Goal: Task Accomplishment & Management: Manage account settings

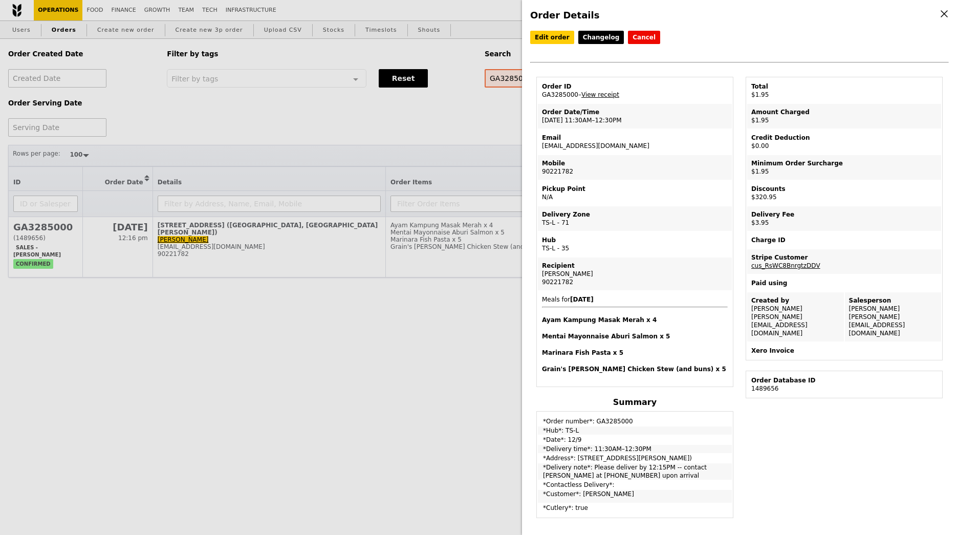
select select "100"
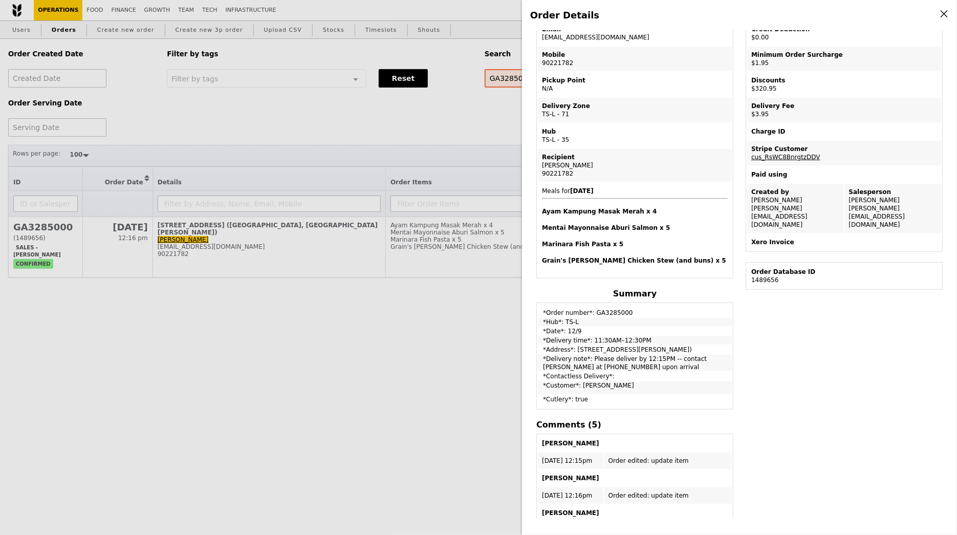
click at [460, 111] on div "Order Details Edit order Changelog Cancel Order ID GA3285000 – View receipt Ord…" at bounding box center [478, 267] width 957 height 535
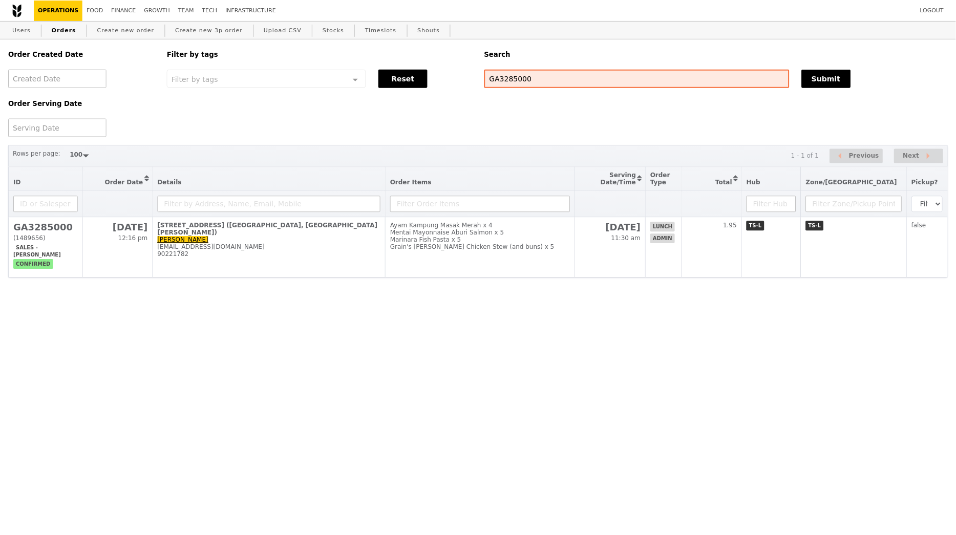
scroll to position [167, 0]
click at [115, 32] on link "Create new order" at bounding box center [126, 30] width 66 height 18
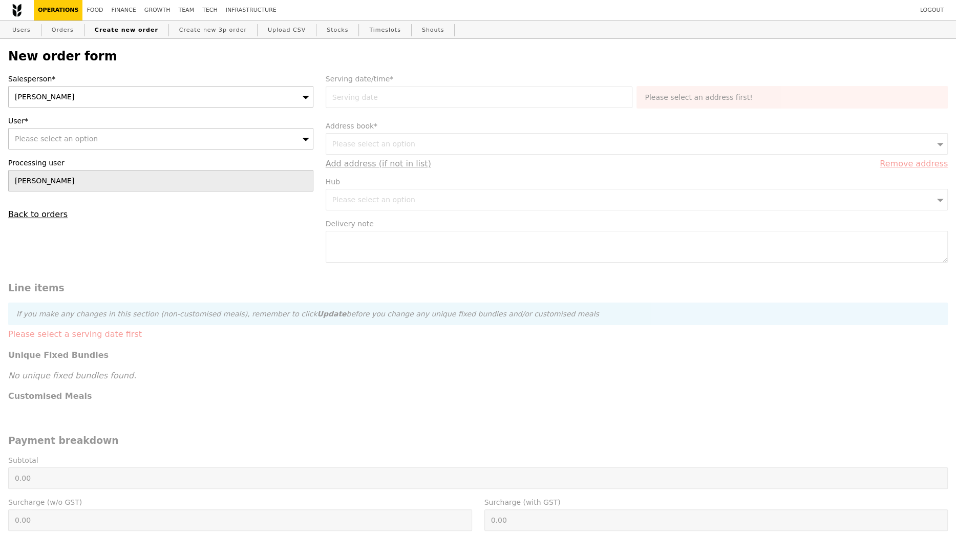
click at [132, 142] on div "Please select an option" at bounding box center [160, 139] width 305 height 22
type input "Confirm"
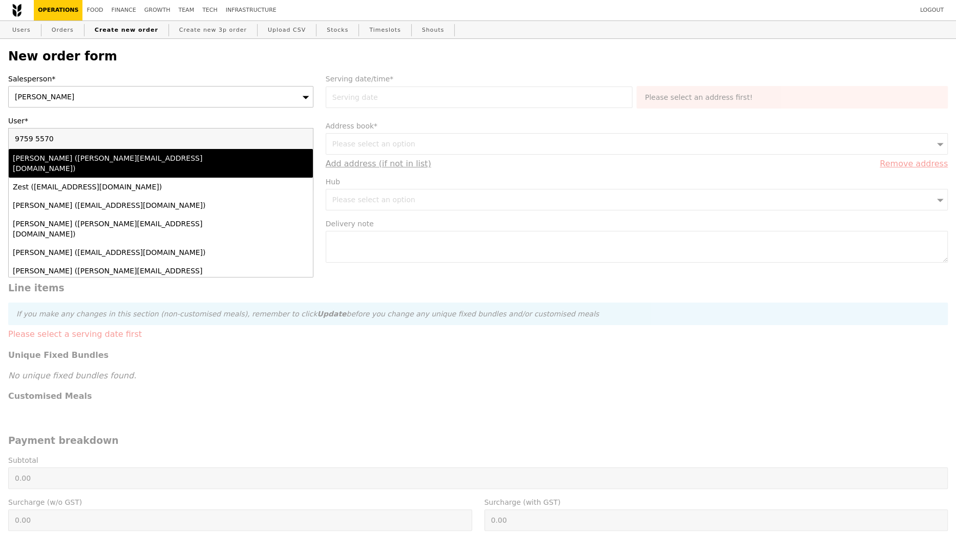
click at [35, 139] on input "9759 5570" at bounding box center [161, 139] width 304 height 20
type input "97595570"
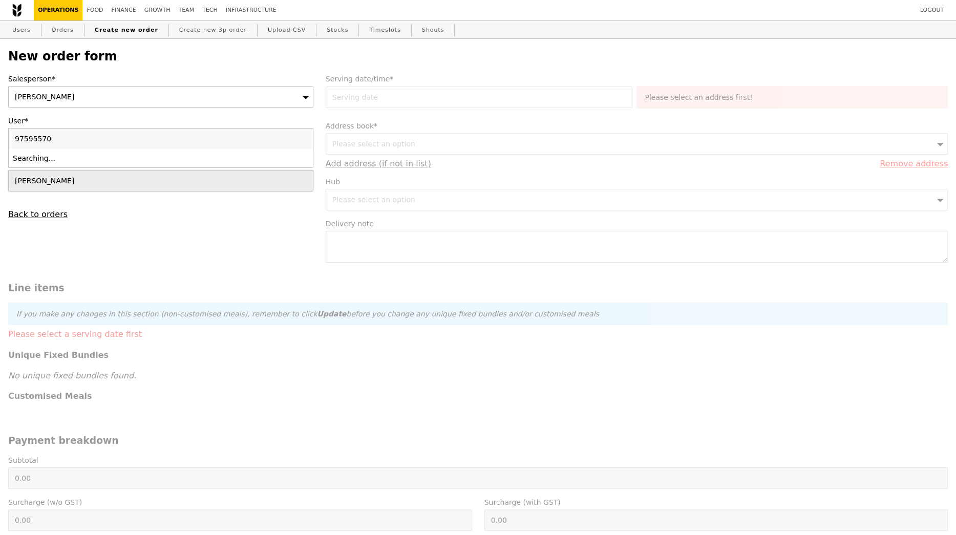
type input "Confirm"
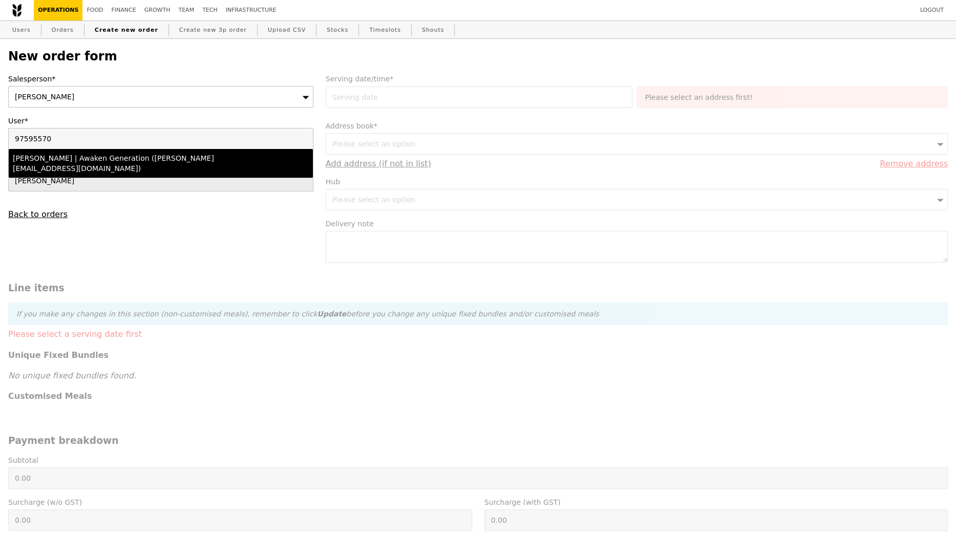
type input "97595570"
click at [79, 158] on div "Yvonne | Awaken Generation (yvonne@awakengeneration.sg)" at bounding box center [124, 163] width 222 height 20
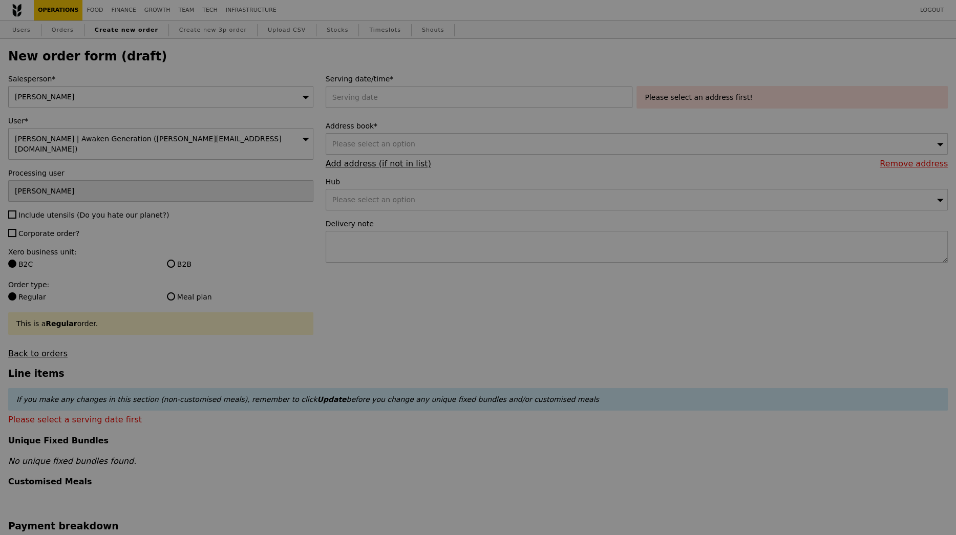
type input "Confirm"
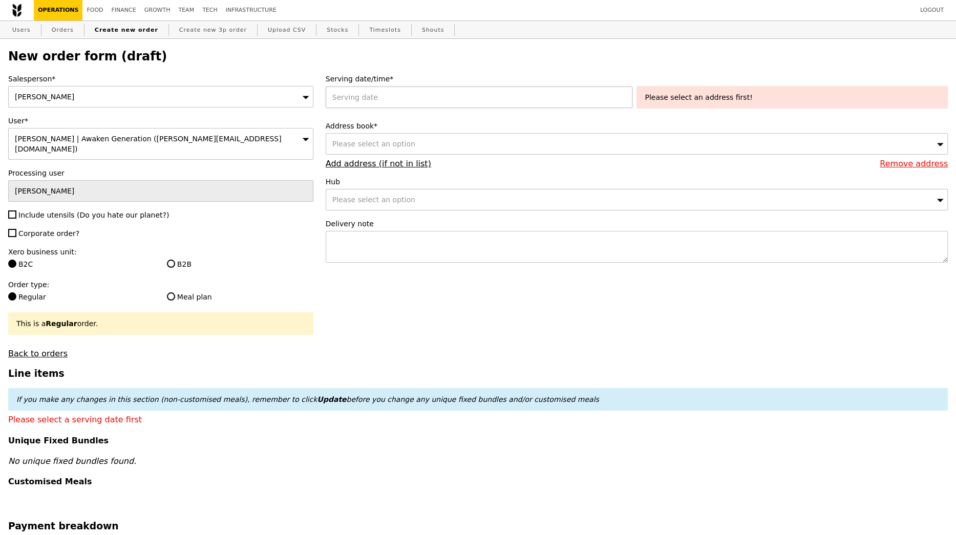
click at [377, 97] on div at bounding box center [481, 98] width 311 height 22
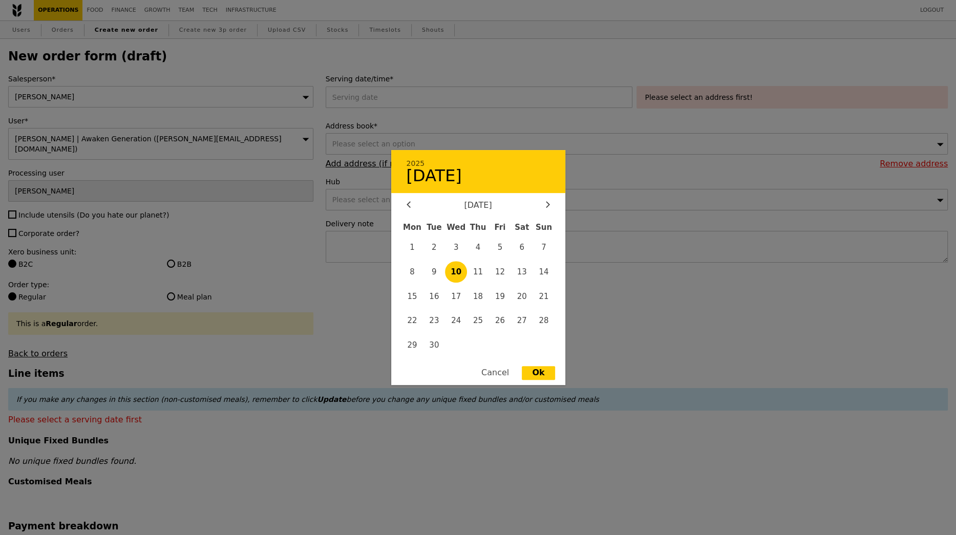
click at [451, 271] on span "10" at bounding box center [456, 272] width 22 height 22
type input "10 Sep 2025"
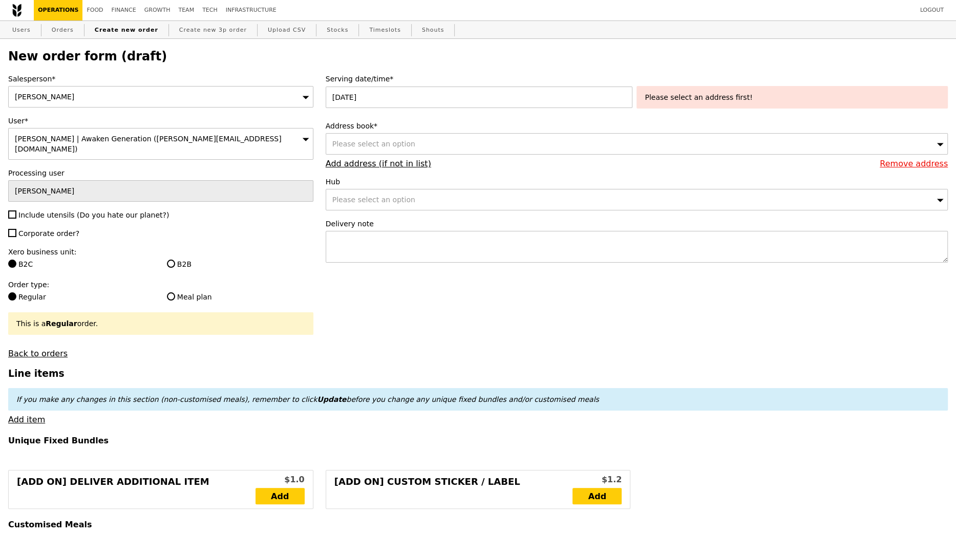
click at [567, 154] on div "Please select an option" at bounding box center [637, 144] width 622 height 22
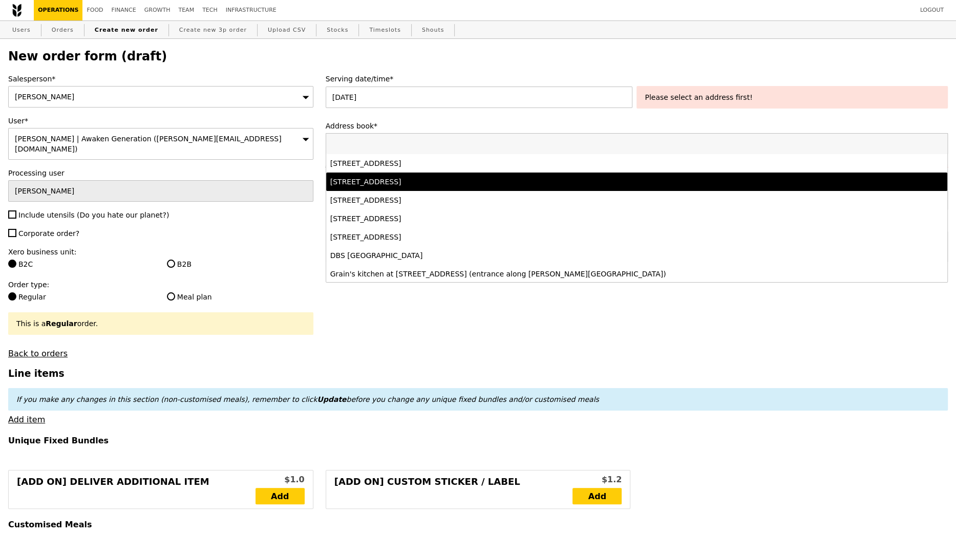
click at [549, 183] on div "8 New Industrial Road, #03-04, Singapore 536200" at bounding box center [560, 182] width 460 height 10
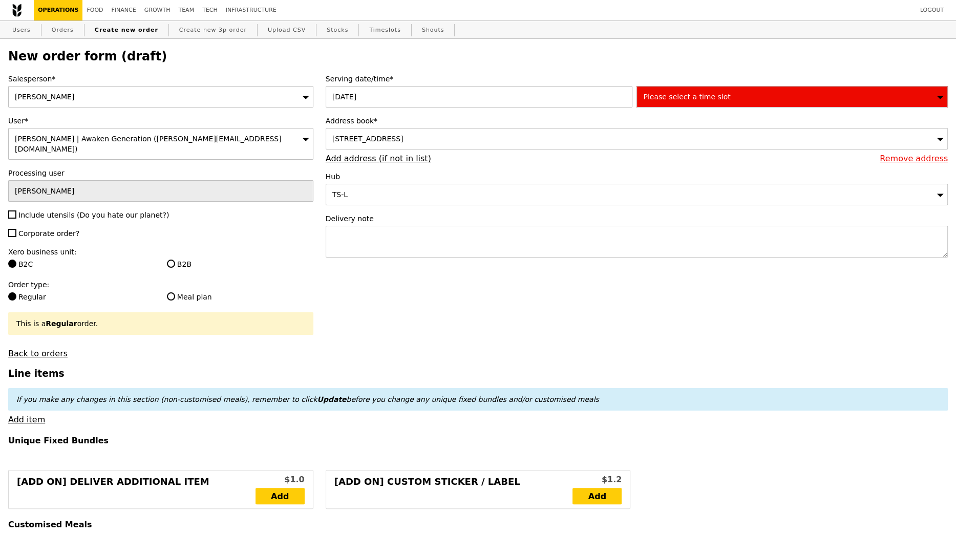
type input "Confirm"
click at [684, 101] on div "Please select a time slot" at bounding box center [791, 97] width 311 height 22
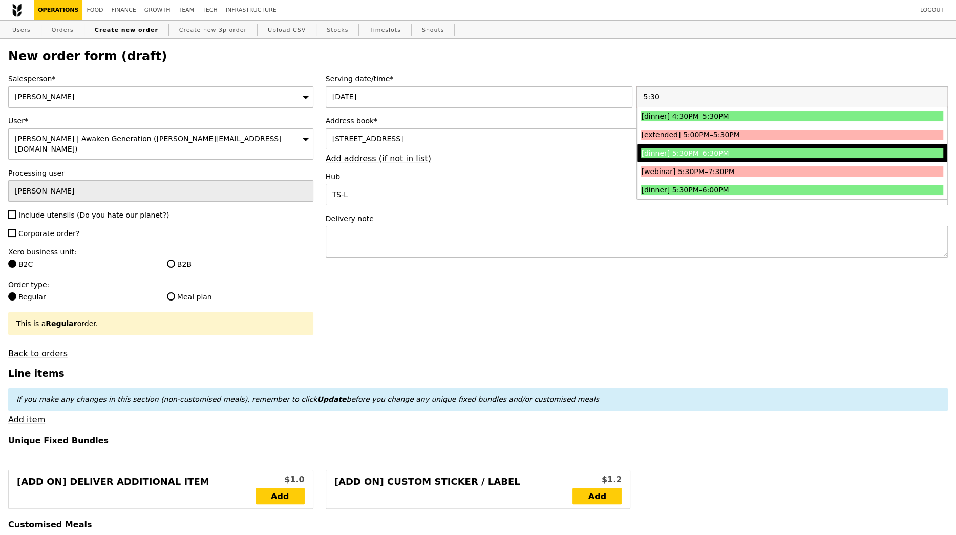
type input "5:30"
click at [676, 153] on div "[dinner] 5:30PM–6:30PM" at bounding box center [754, 153] width 226 height 10
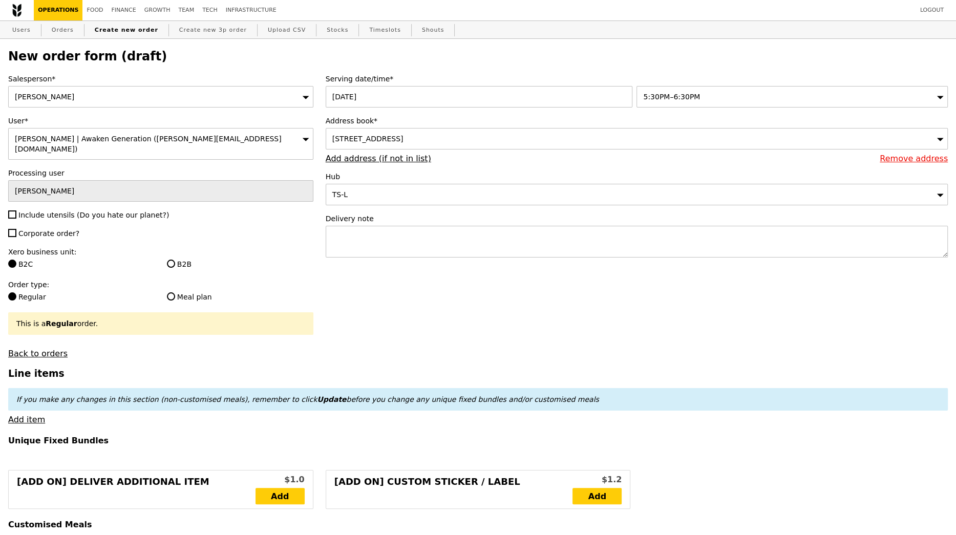
type input "Confirm"
click at [25, 211] on span "Include utensils (Do you hate our planet?)" at bounding box center [93, 215] width 151 height 8
click at [16, 210] on input "Include utensils (Do you hate our planet?)" at bounding box center [12, 214] width 8 height 8
checkbox input "true"
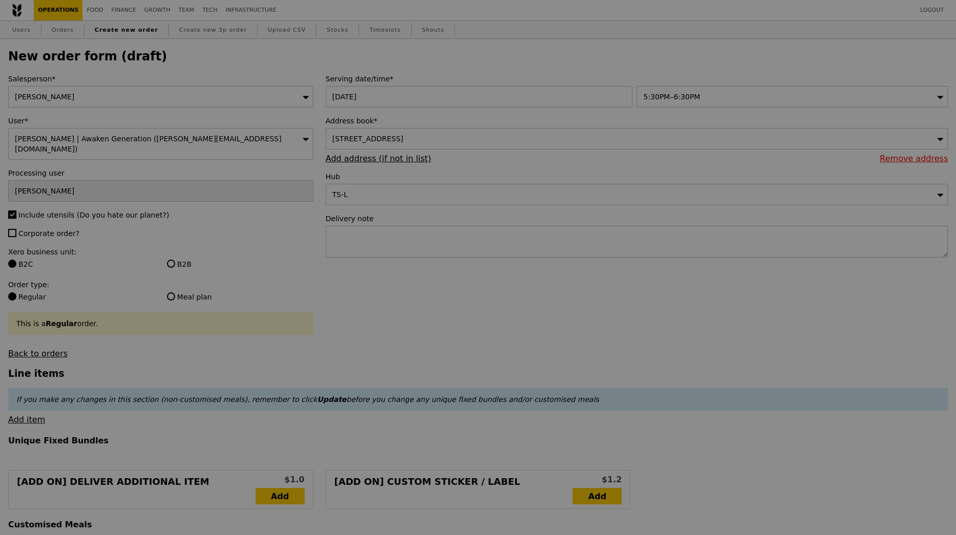
type input "Confirm"
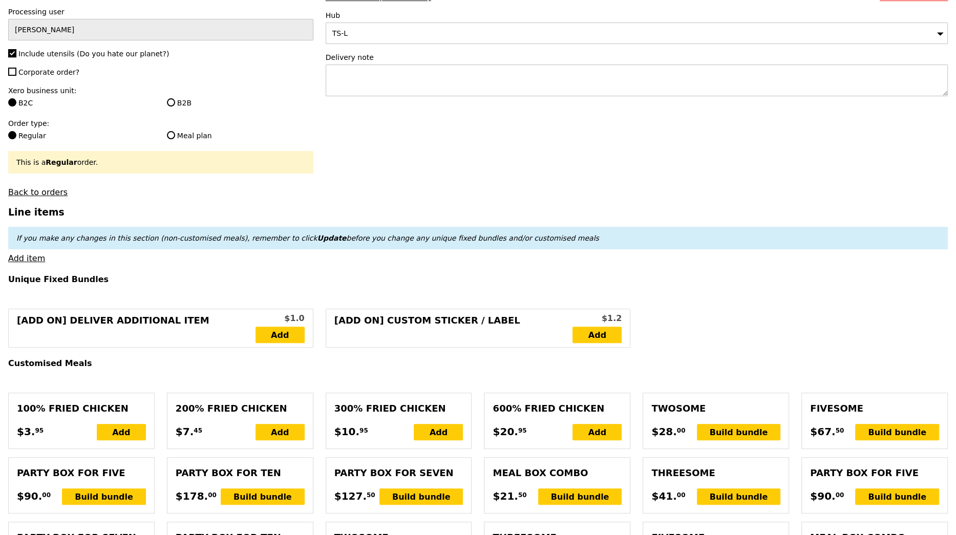
scroll to position [160, 0]
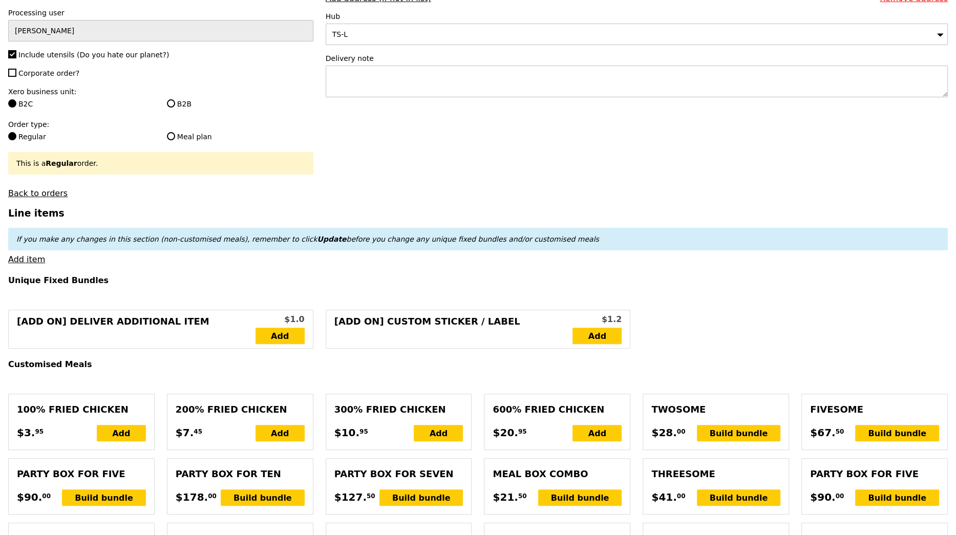
click at [36, 51] on span "Include utensils (Do you hate our planet?)" at bounding box center [93, 55] width 151 height 8
click at [16, 50] on input "Include utensils (Do you hate our planet?)" at bounding box center [12, 54] width 8 height 8
checkbox input "false"
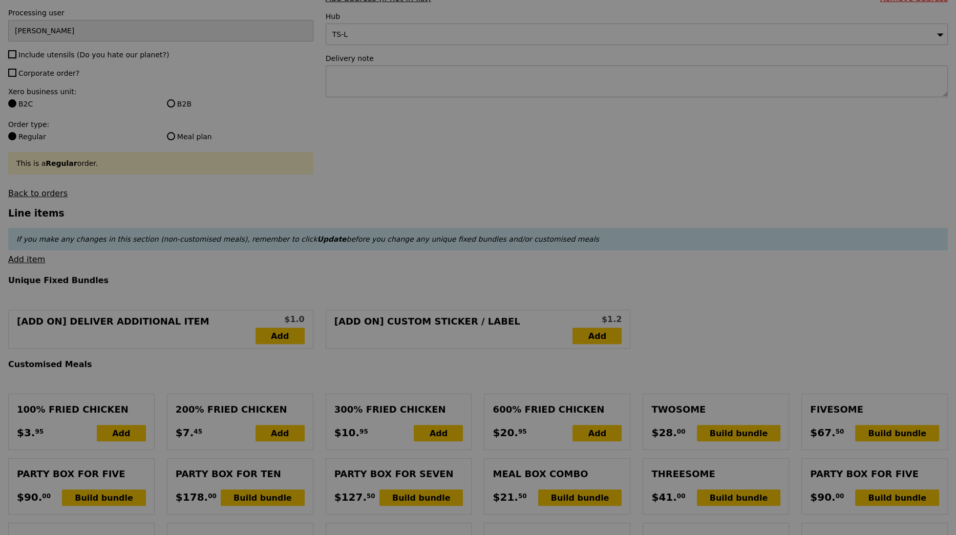
type input "Confirm"
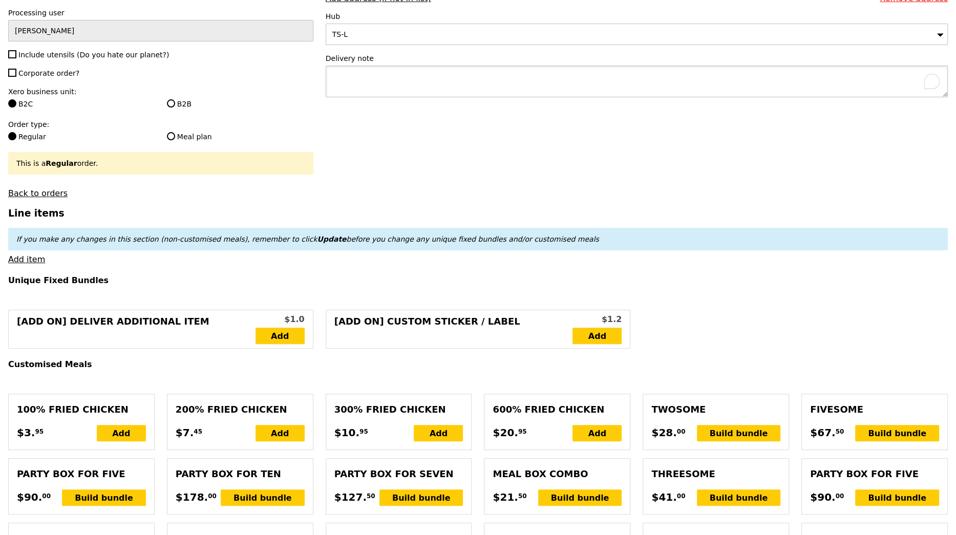
click at [359, 82] on textarea "To enrich screen reader interactions, please activate Accessibility in Grammarl…" at bounding box center [637, 82] width 622 height 32
type textarea "N"
type textarea "Do not need cutleries"
type input "Confirm"
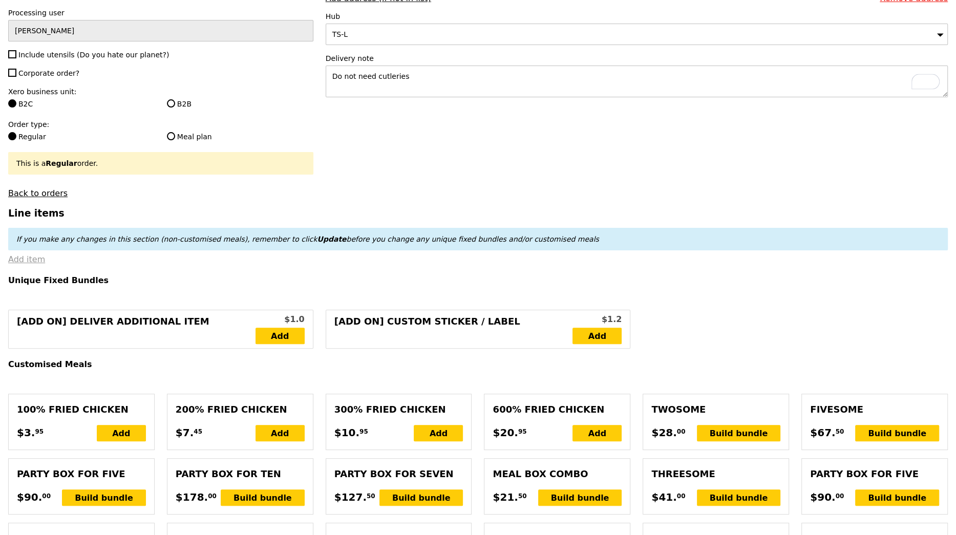
click at [25, 254] on link "Add item" at bounding box center [26, 259] width 37 height 10
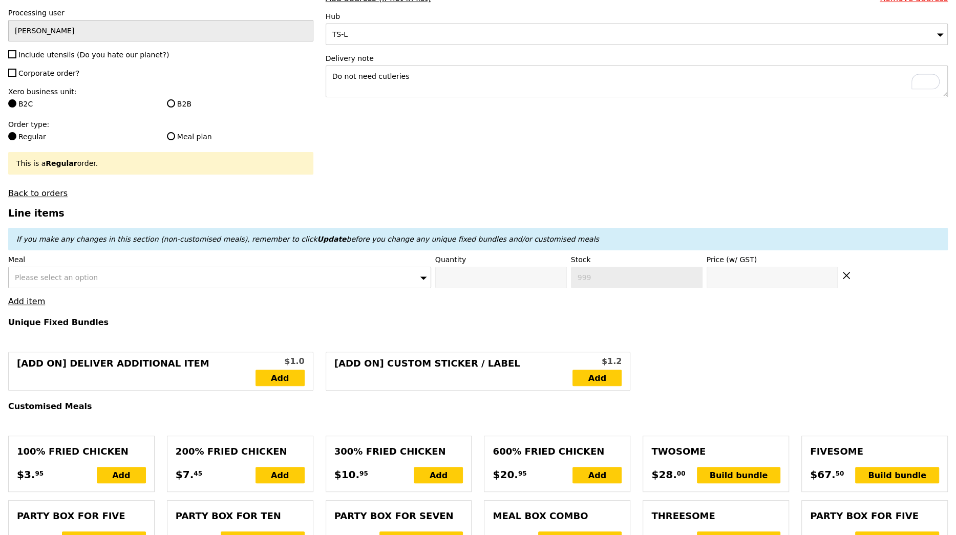
click at [104, 269] on div "Please select an option" at bounding box center [219, 278] width 423 height 22
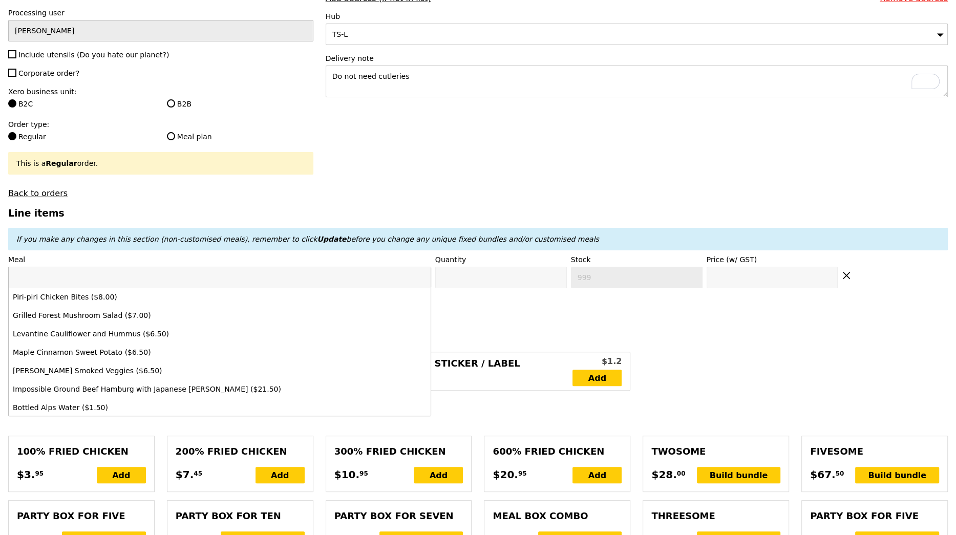
paste input "Grilled Farm Fresh Ch"
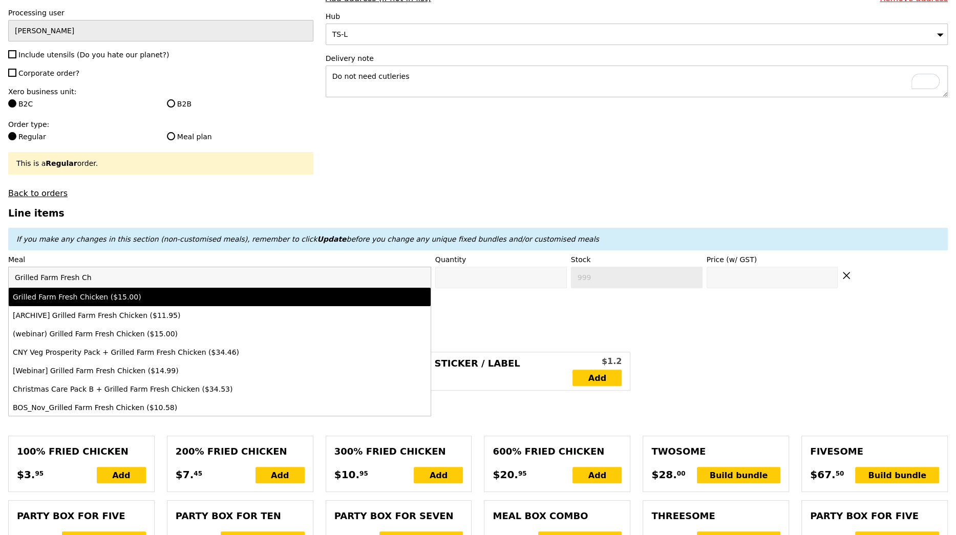
type input "Grilled Farm Fresh Ch"
click at [301, 292] on div "Grilled Farm Fresh Chicken ($15.00)" at bounding box center [168, 297] width 310 height 10
type input "Confirm anyway"
type input "0"
type input "2"
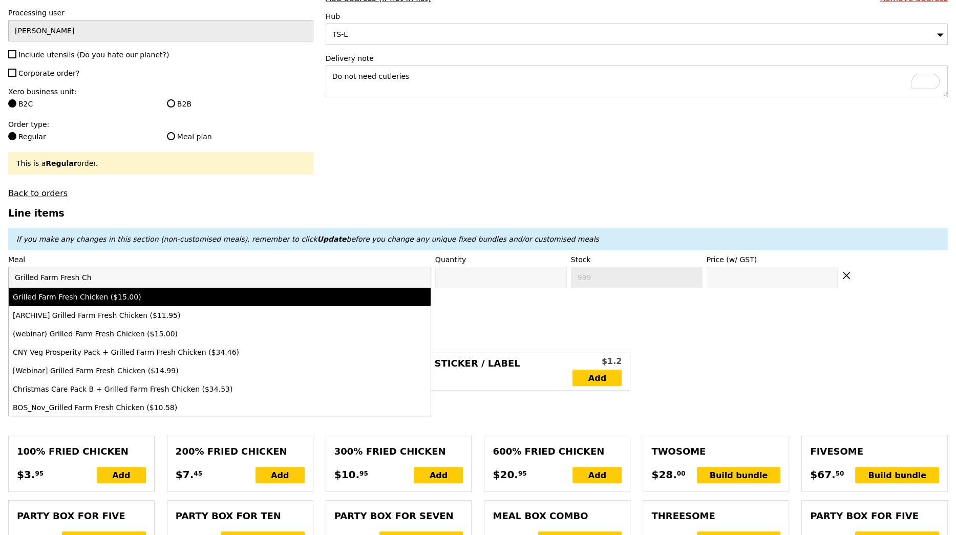
type input "15.0"
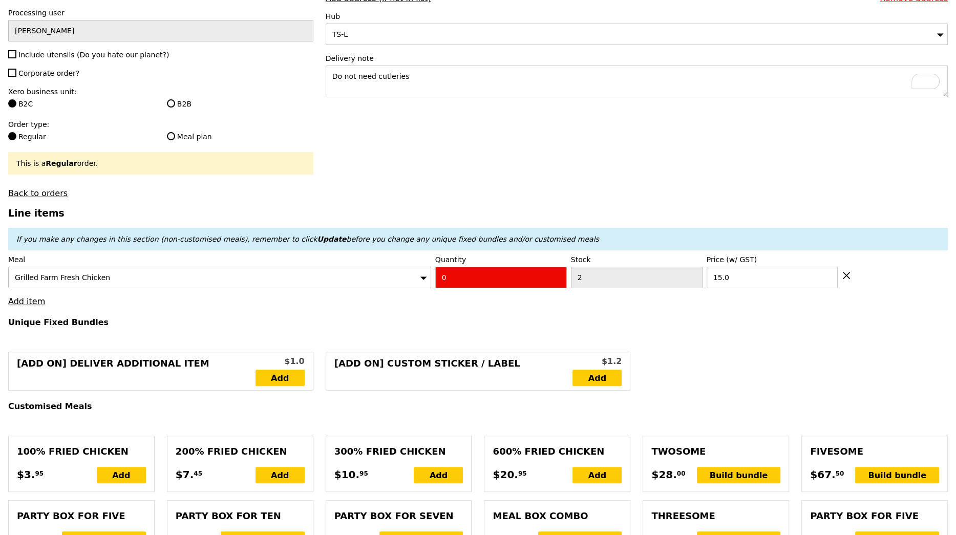
click at [268, 267] on div "Grilled Farm Fresh Chicken" at bounding box center [219, 278] width 423 height 22
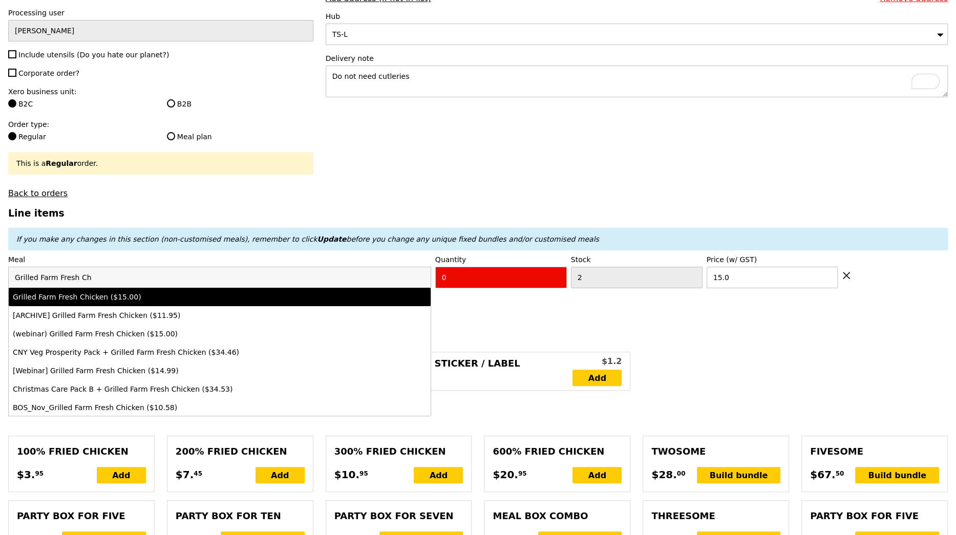
click at [268, 267] on input "Grilled Farm Fresh Ch" at bounding box center [220, 277] width 422 height 20
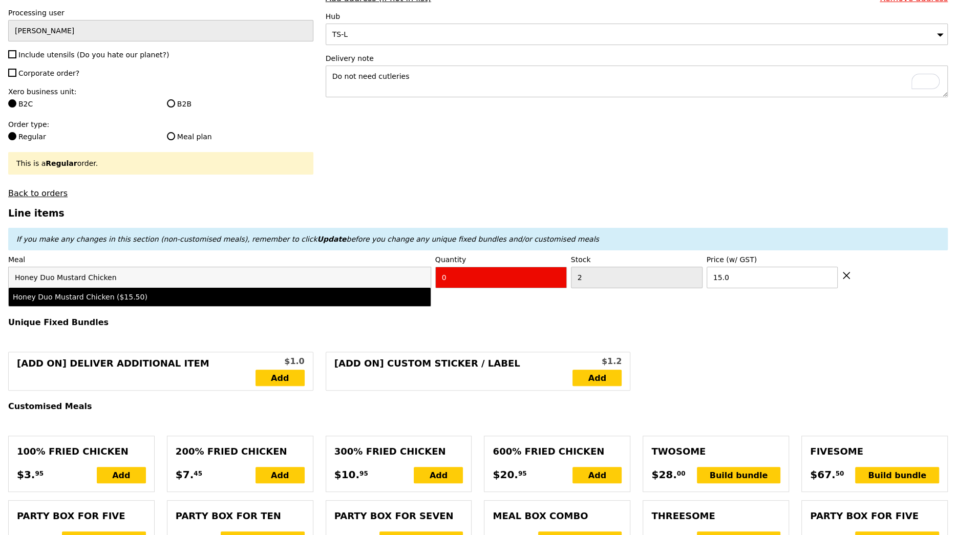
type input "Honey Duo Mustard Chicken"
click at [252, 292] on div "Honey Duo Mustard Chicken ($15.50)" at bounding box center [168, 297] width 310 height 10
type input "Confirm anyway"
type input "15.5"
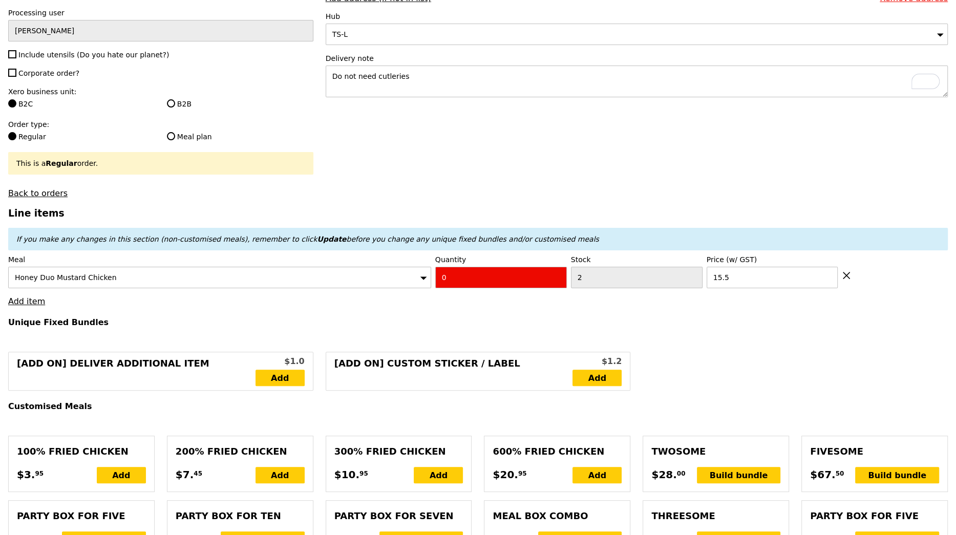
click at [174, 267] on div "Honey Duo Mustard Chicken" at bounding box center [219, 278] width 423 height 22
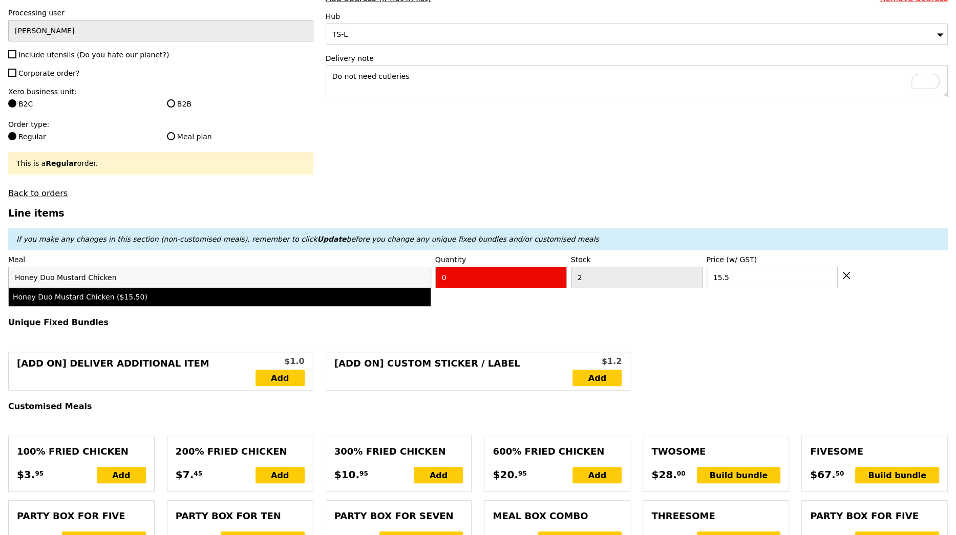
click at [174, 267] on input "Honey Duo Mustard Chicken" at bounding box center [220, 277] width 422 height 20
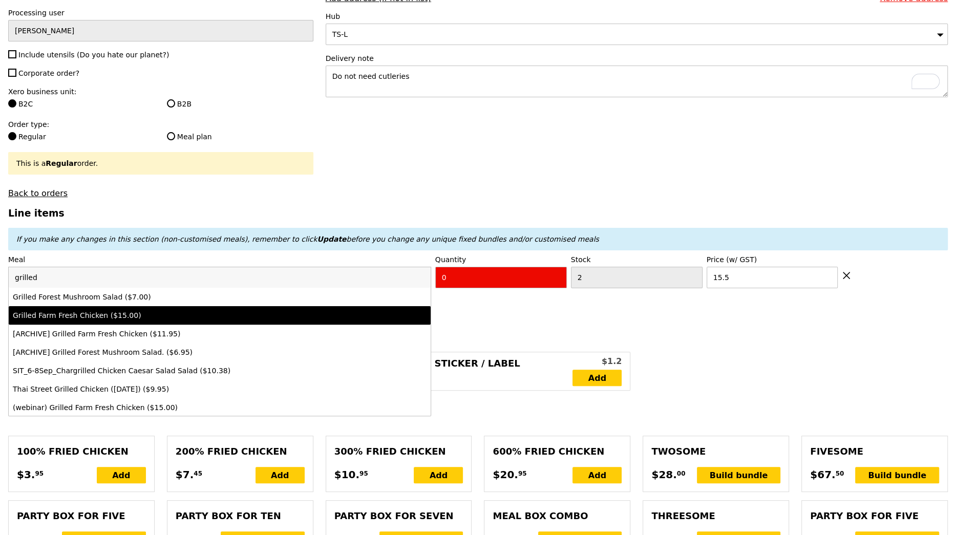
type input "grilled"
click at [173, 306] on li "Grilled Farm Fresh Chicken ($15.00)" at bounding box center [220, 315] width 422 height 18
type input "Confirm anyway"
type input "15.0"
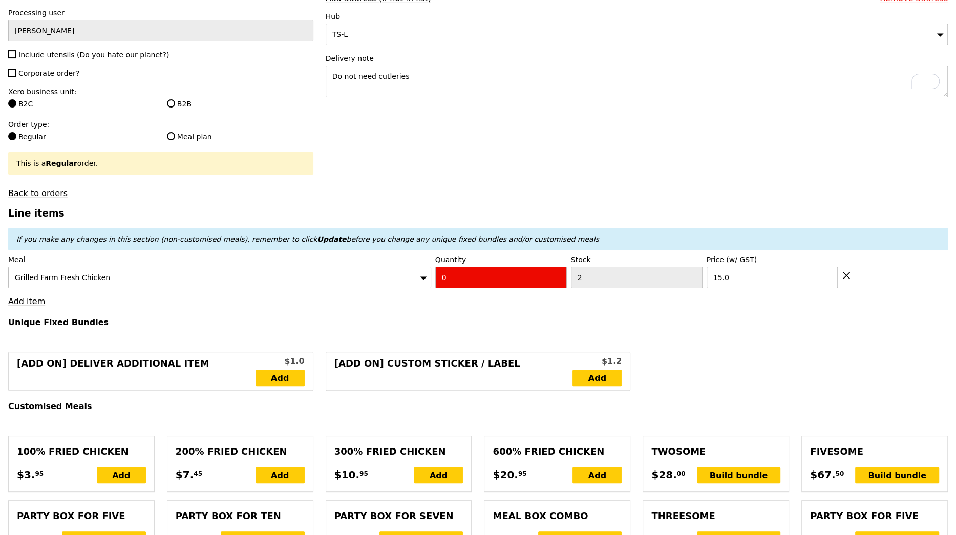
click at [212, 267] on div "Grilled Farm Fresh Chicken" at bounding box center [219, 278] width 423 height 22
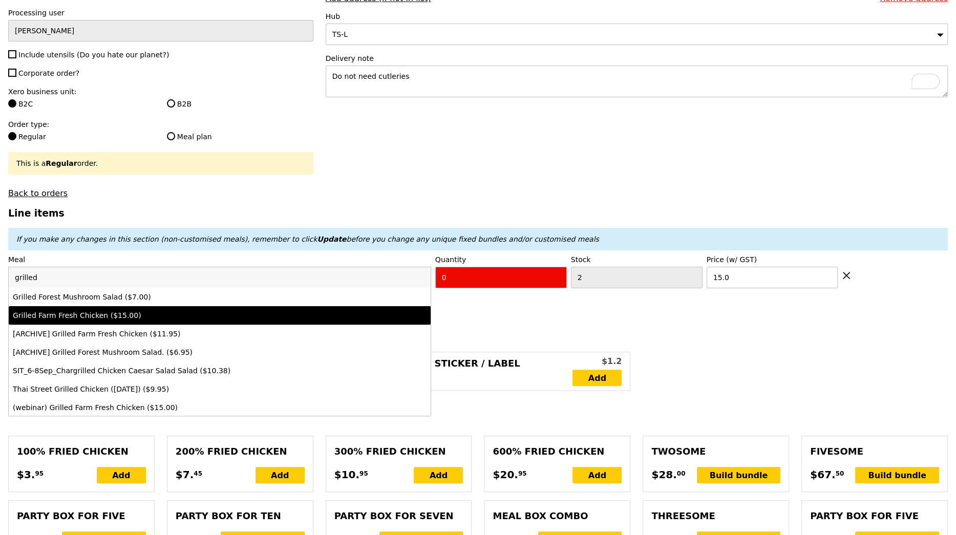
click at [212, 267] on input "grilled" at bounding box center [220, 277] width 422 height 20
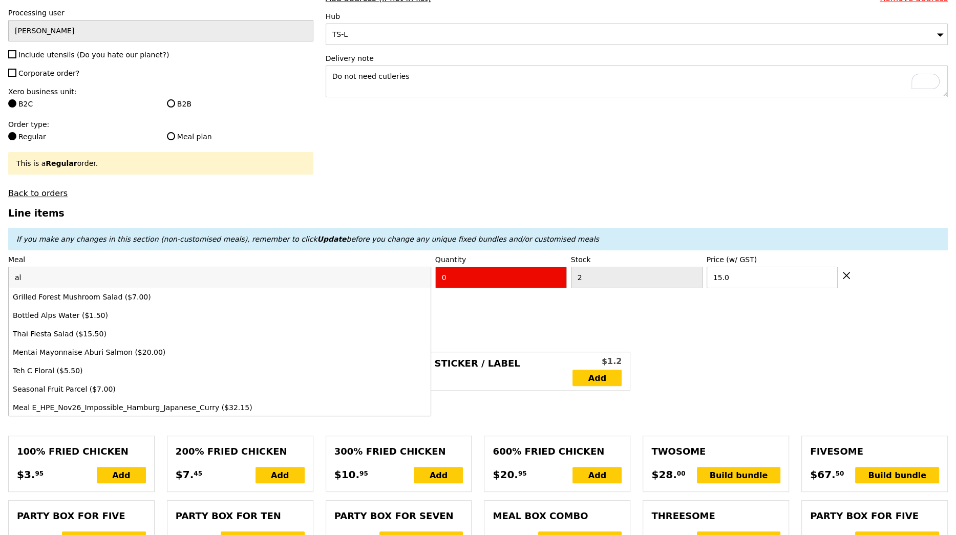
type input "a"
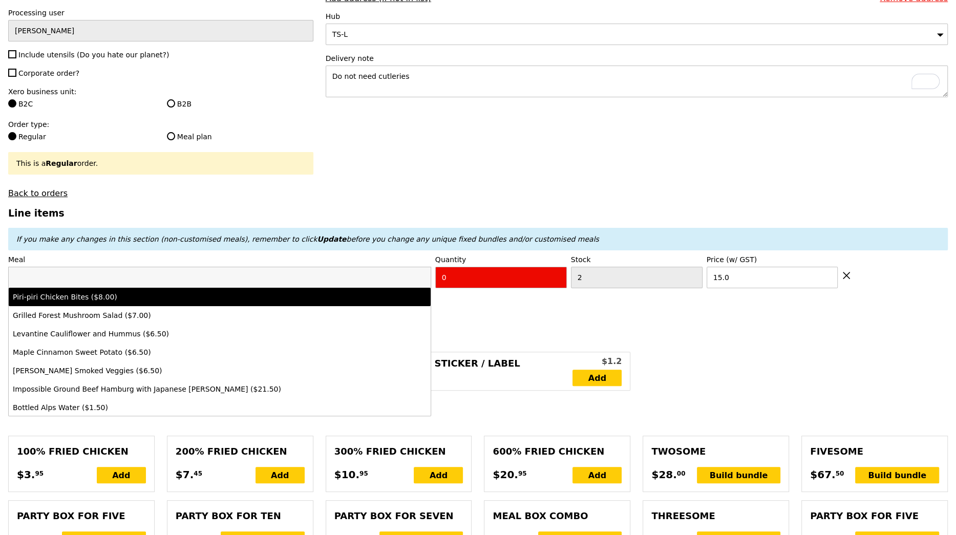
click at [330, 267] on input "search" at bounding box center [220, 277] width 422 height 20
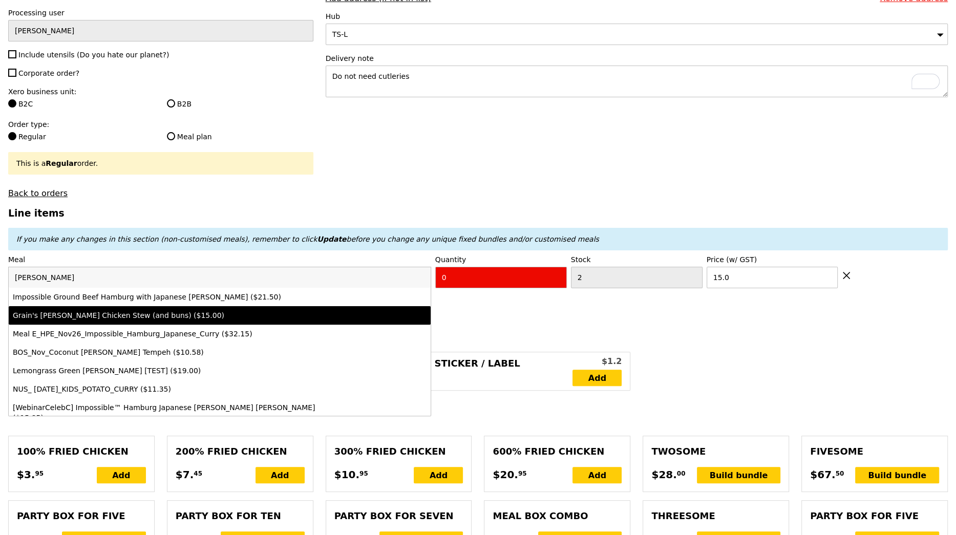
type input "curry"
click at [327, 310] on div "Grain's Curry Chicken Stew (and buns) ($15.00)" at bounding box center [220, 315] width 414 height 10
type input "Confirm"
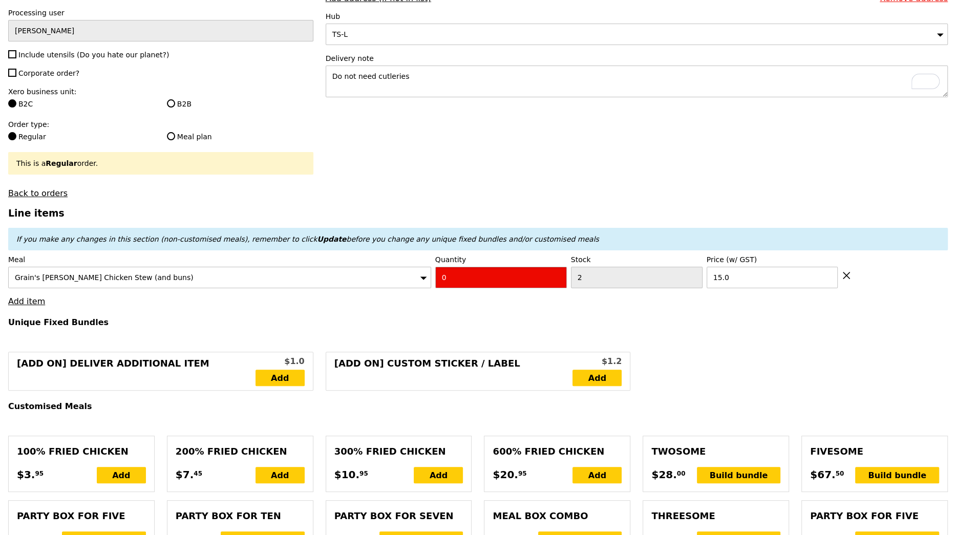
click at [494, 270] on input "0" at bounding box center [501, 278] width 132 height 22
type input "2"
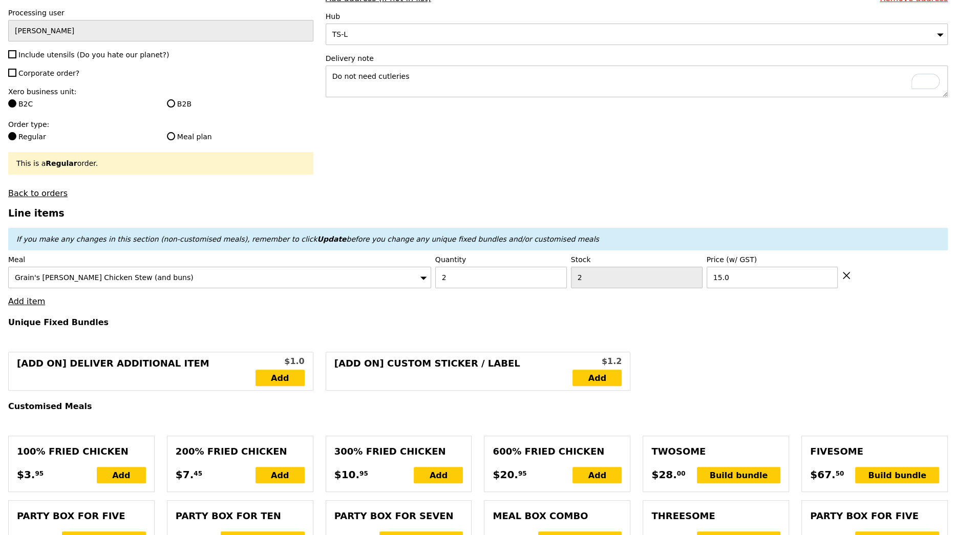
type input "Loading..."
type input "30.00"
type input "6.33"
type input "6.90"
type input "36.90"
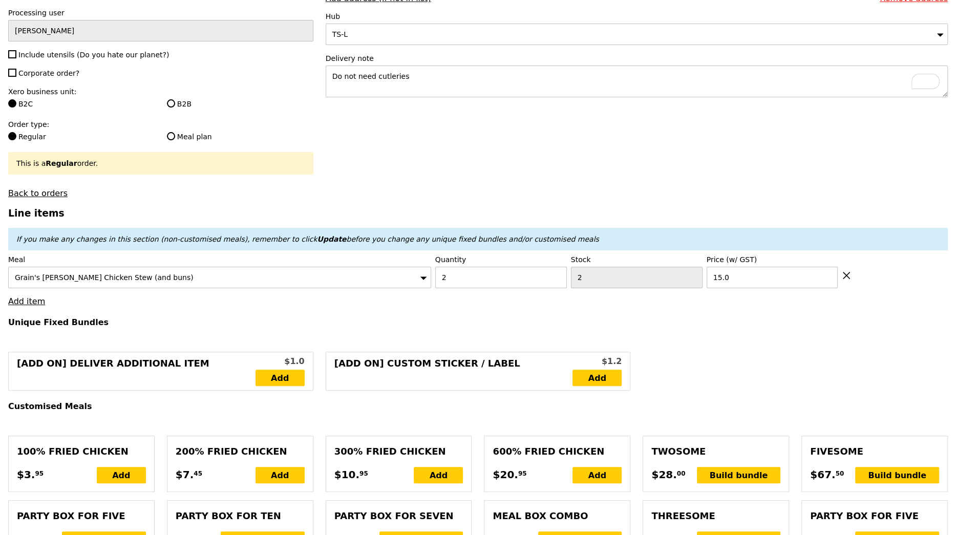
type input "Confirm anyway"
type input "0"
click at [449, 267] on input "2" at bounding box center [501, 278] width 132 height 22
type input "4"
click at [34, 296] on link "Add item" at bounding box center [26, 301] width 37 height 10
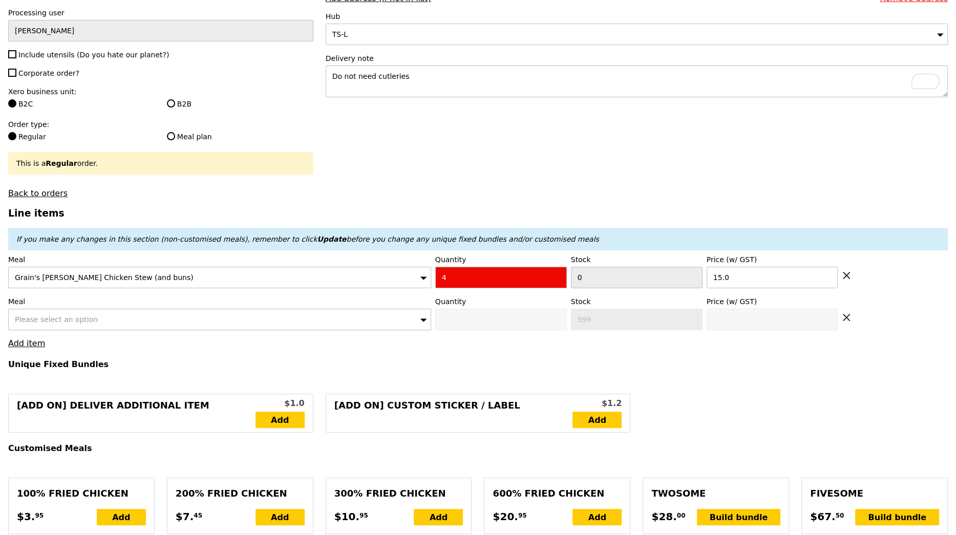
click at [48, 315] on span "Please select an option" at bounding box center [56, 319] width 83 height 8
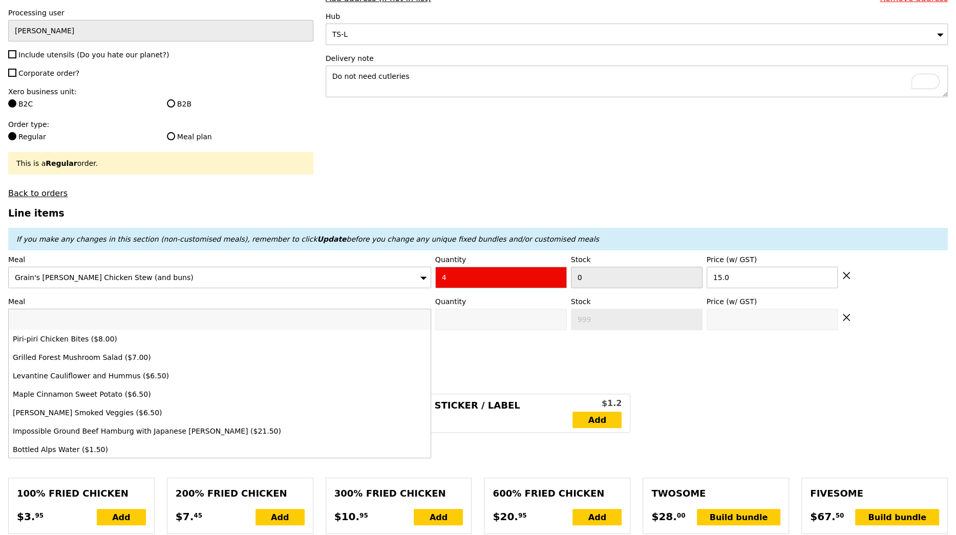
type input "Loading..."
type input "60.00"
type input "3.62"
type input "3.95"
type input "63.95"
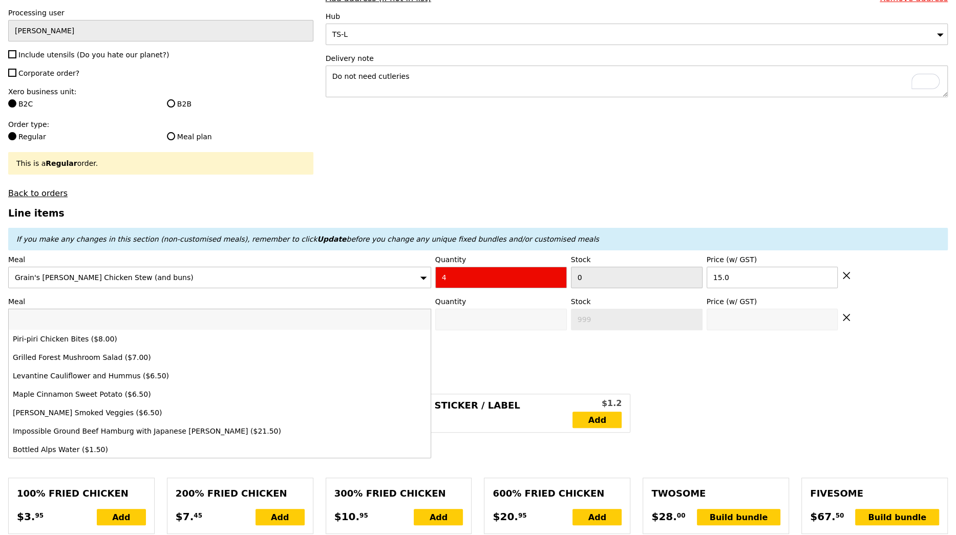
type input "Confirm anyway"
paste input "Marinara"
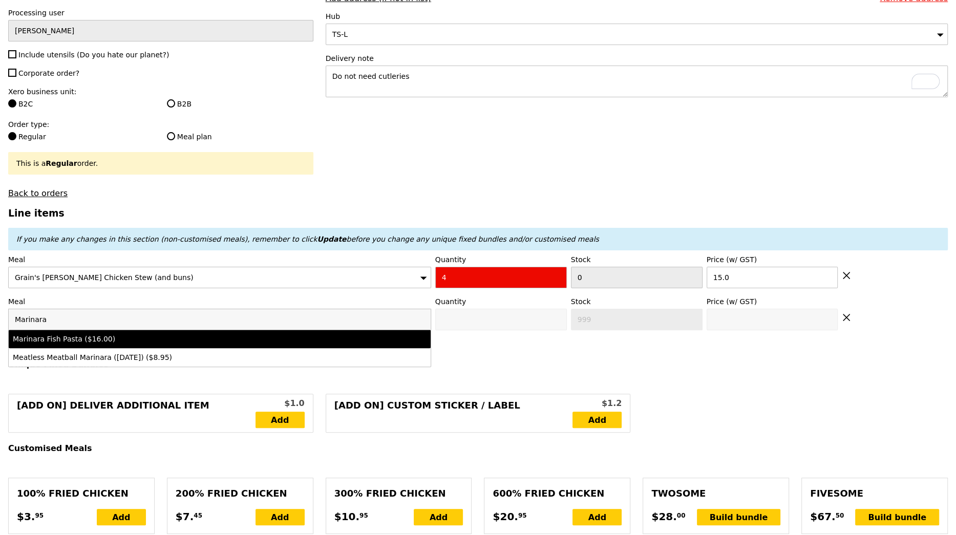
type input "Marinara"
click at [295, 334] on div "Marinara Fish Pasta ($16.00)" at bounding box center [168, 339] width 310 height 10
type input "0"
type input "4"
type input "16.0"
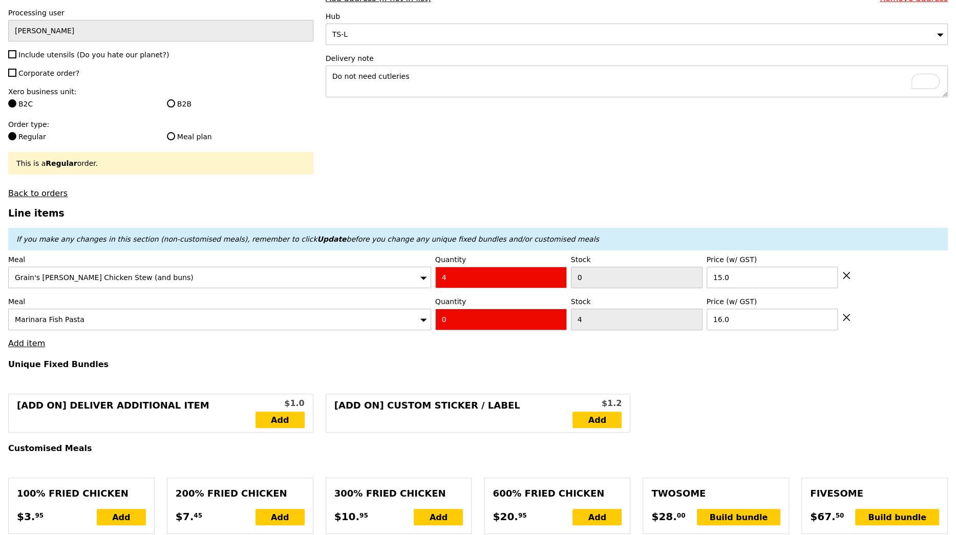
click at [478, 315] on input "0" at bounding box center [501, 320] width 132 height 22
type input "4"
click at [37, 338] on link "Add item" at bounding box center [26, 343] width 37 height 10
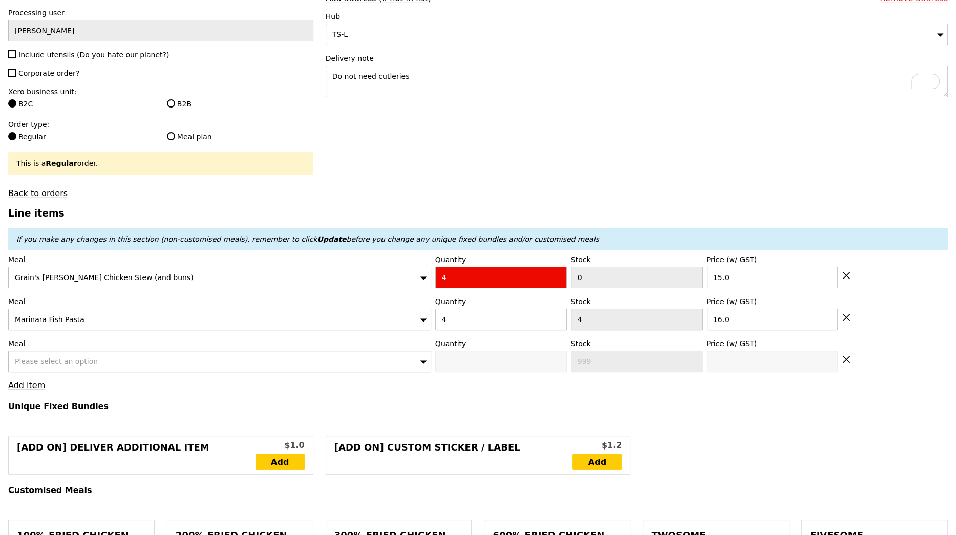
click at [80, 357] on span "Please select an option" at bounding box center [56, 361] width 83 height 8
type input "Loading..."
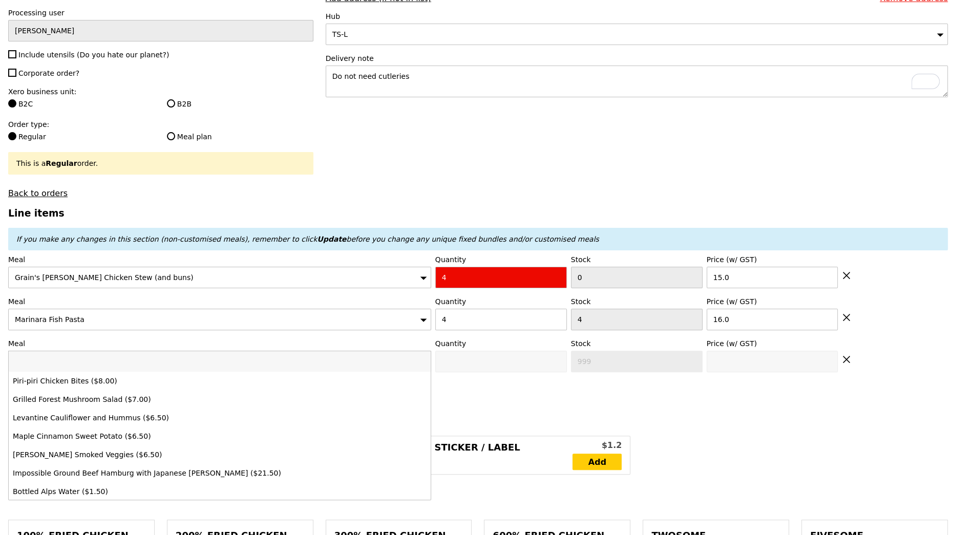
type input "124.00"
type input "127.95"
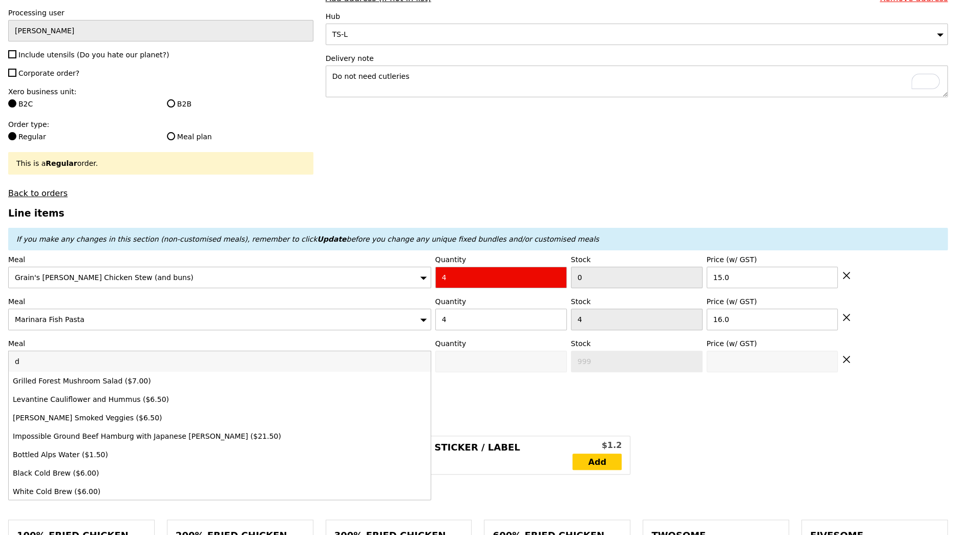
type input "du"
type input "Confirm anyway"
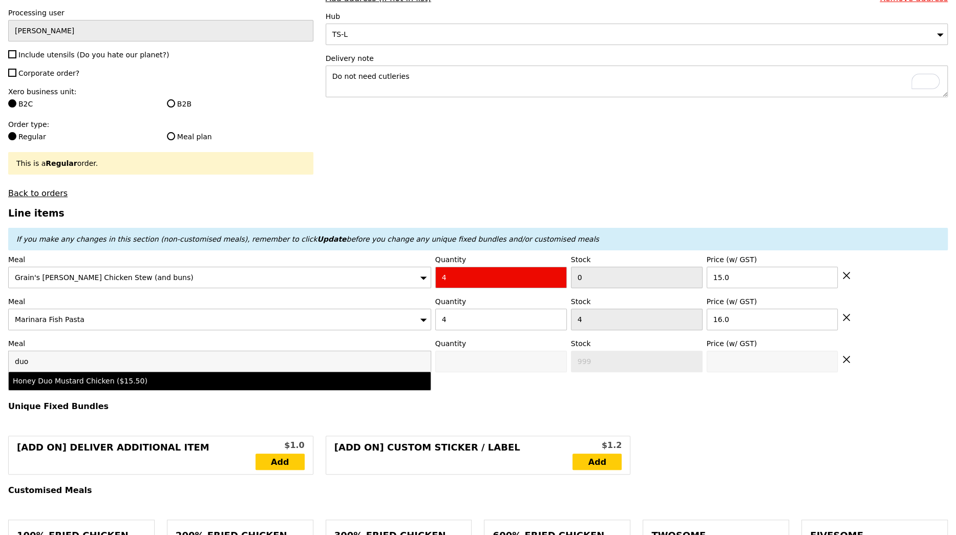
type input "duo"
click at [85, 376] on div "Honey Duo Mustard Chicken ($15.50)" at bounding box center [168, 381] width 310 height 10
type input "0"
type input "15.5"
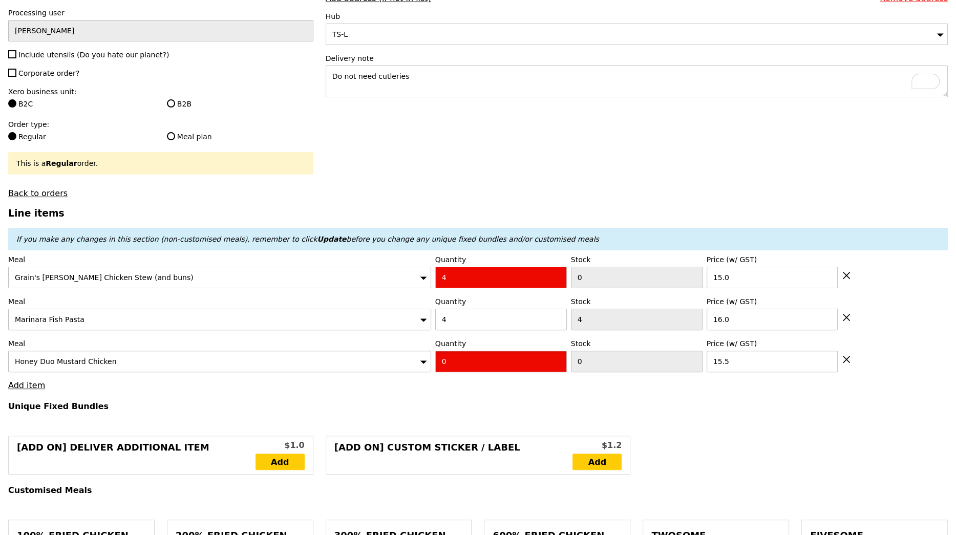
click at [476, 351] on input "0" at bounding box center [501, 362] width 132 height 22
type input "4"
type input "Loading..."
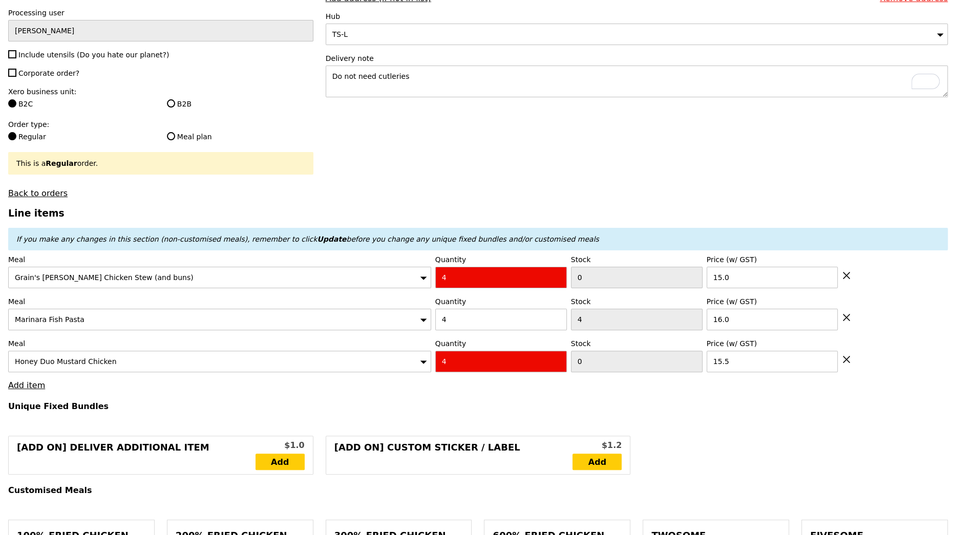
type input "186.00"
type input "189.95"
type input "Confirm anyway"
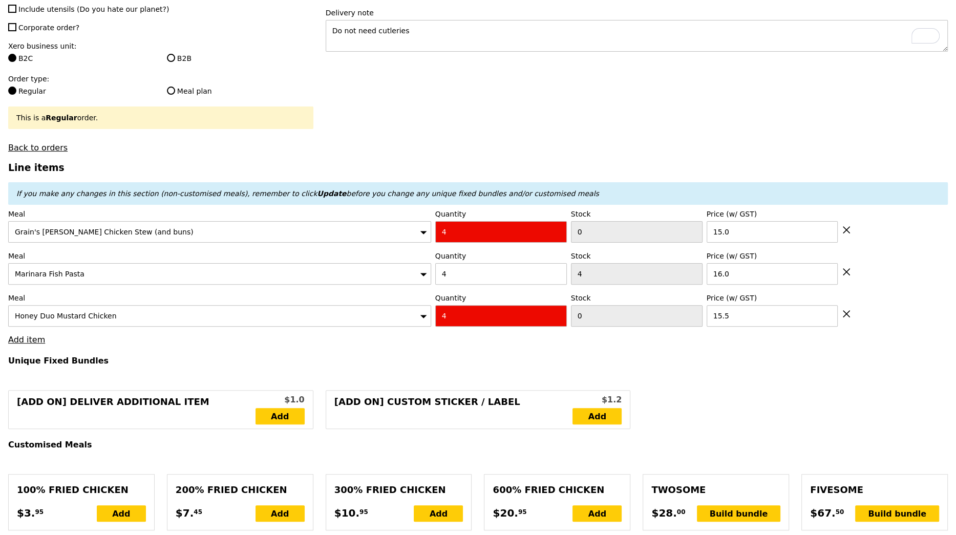
scroll to position [218, 0]
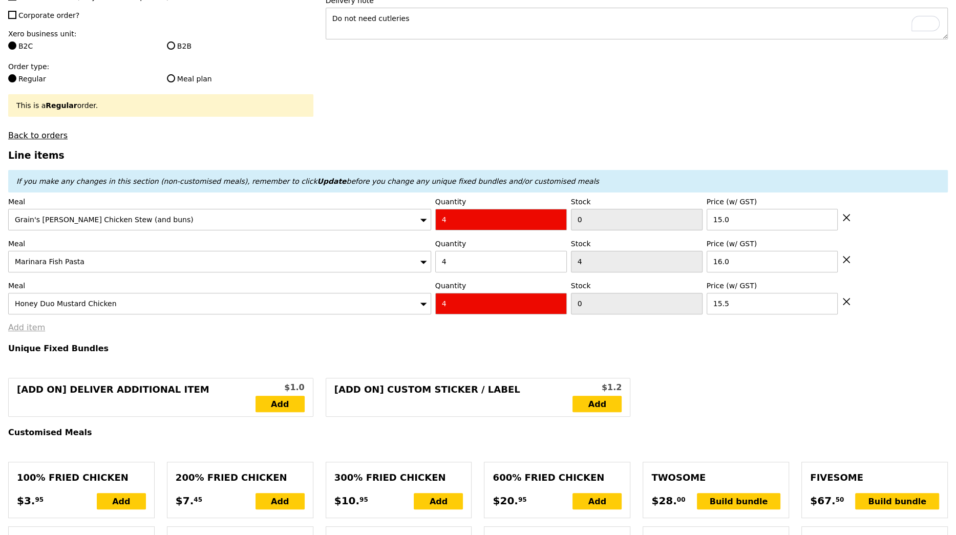
click at [37, 323] on link "Add item" at bounding box center [26, 328] width 37 height 10
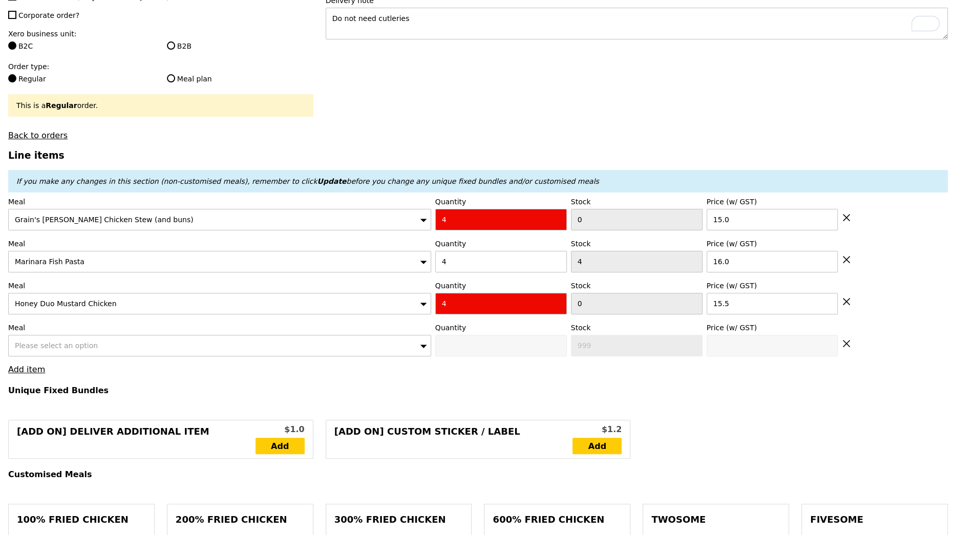
click at [68, 341] on span "Please select an option" at bounding box center [56, 345] width 83 height 8
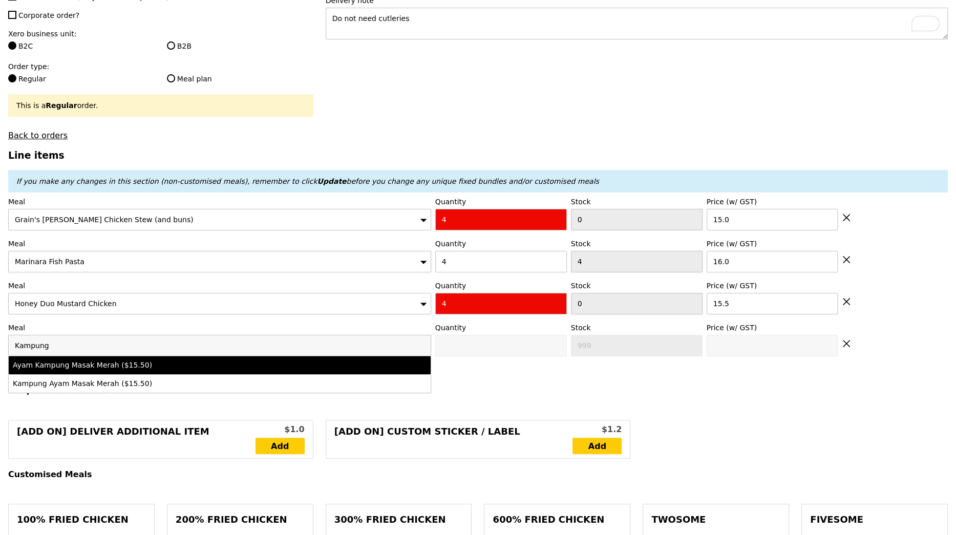
type input "Kampung"
click at [79, 360] on div "Ayam Kampung Masak Merah ($15.50)" at bounding box center [168, 365] width 310 height 10
type input "0"
type input "15.5"
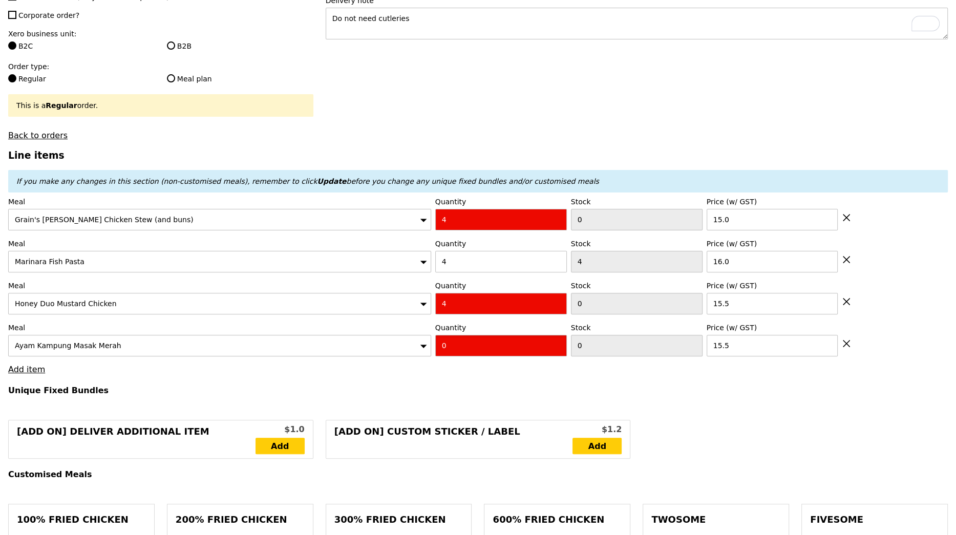
click at [495, 336] on input "0" at bounding box center [501, 346] width 132 height 22
type input "4"
click at [37, 365] on link "Add item" at bounding box center [26, 370] width 37 height 10
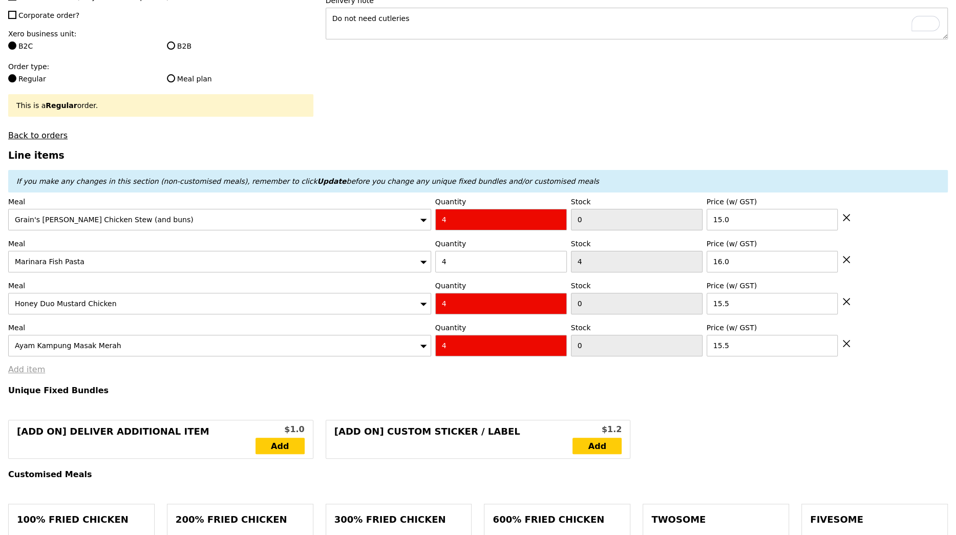
type input "Loading..."
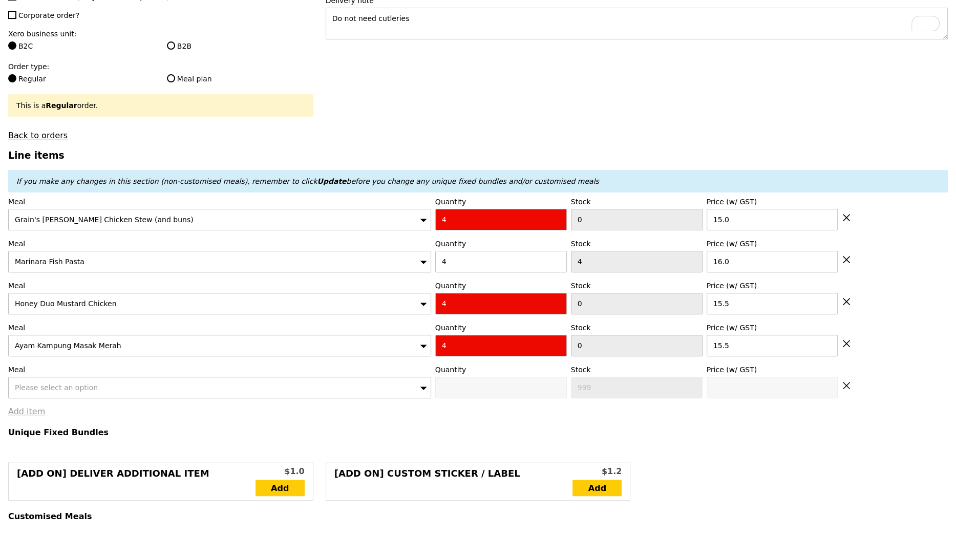
type input "248.00"
type input "251.95"
type input "Confirm anyway"
click at [41, 383] on span "Please select an option" at bounding box center [56, 387] width 83 height 8
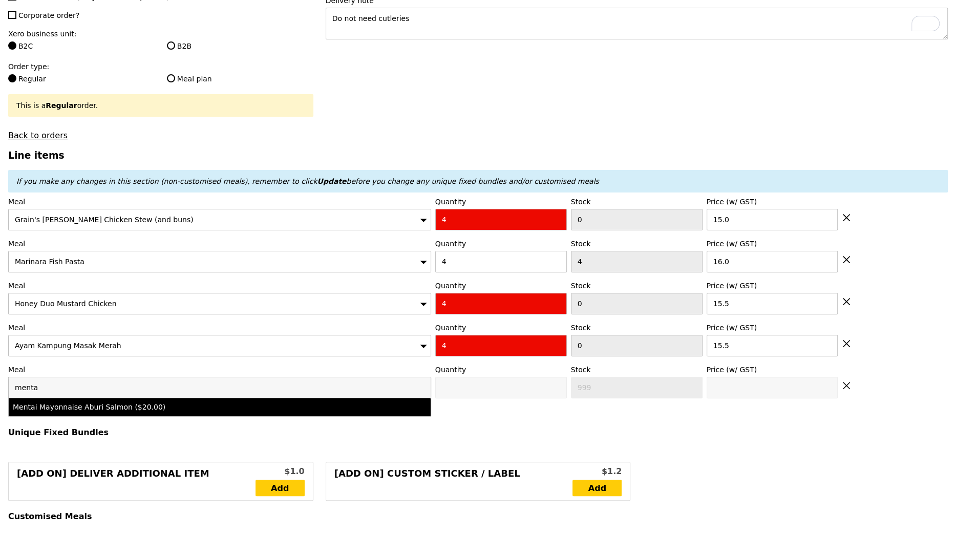
type input "menta"
click at [89, 402] on div "Mentai Mayonnaise Aburi Salmon ($20.00)" at bounding box center [168, 407] width 310 height 10
type input "0"
type input "20.0"
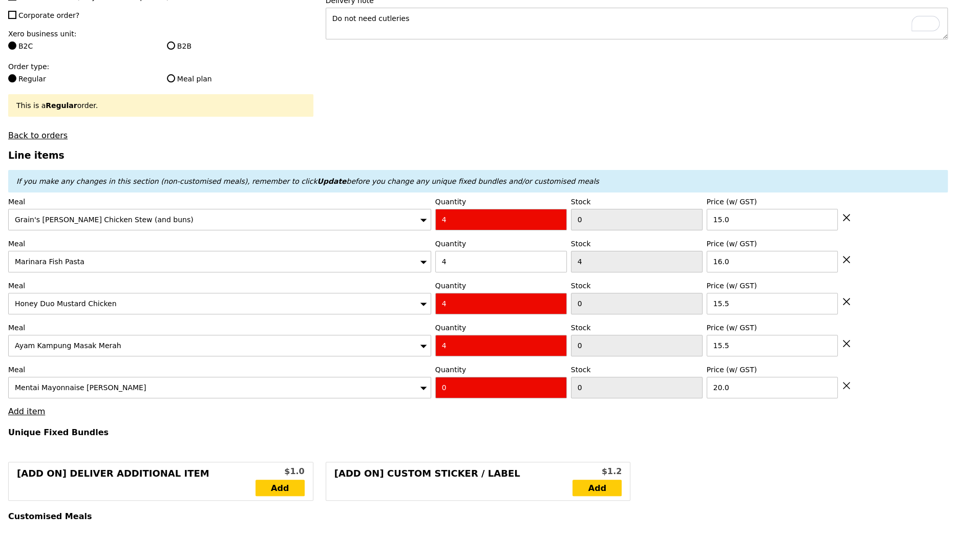
click at [440, 377] on input "0" at bounding box center [501, 388] width 132 height 22
type input "4"
type input "Loading..."
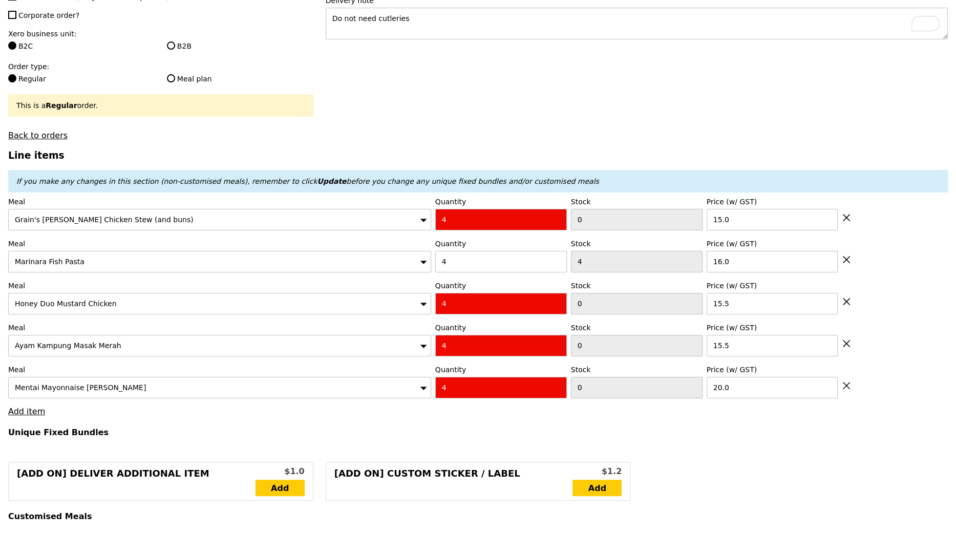
type input "328.00"
type input "331.95"
type input "Confirm anyway"
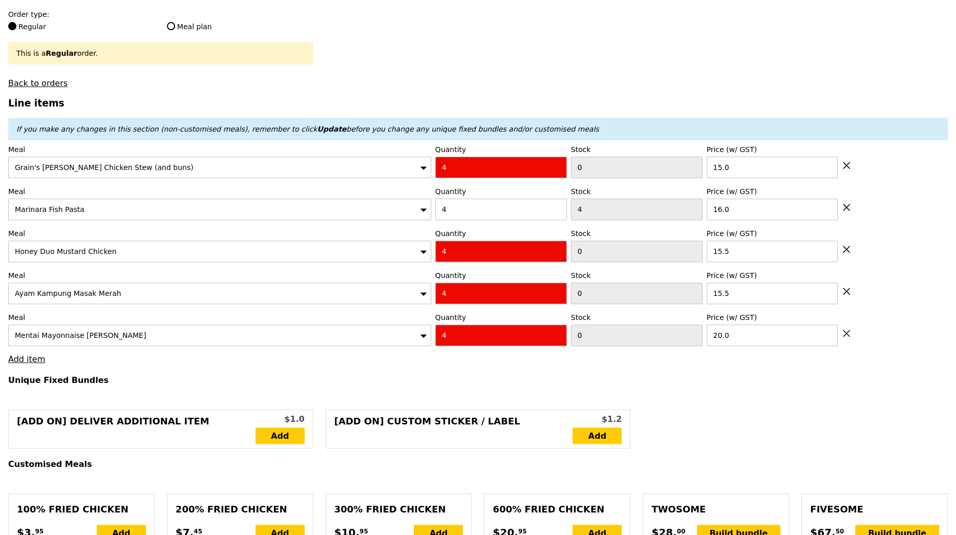
scroll to position [282, 0]
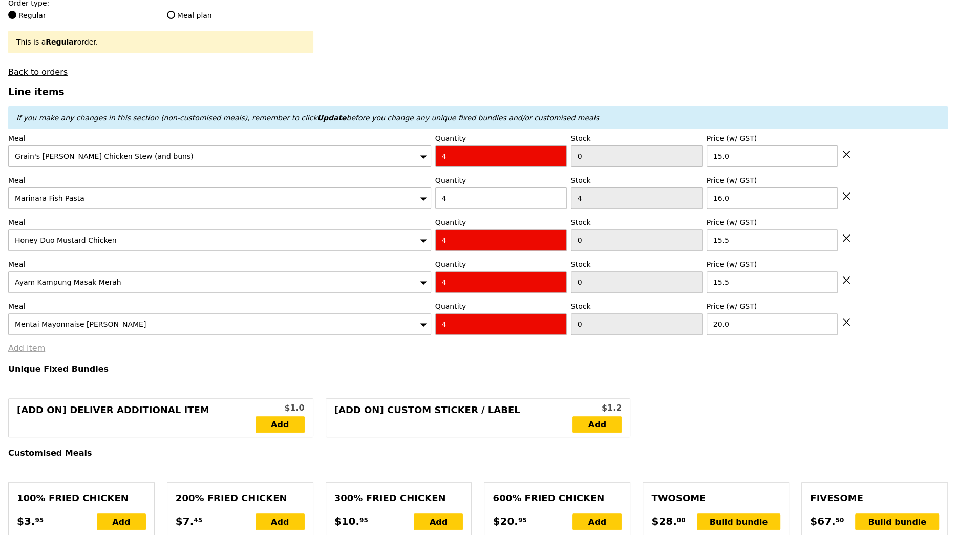
click at [24, 343] on link "Add item" at bounding box center [26, 348] width 37 height 10
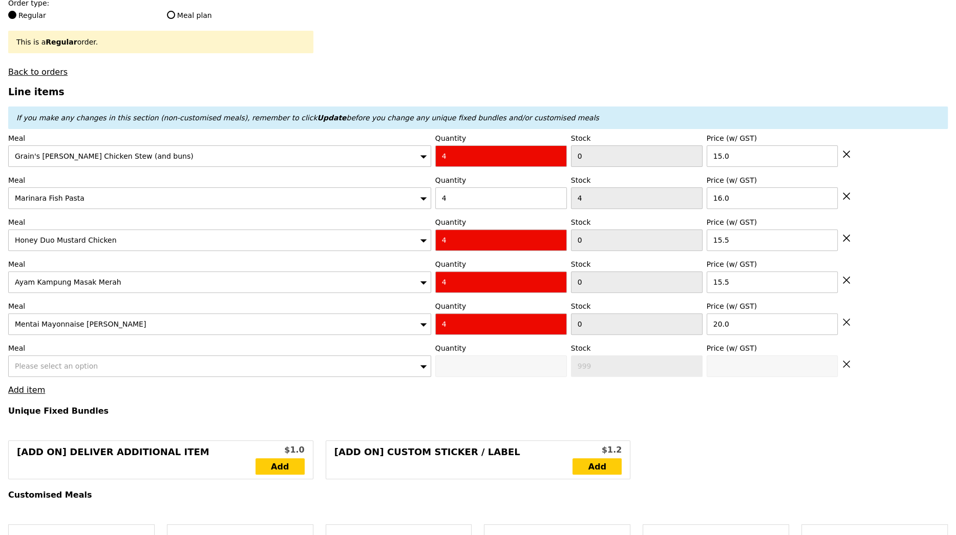
click at [46, 362] on span "Please select an option" at bounding box center [56, 366] width 83 height 8
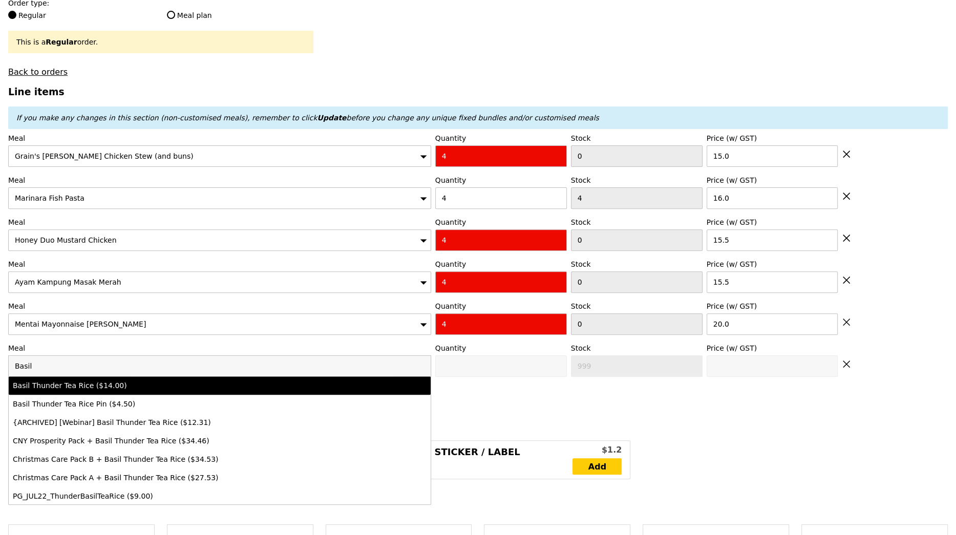
type input "Basil"
click at [55, 380] on div "Basil Thunder Tea Rice ($14.00)" at bounding box center [168, 385] width 310 height 10
type input "0"
type input "14.0"
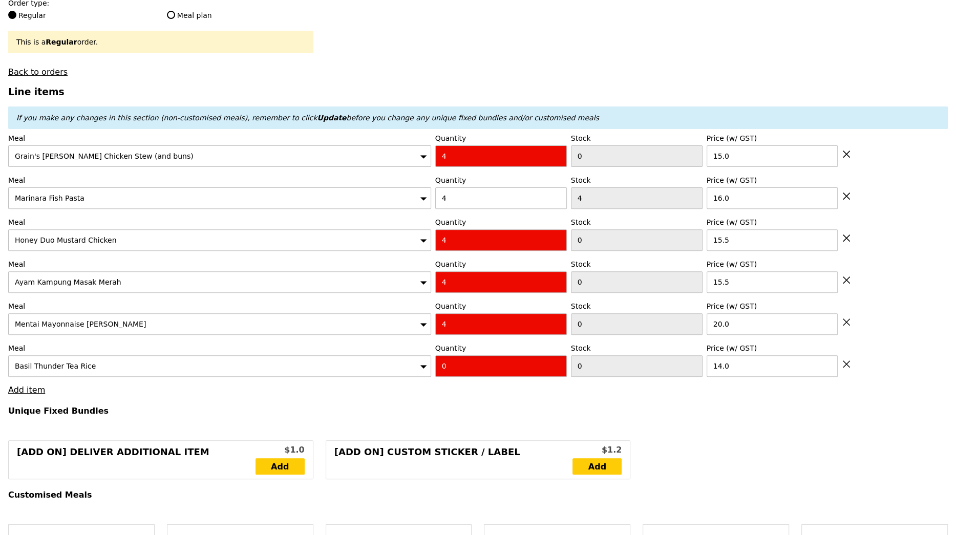
click at [465, 356] on input "0" at bounding box center [501, 366] width 132 height 22
type input "4"
click at [474, 406] on h4 "Unique Fixed Bundles" at bounding box center [477, 411] width 939 height 10
type input "Loading..."
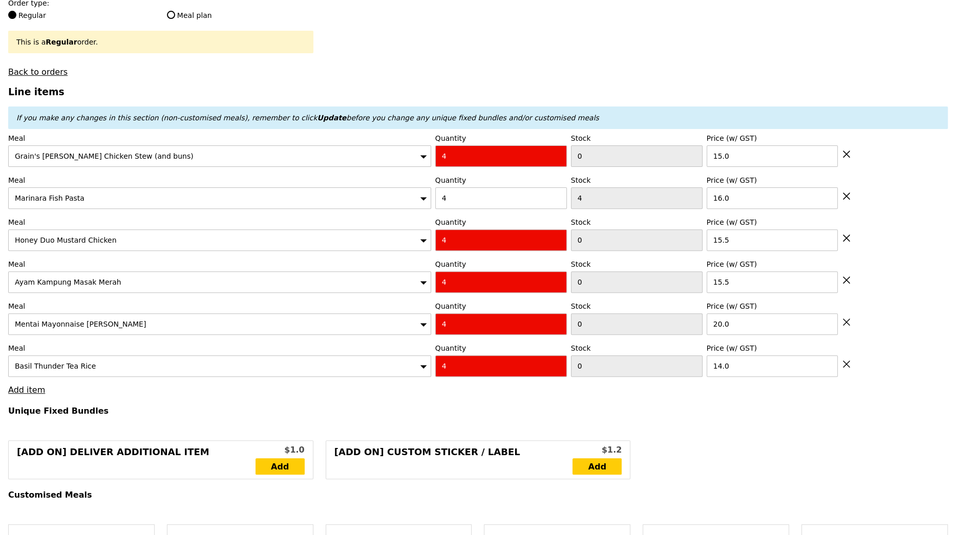
type input "384.00"
type input "387.95"
type input "Confirm anyway"
click at [27, 385] on link "Add item" at bounding box center [26, 390] width 37 height 10
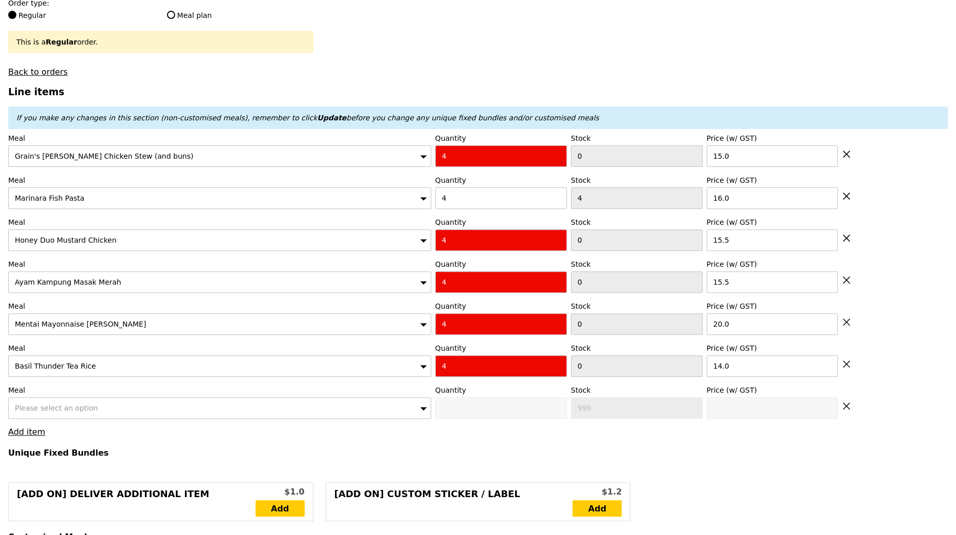
click at [51, 401] on div "Please select an option" at bounding box center [219, 408] width 423 height 22
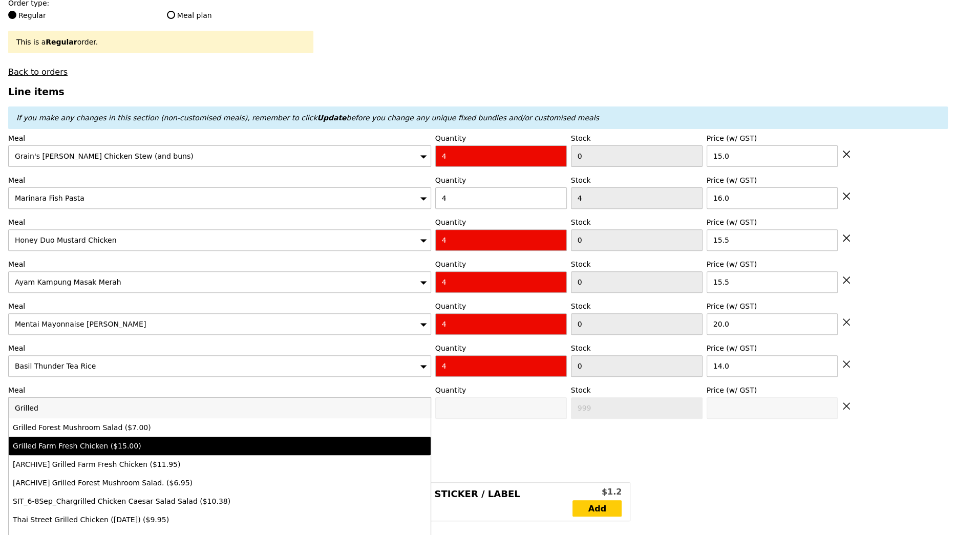
type input "Grilled"
click at [68, 441] on div "Grilled Farm Fresh Chicken ($15.00)" at bounding box center [168, 446] width 310 height 10
type input "0"
type input "15.0"
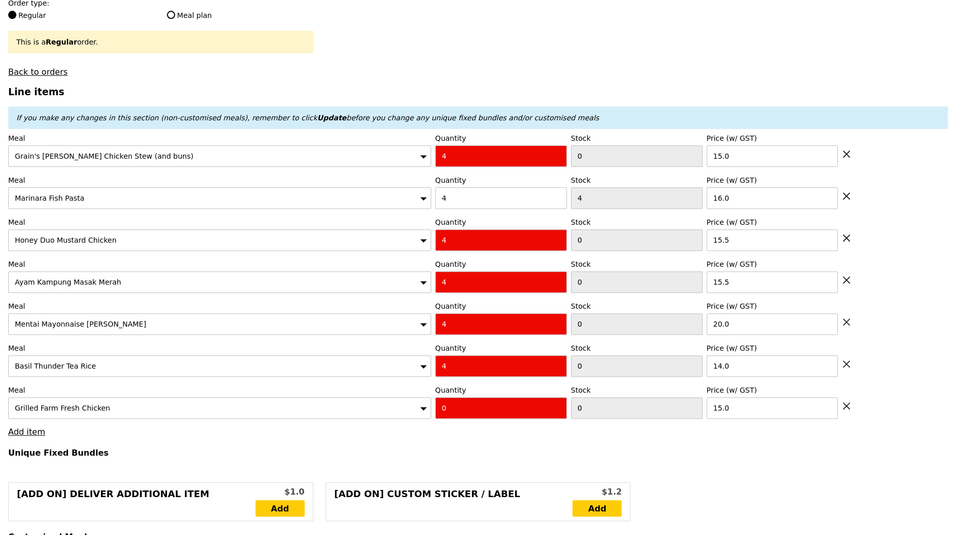
click at [452, 397] on input "0" at bounding box center [501, 408] width 132 height 22
type input "4"
click at [464, 448] on h4 "Unique Fixed Bundles" at bounding box center [477, 453] width 939 height 10
type input "Loading..."
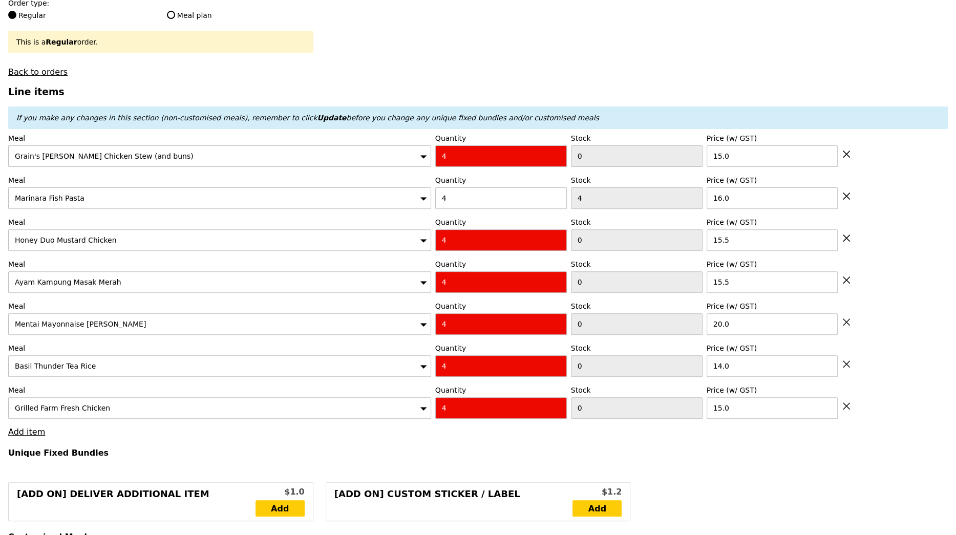
type input "444.00"
type input "447.95"
type input "Confirm anyway"
click at [19, 427] on link "Add item" at bounding box center [26, 432] width 37 height 10
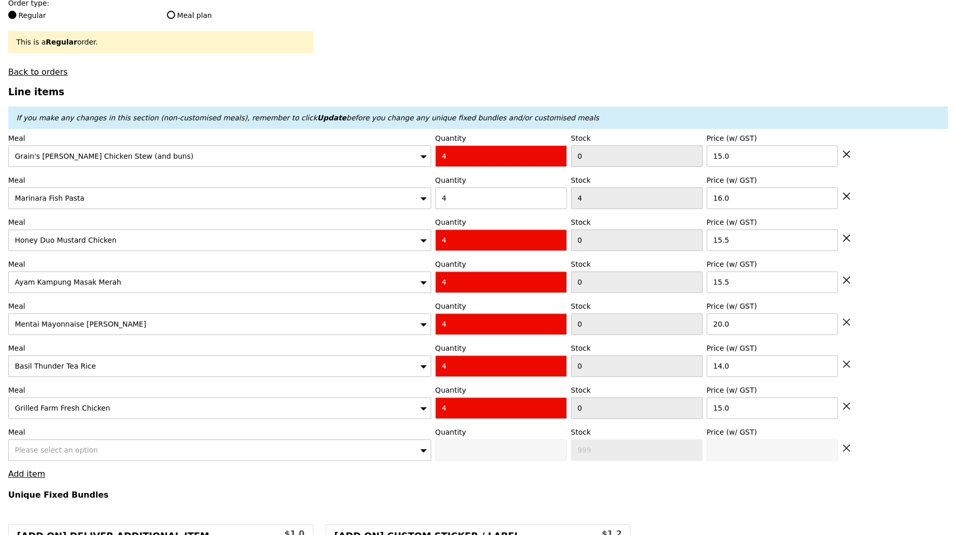
click at [55, 439] on div "Please select an option" at bounding box center [219, 450] width 423 height 22
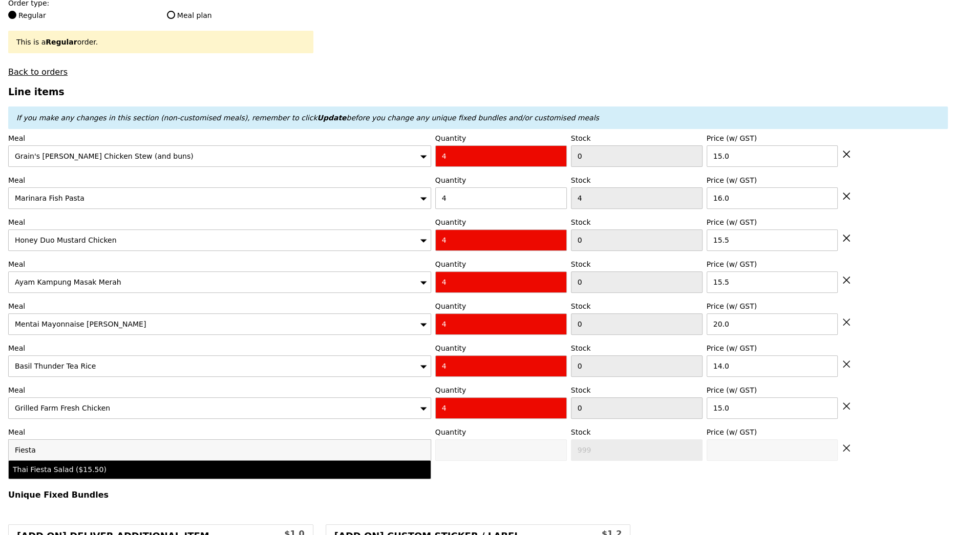
type input "Fiesta"
click at [75, 464] on div "Thai Fiesta Salad ($15.50)" at bounding box center [168, 469] width 310 height 10
type input "0"
type input "5"
type input "15.5"
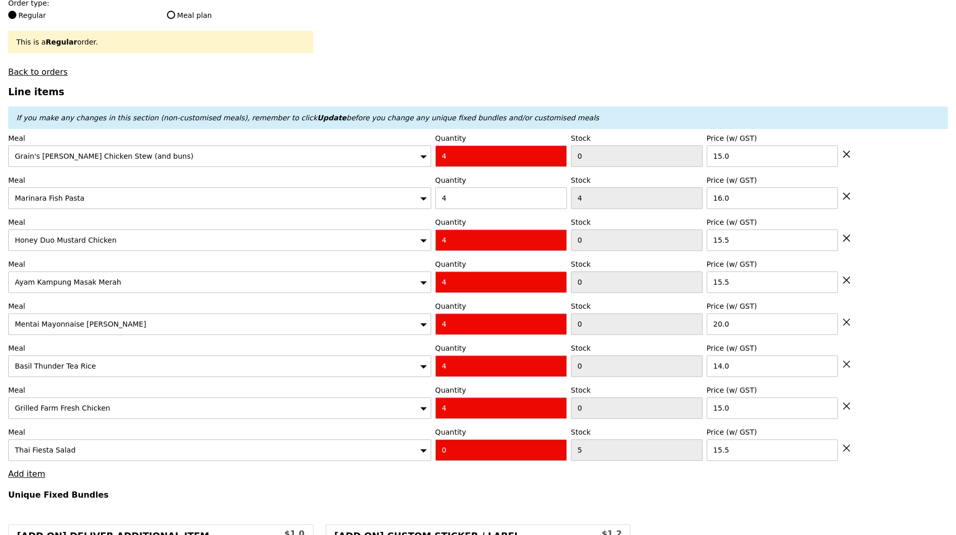
click at [478, 441] on input "0" at bounding box center [501, 450] width 132 height 22
type input "4"
type input "Loading..."
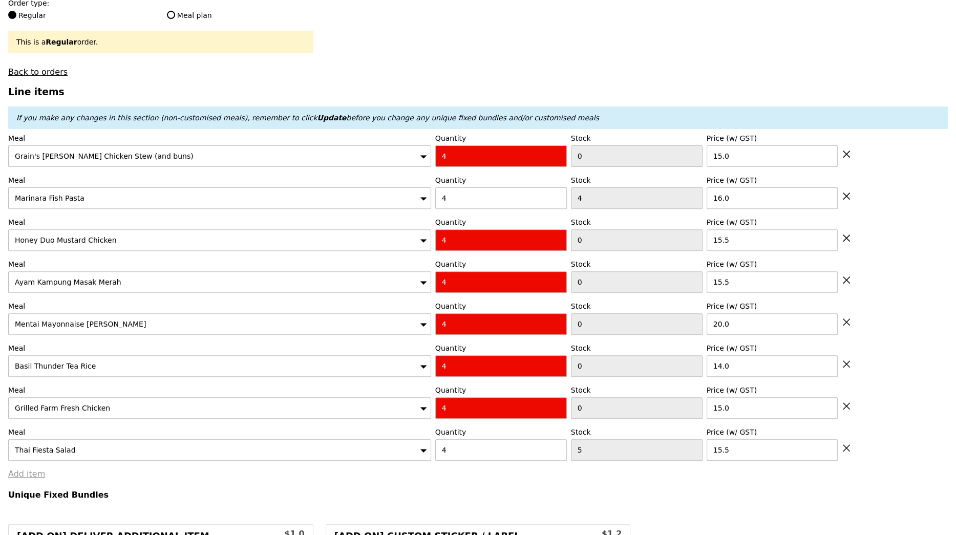
click at [37, 469] on link "Add item" at bounding box center [26, 474] width 37 height 10
type input "506.00"
type input "509.95"
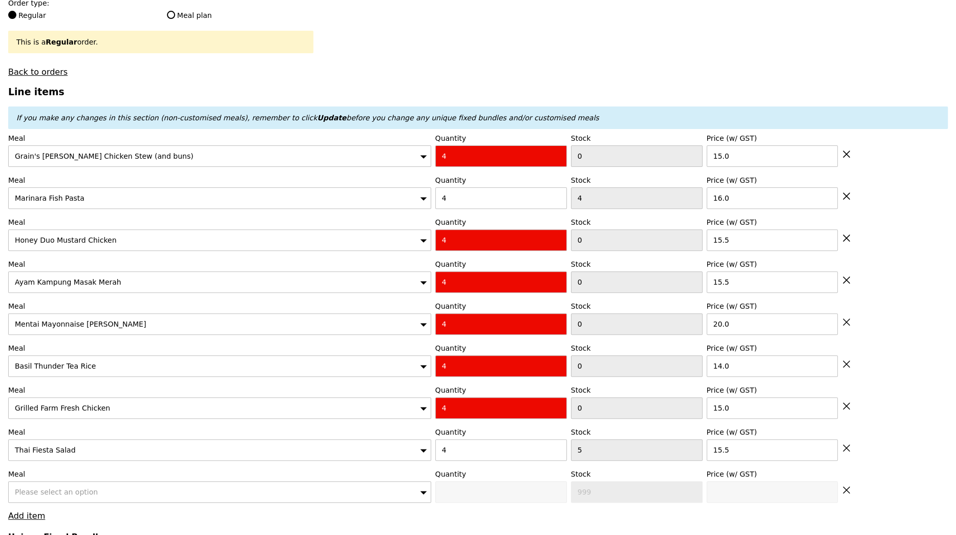
type input "Confirm anyway"
click at [75, 488] on span "Please select an option" at bounding box center [56, 492] width 83 height 8
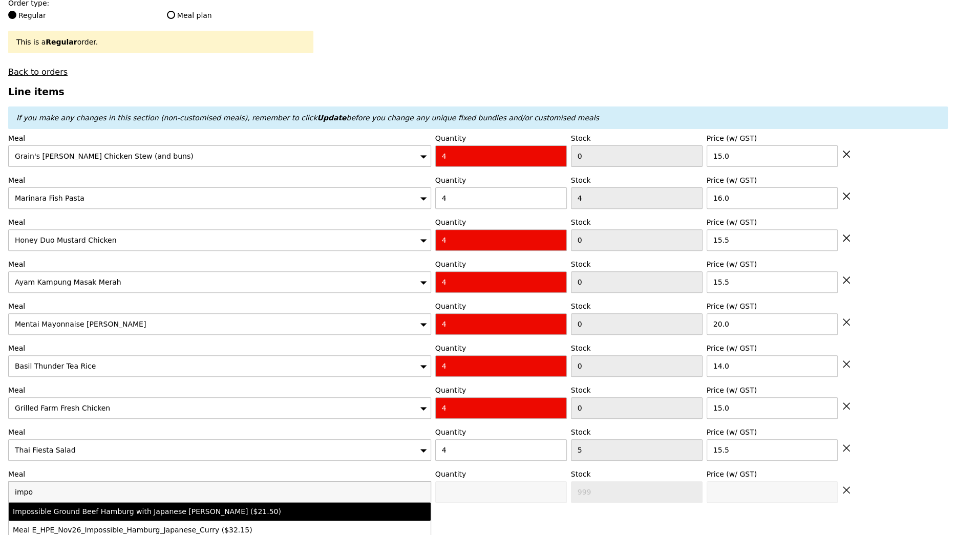
type input "impo"
click at [196, 506] on div "Impossible Ground Beef Hamburg with Japanese Curry ($21.50)" at bounding box center [168, 511] width 310 height 10
type input "0"
type input "21.5"
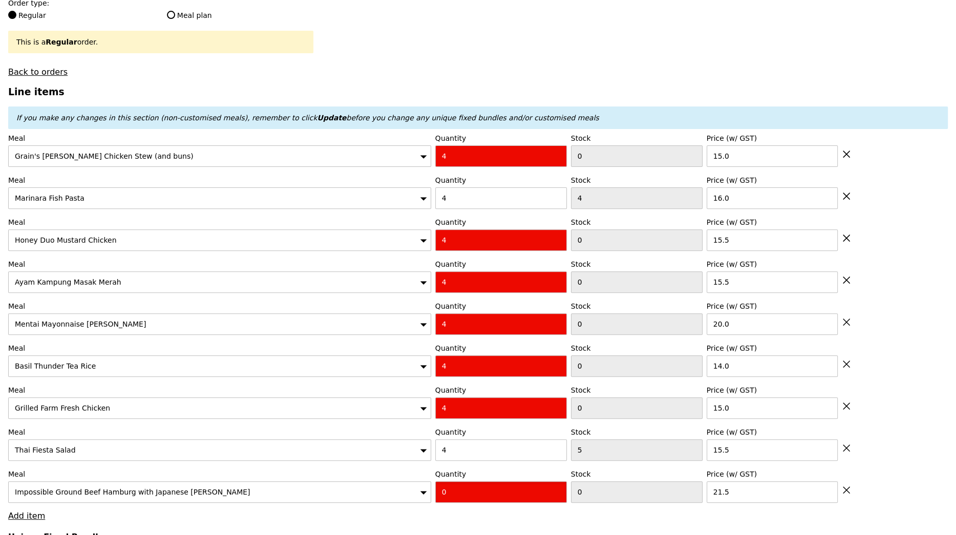
click at [494, 481] on input "0" at bounding box center [501, 492] width 132 height 22
type input "4"
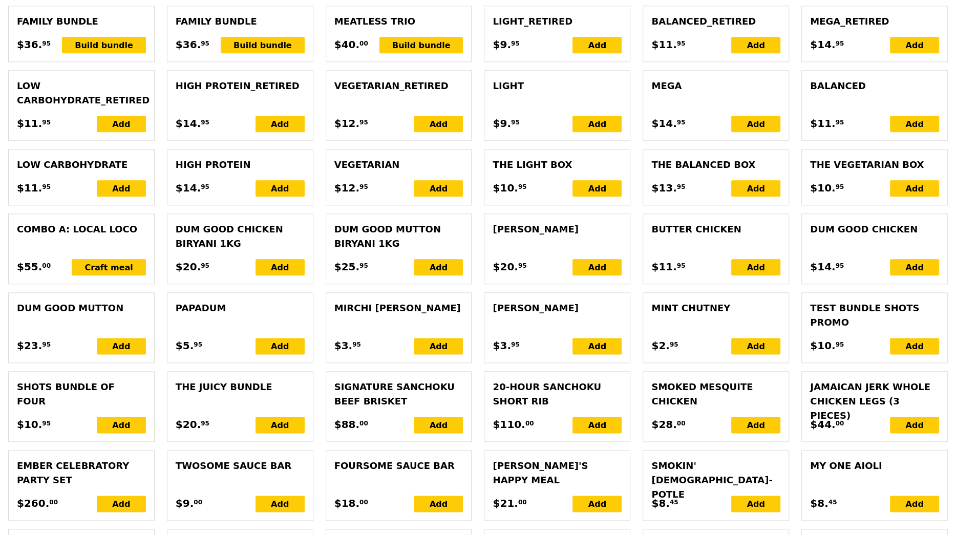
type input "Loading..."
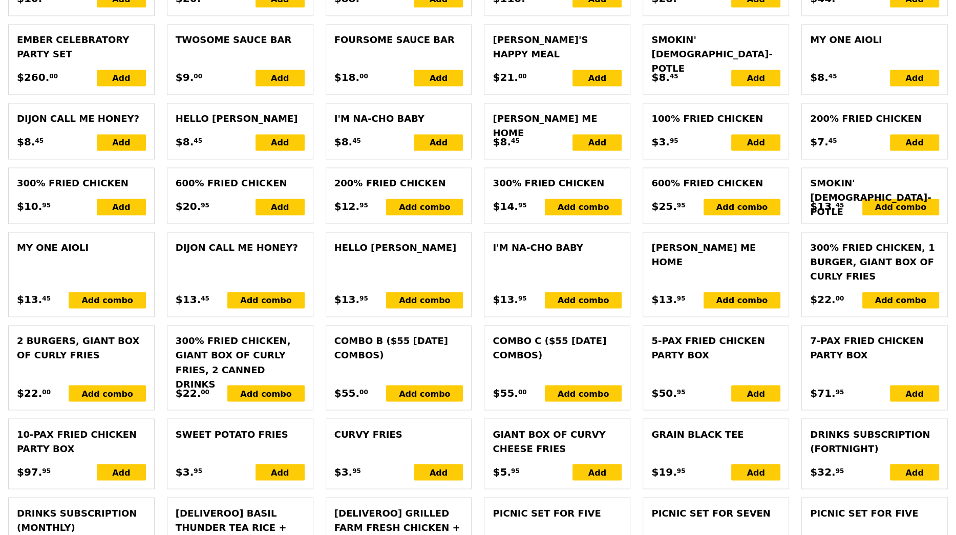
type input "592.00"
type input "595.95"
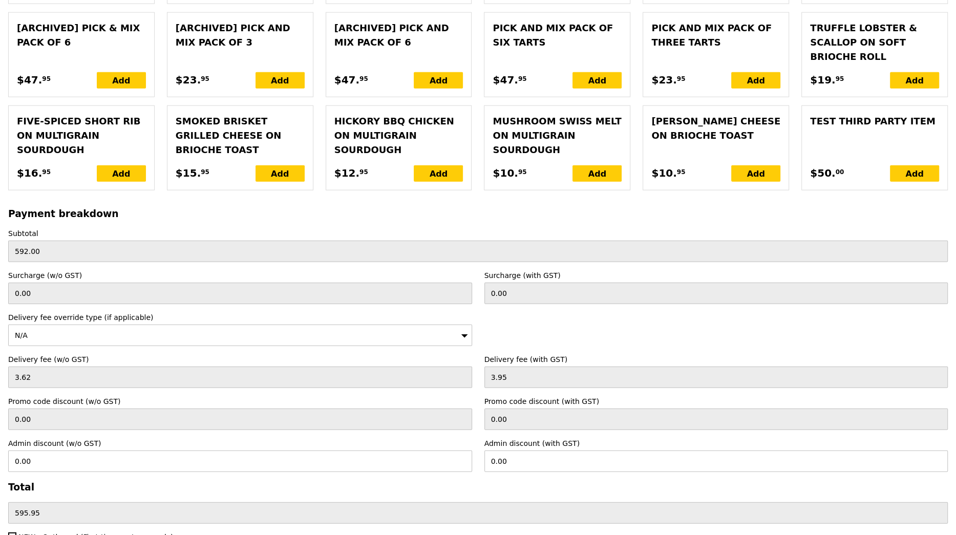
type input "Confirm anyway"
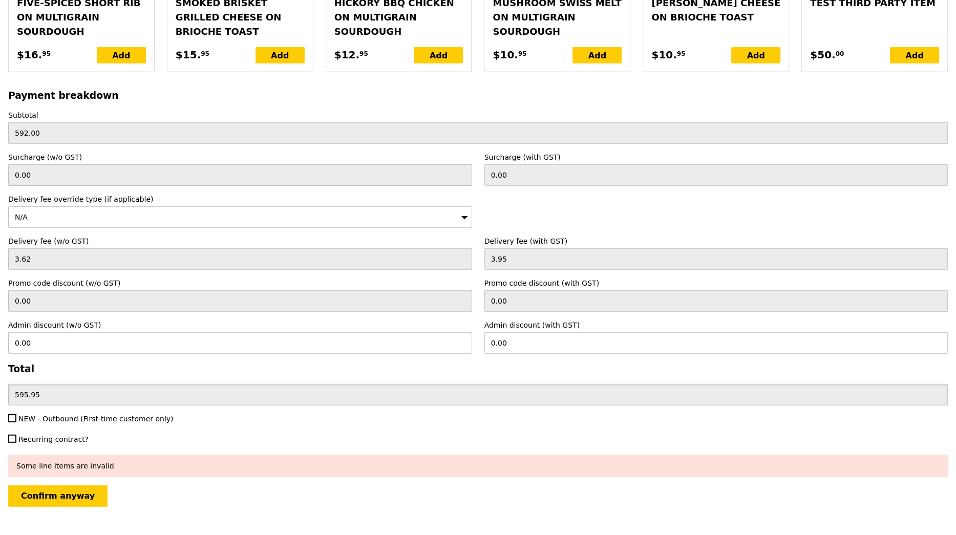
click at [114, 384] on input "595.95" at bounding box center [477, 395] width 939 height 22
click at [519, 332] on input "0.00" at bounding box center [716, 343] width 464 height 22
paste input "595.95"
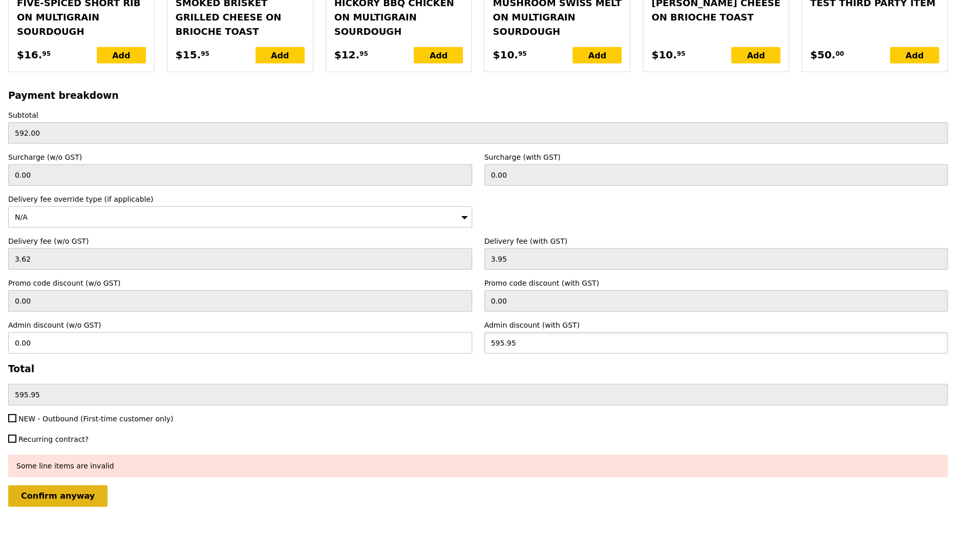
type input "595.95"
type input "546.74"
type input "0.00"
click at [71, 485] on input "Confirm anyway" at bounding box center [57, 496] width 99 height 22
type input "Loading..."
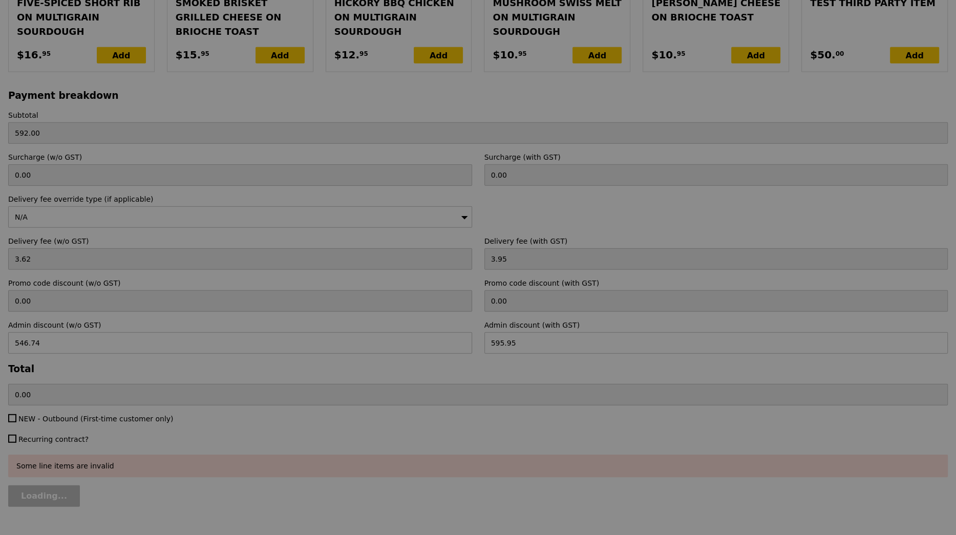
type input "0.00"
type input "595.95"
type input "Loading..."
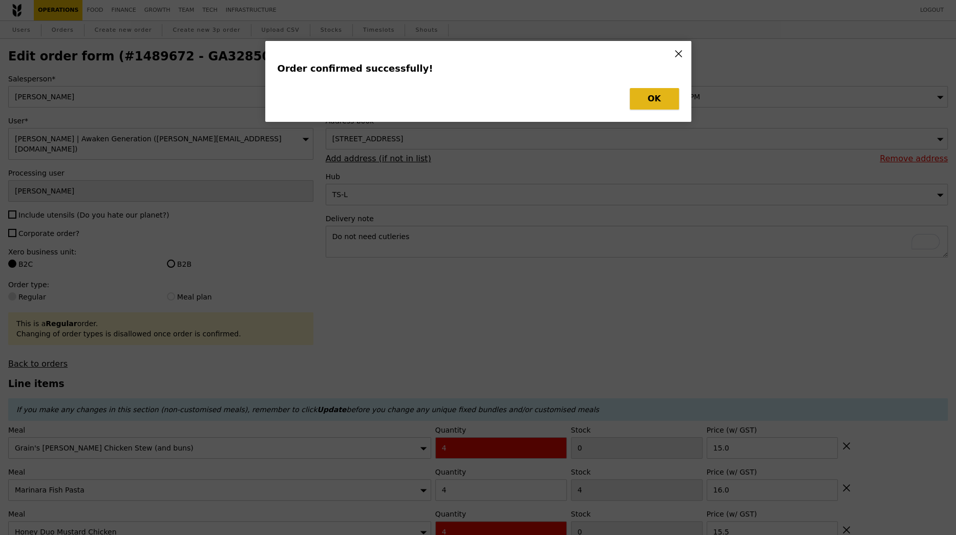
type input "546.74"
type input "595.95"
type input "0.00"
type input "Loading..."
type input "21.50"
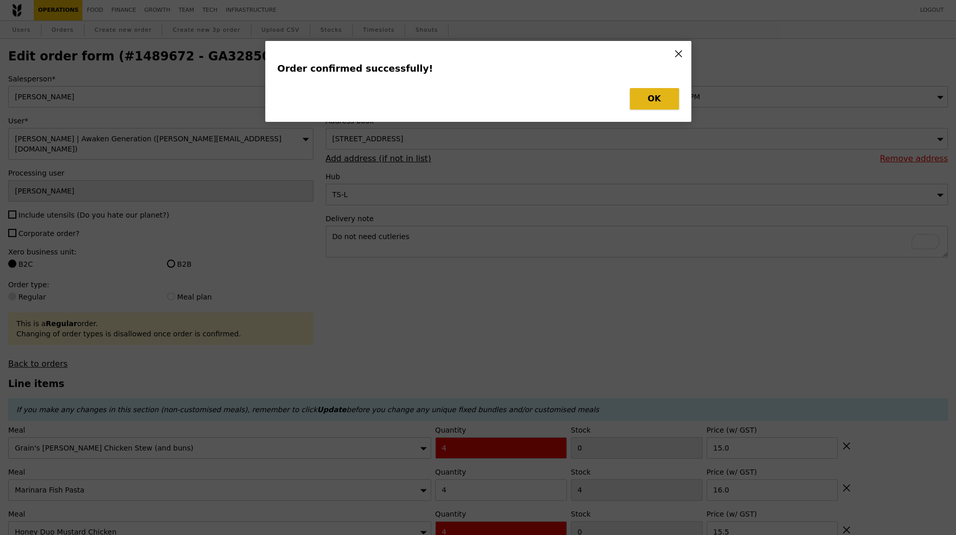
type input "5"
type input "15.50"
type input "15.00"
type input "14.00"
type input "20.00"
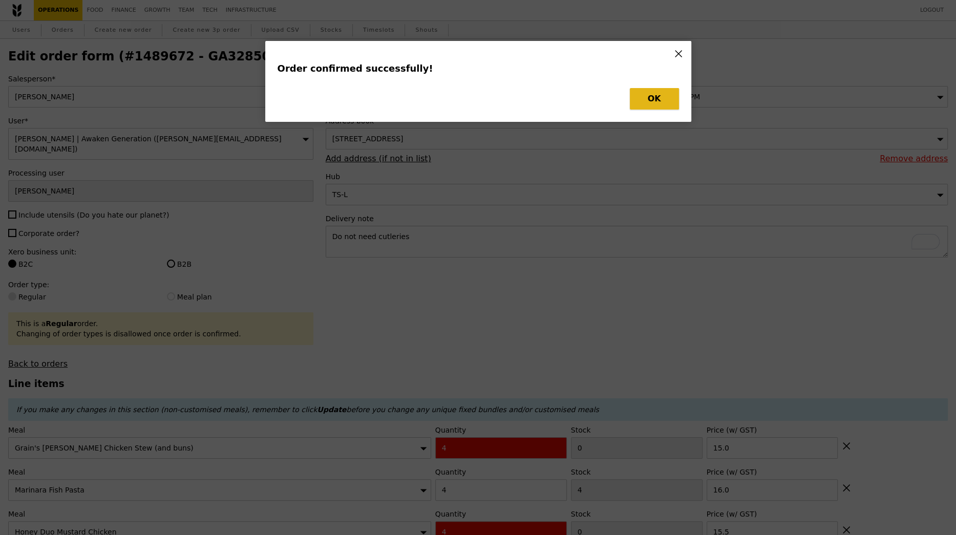
type input "15.50"
type input "4"
type input "16.00"
type input "15.00"
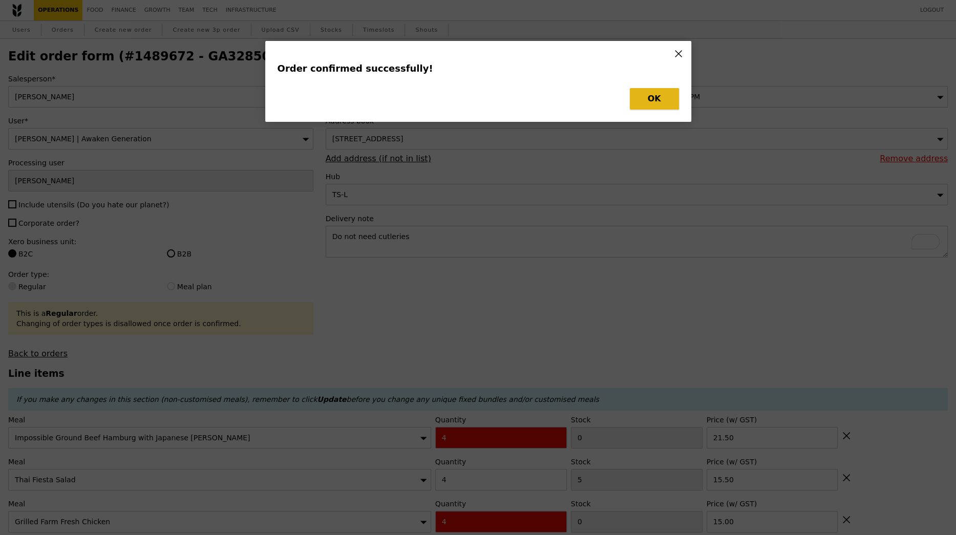
click at [647, 99] on button "OK" at bounding box center [654, 99] width 49 height 22
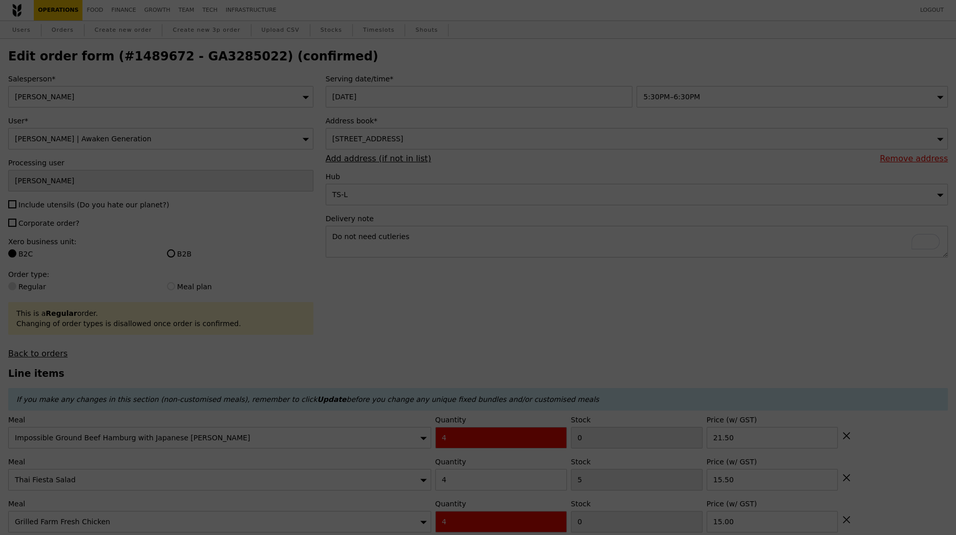
type input "-4"
type input "1"
type input "-4"
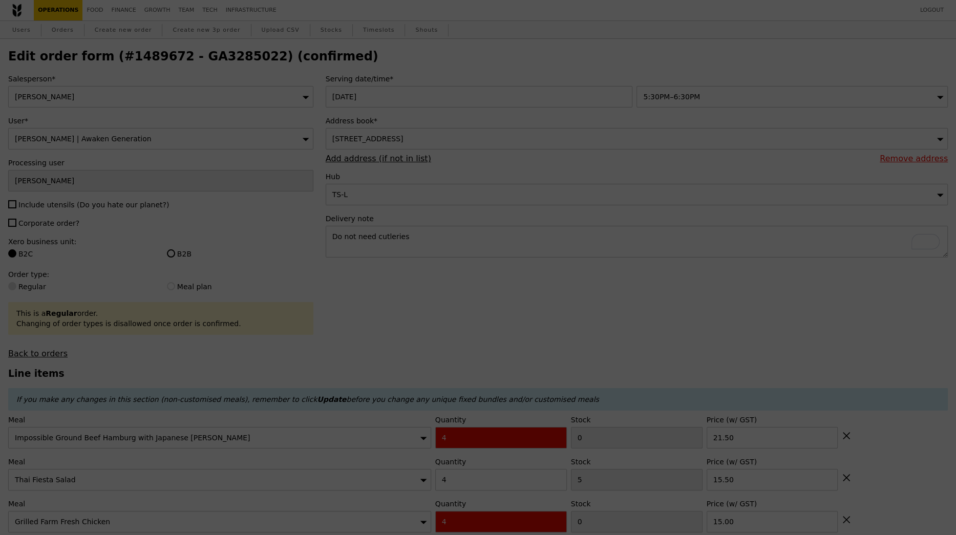
type input "-4"
type input "0"
type input "-4"
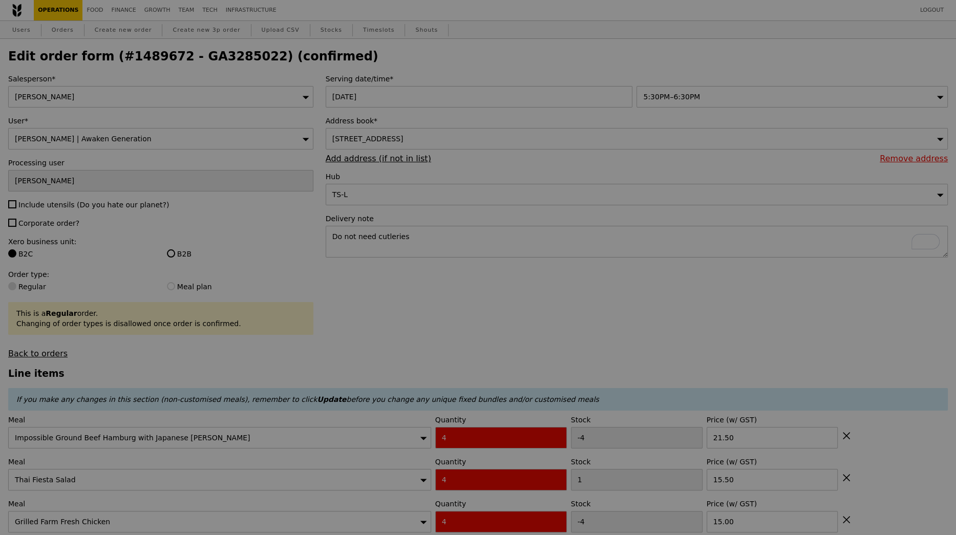
type input "Update"
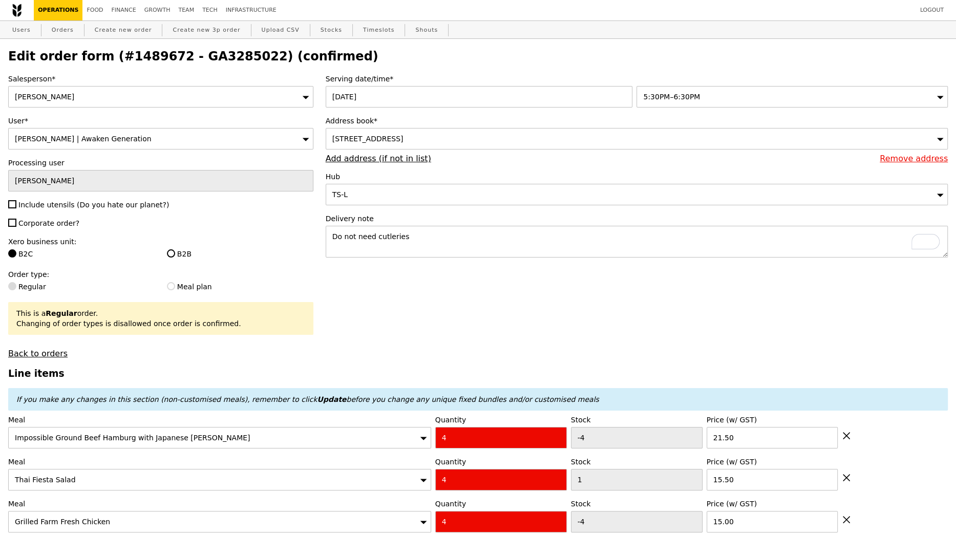
click at [198, 53] on h2 "Edit order form (#1489672 - GA3285022) (confirmed)" at bounding box center [477, 56] width 939 height 14
copy h2 "GA3285022"
click at [62, 30] on link "Orders" at bounding box center [63, 30] width 30 height 18
select select "100"
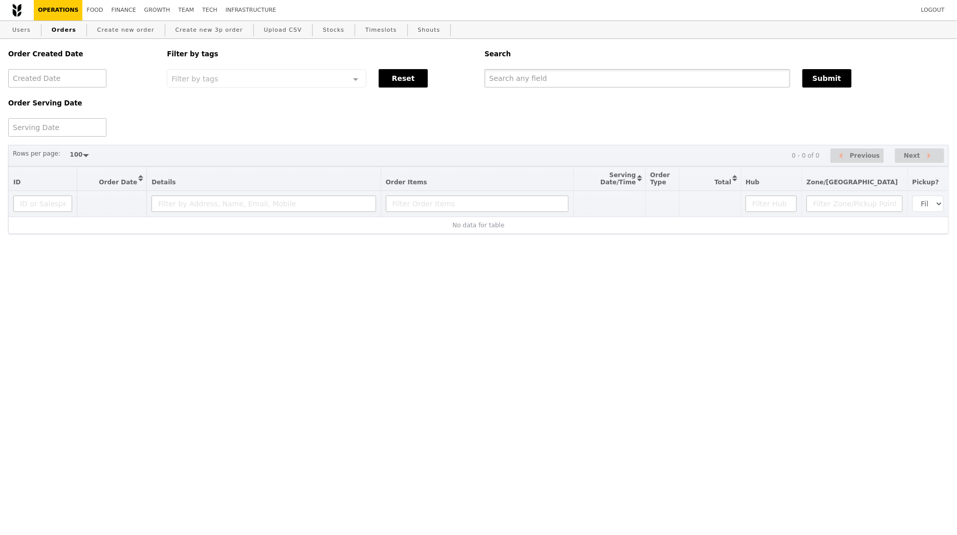
click at [564, 75] on input "text" at bounding box center [638, 78] width 306 height 18
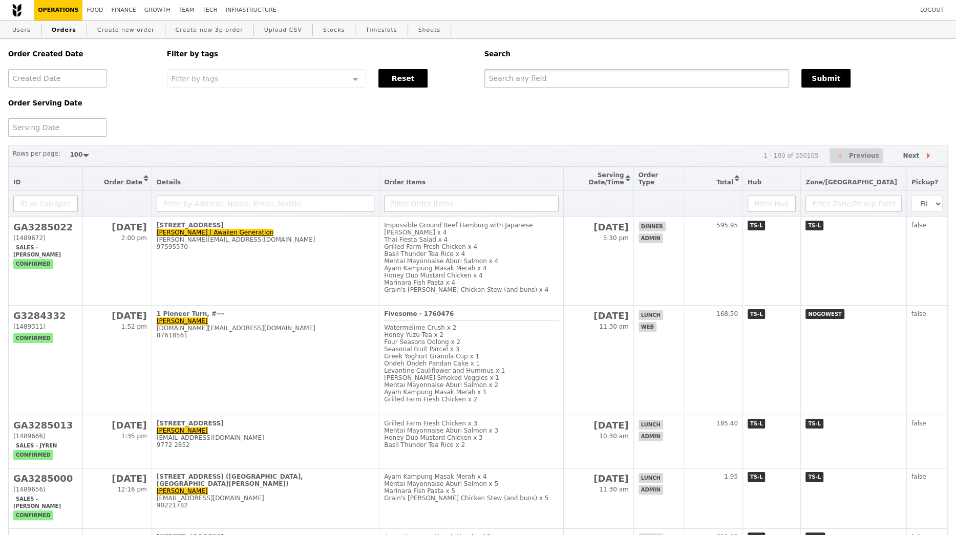
paste input "GA3285022"
type input "GA3285022"
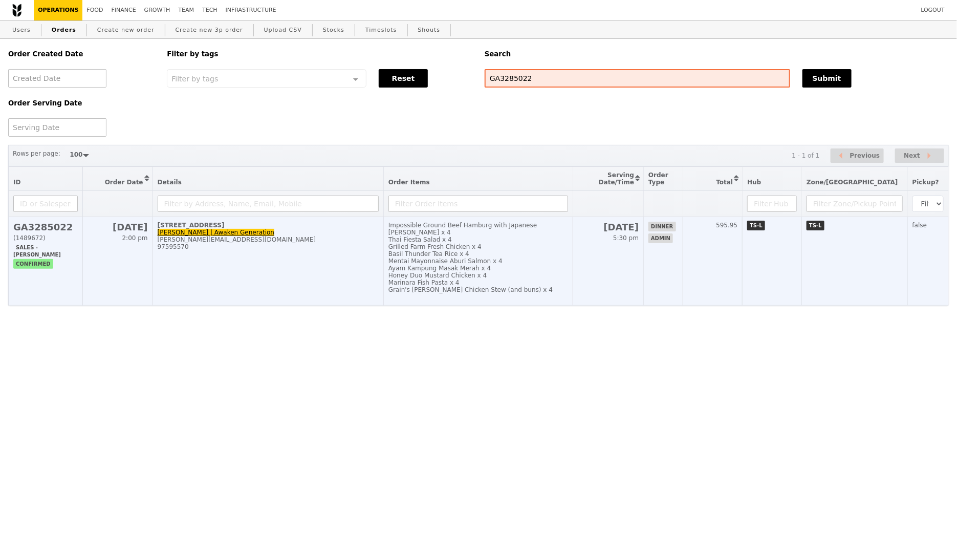
click at [554, 258] on div "Mentai Mayonnaise Aburi Salmon x 4" at bounding box center [479, 261] width 180 height 7
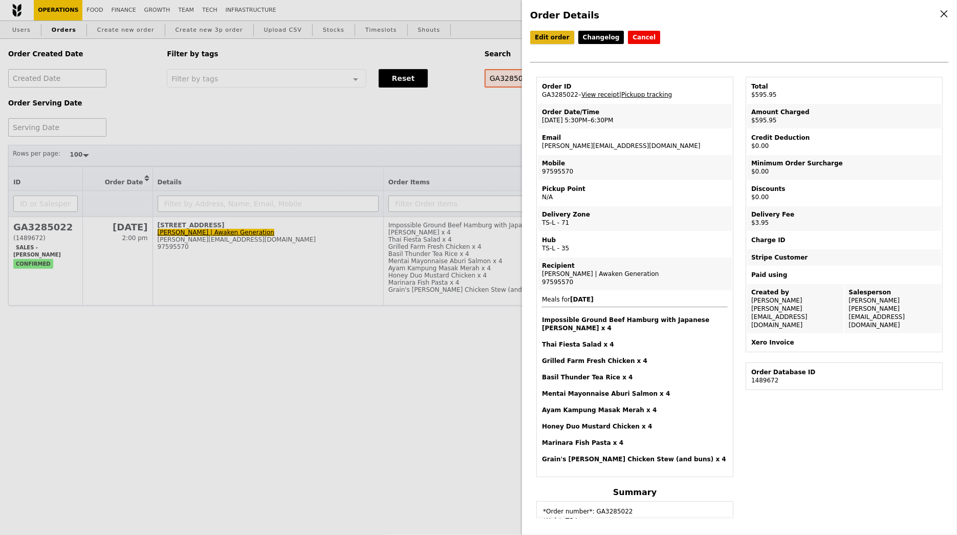
click at [557, 37] on link "Edit order" at bounding box center [552, 37] width 44 height 13
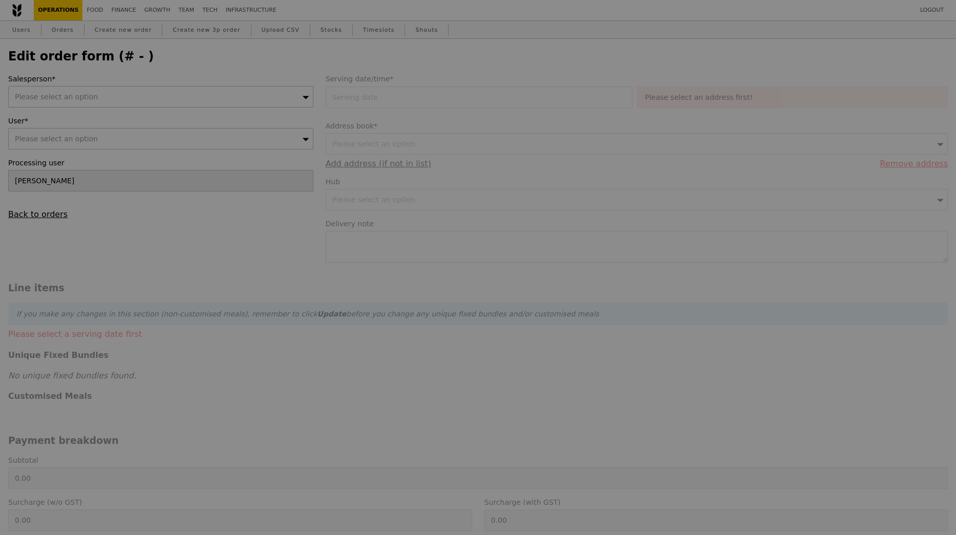
type input "10 Sep 2025"
type textarea "Do not need cutleries"
type input "592.00"
type input "3.62"
type input "3.95"
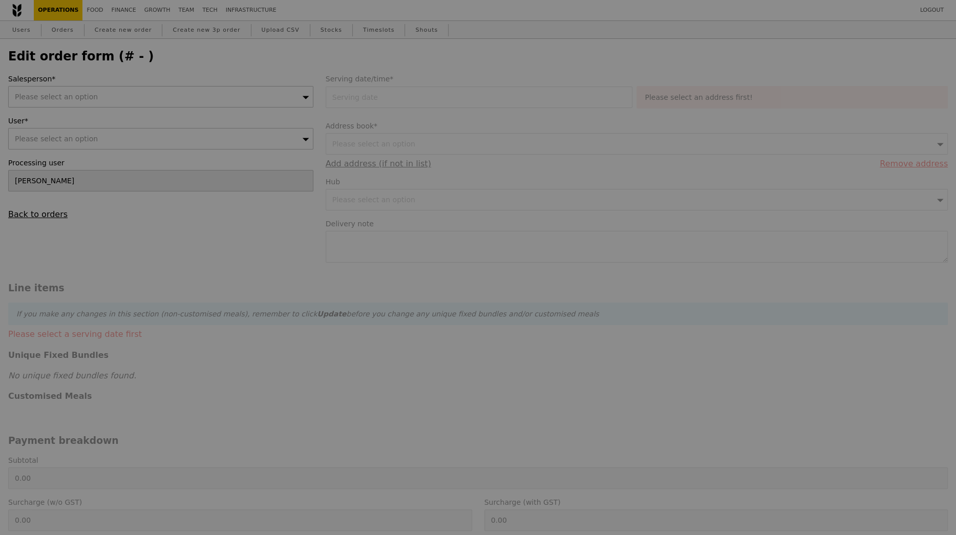
type input "546.74"
type input "595.95"
type input "Loading..."
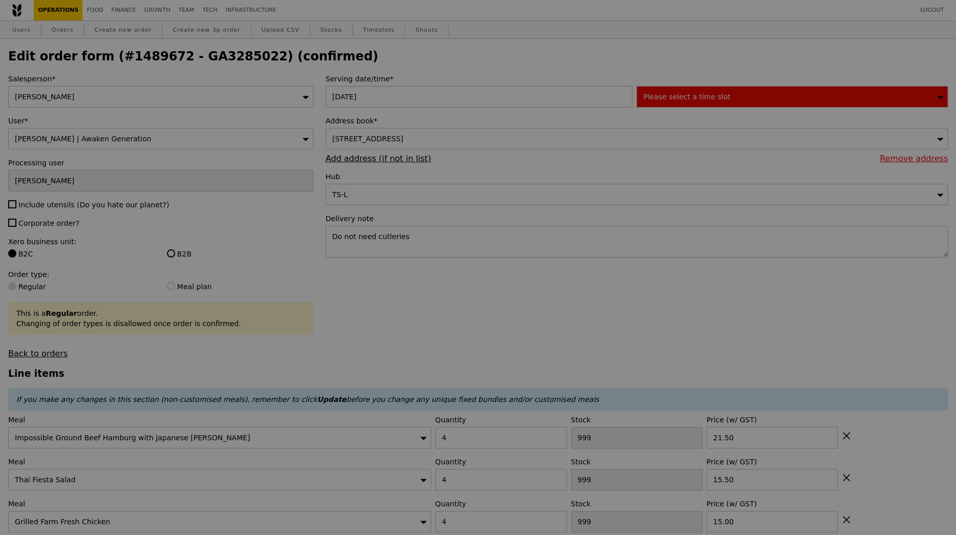
type input "-4"
type input "1"
type input "-4"
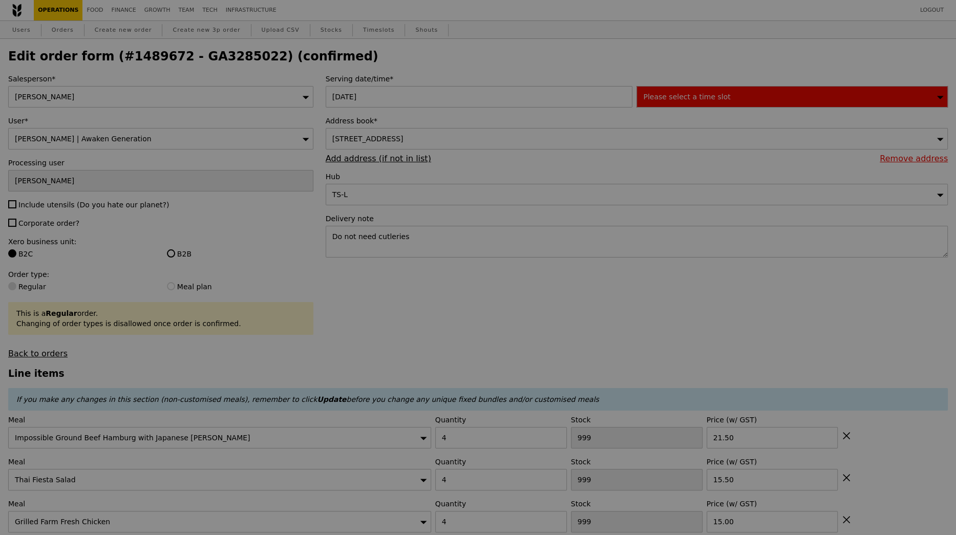
type input "-4"
type input "0"
type input "-4"
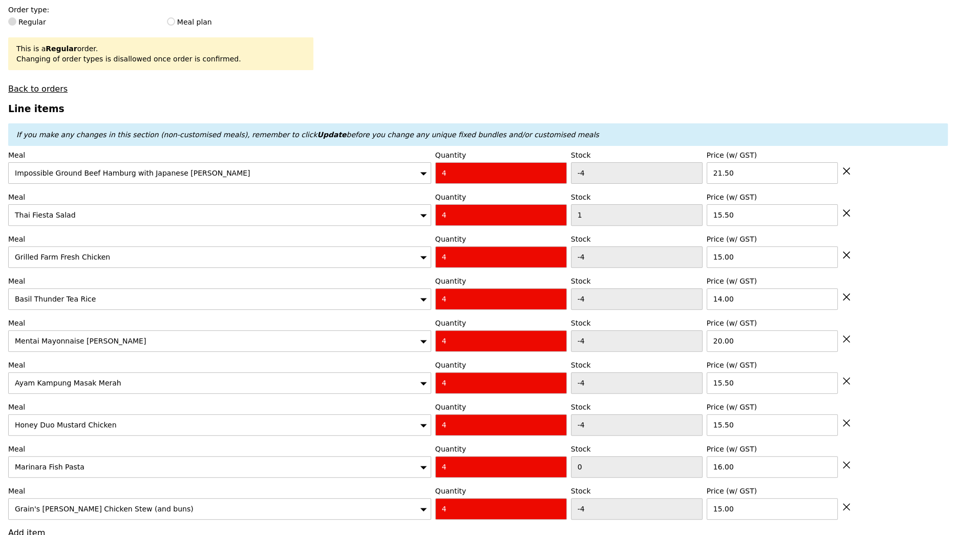
scroll to position [264, 0]
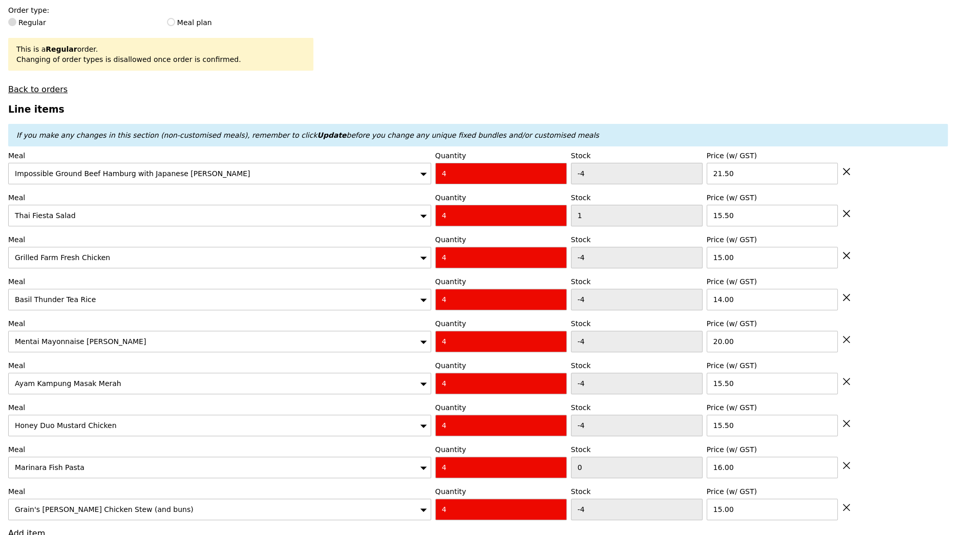
click at [845, 174] on icon at bounding box center [846, 171] width 9 height 9
type input "Loading..."
type input "1"
type input "15.50"
type input "-4"
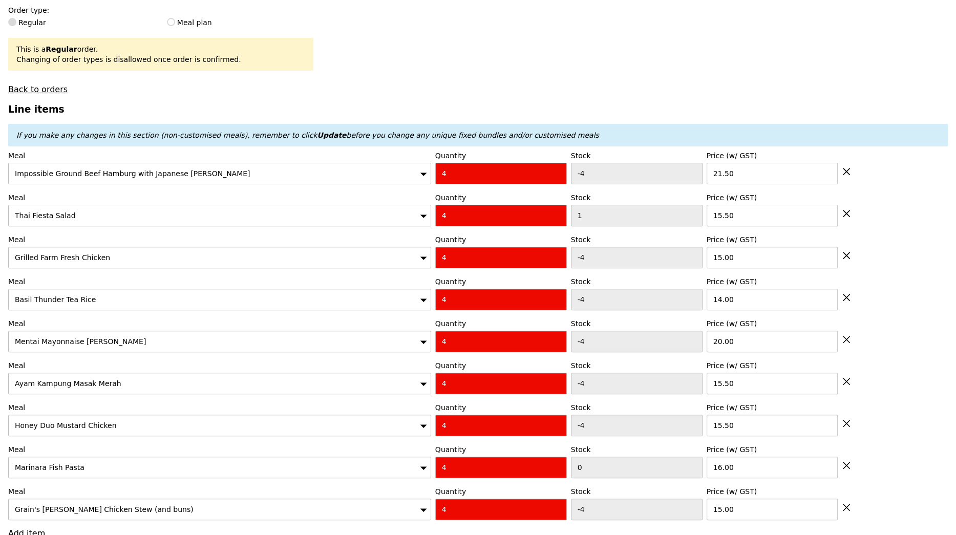
type input "15.00"
type input "14.00"
type input "20.00"
type input "15.50"
type input "0"
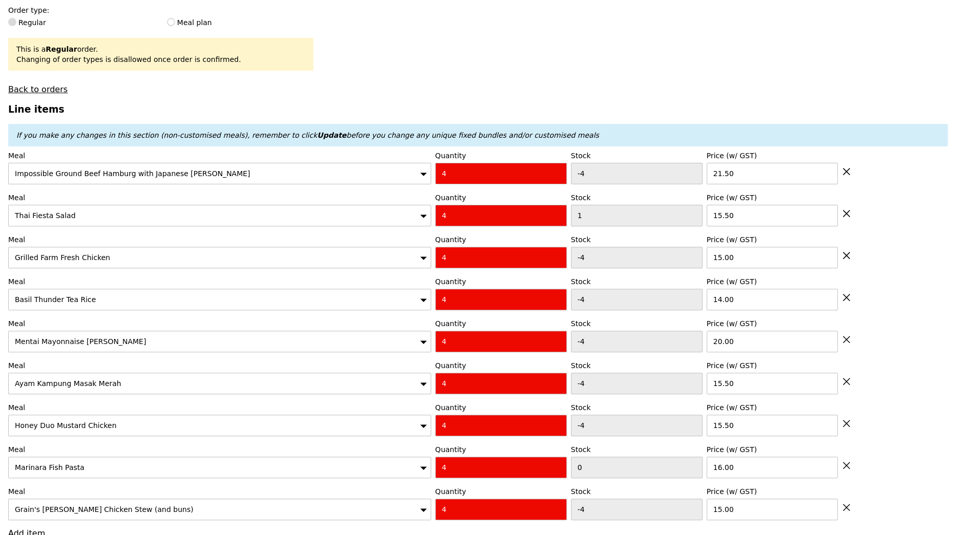
type input "16.00"
type input "-4"
type input "15.00"
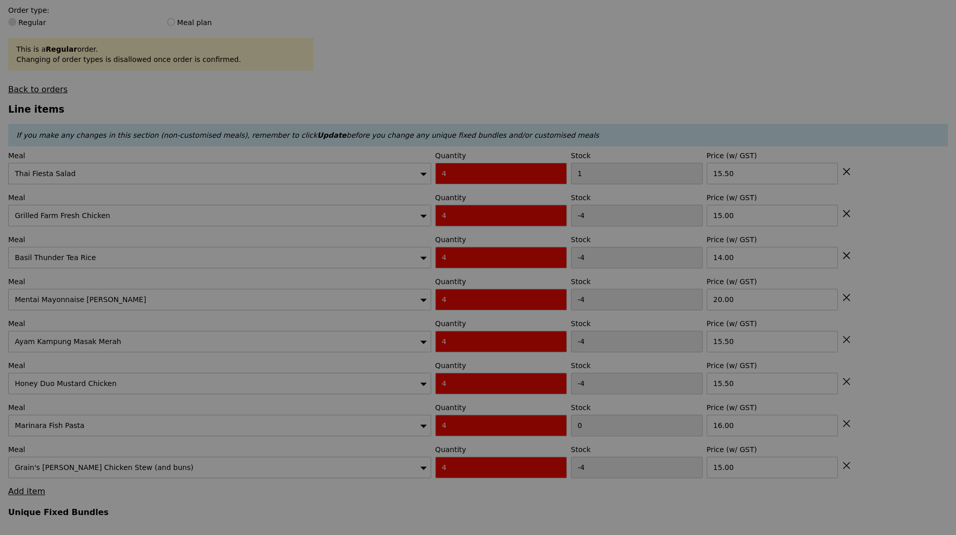
type input "0.00"
type input "Update"
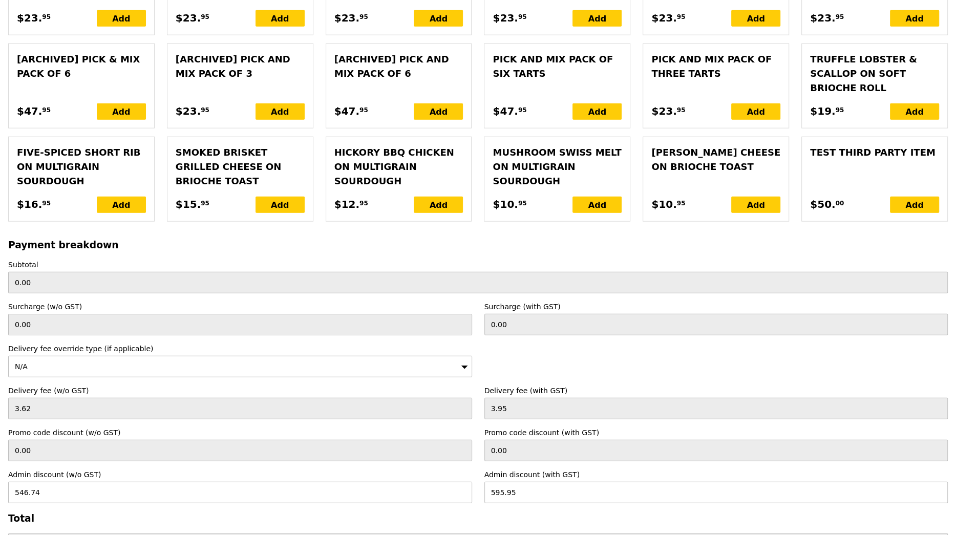
scroll to position [2525, 0]
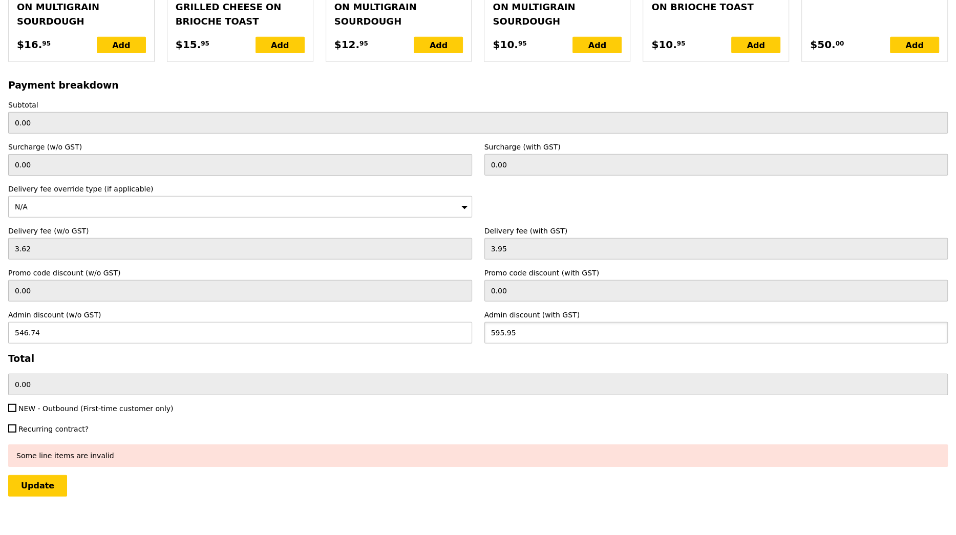
click at [504, 324] on input "595.95" at bounding box center [716, 333] width 464 height 22
type input "0.00"
type input "0"
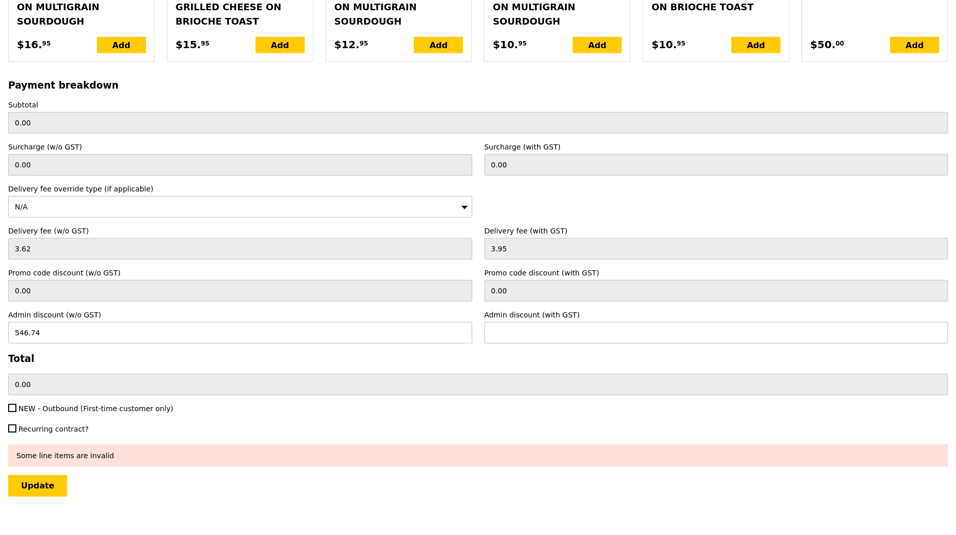
type input "3.95"
click at [526, 403] on div "NEW - Outbound (First-time customer only)" at bounding box center [478, 409] width 952 height 12
type input "Loading..."
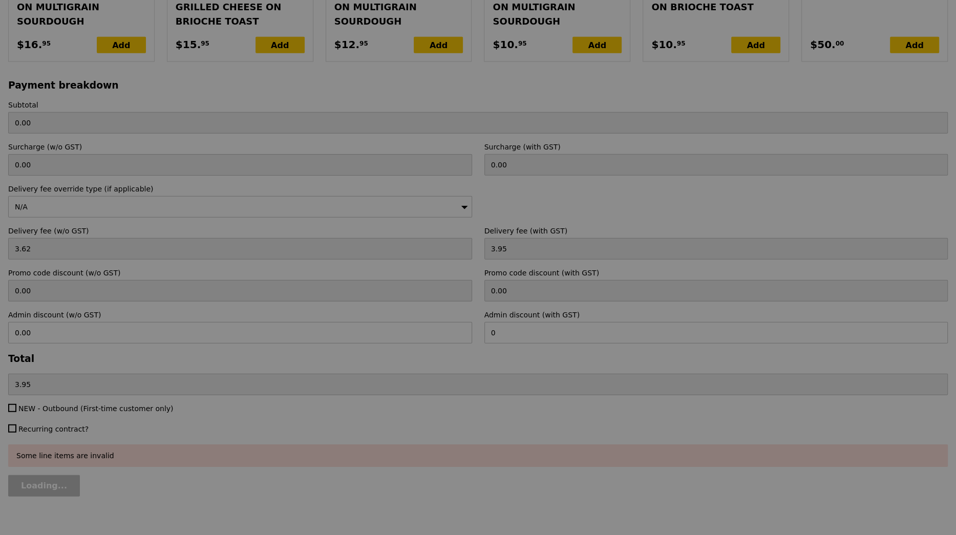
type input "0.00"
type input "Update"
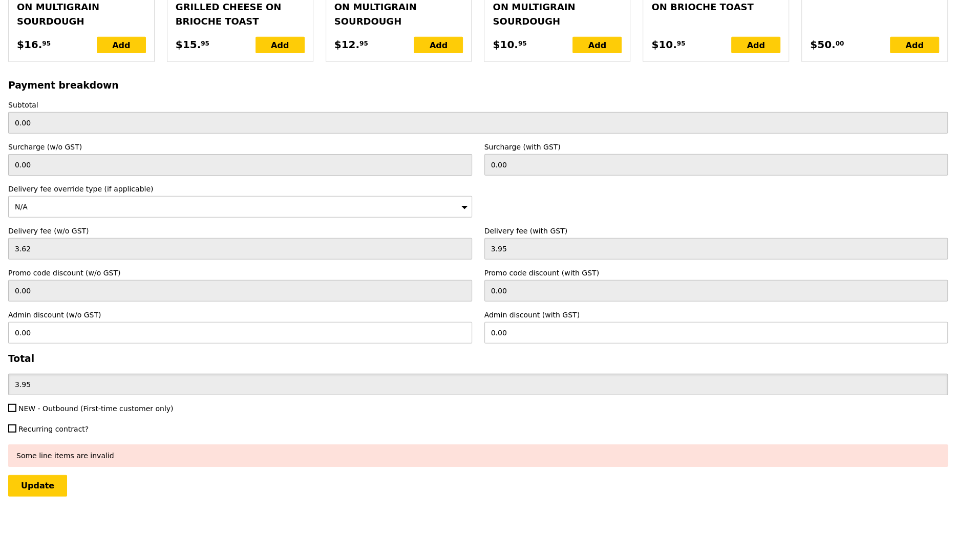
click at [416, 374] on input "3.95" at bounding box center [477, 385] width 939 height 22
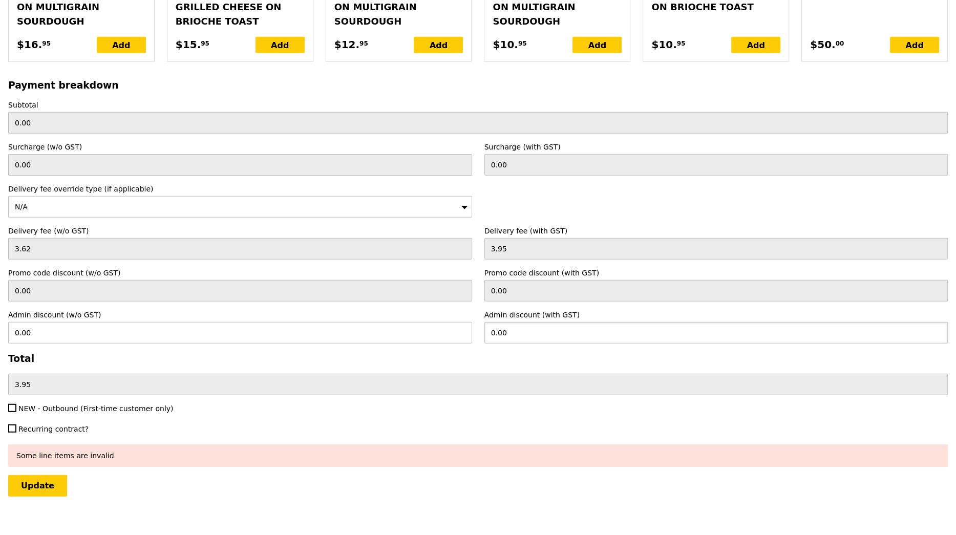
click at [531, 323] on input "0.00" at bounding box center [716, 333] width 464 height 22
paste input "3.95"
type input "3.95"
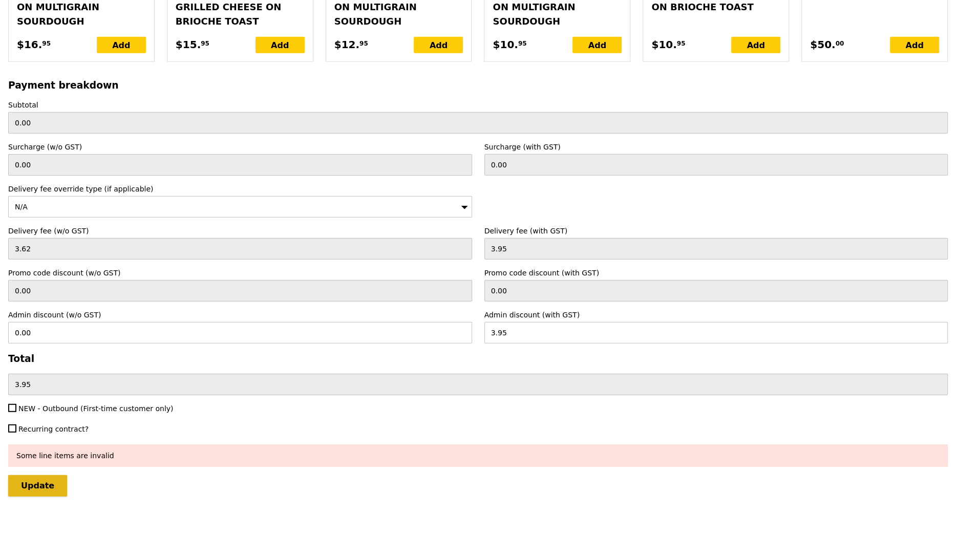
type input "3.62"
type input "0.00"
click at [46, 475] on input "Update" at bounding box center [37, 486] width 59 height 22
type input "Loading..."
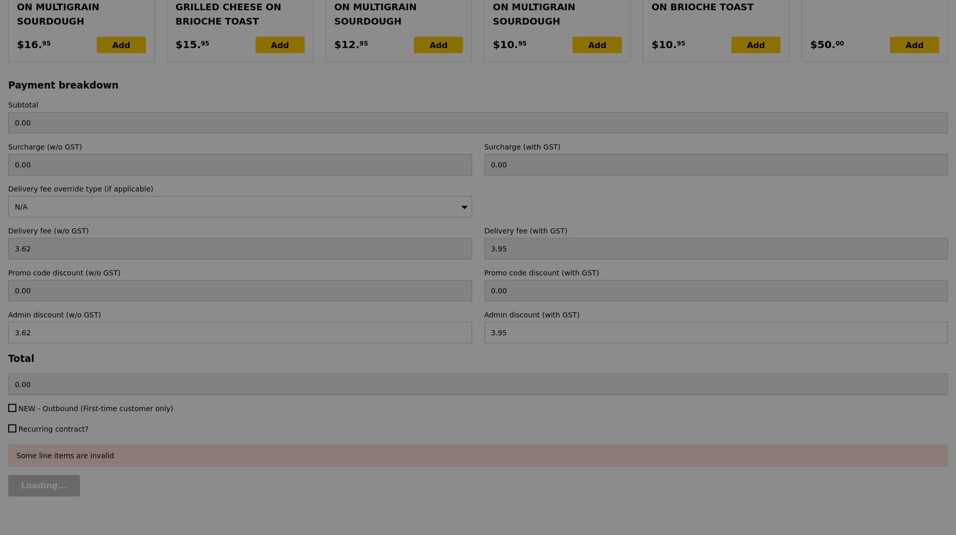
type input "506.00"
type input "0.00"
type input "509.95"
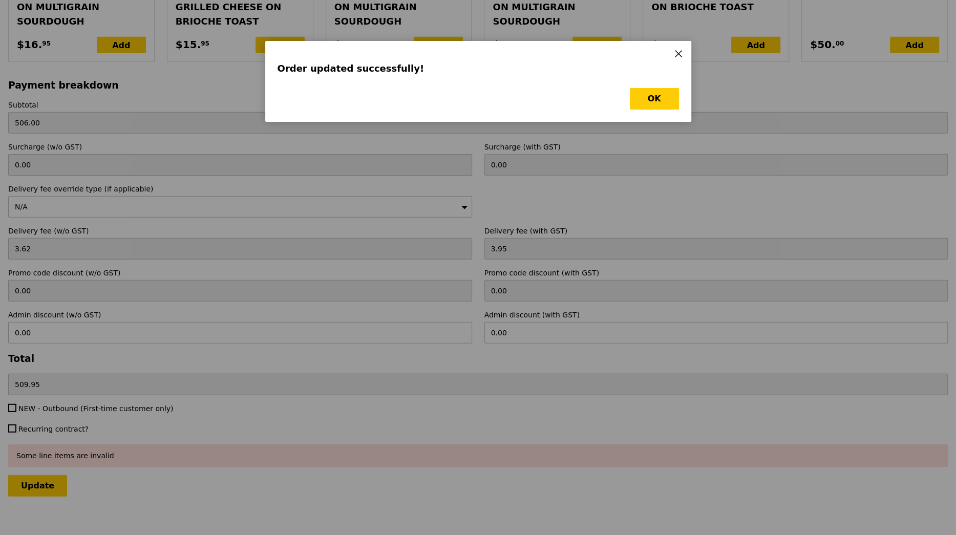
scroll to position [0, 0]
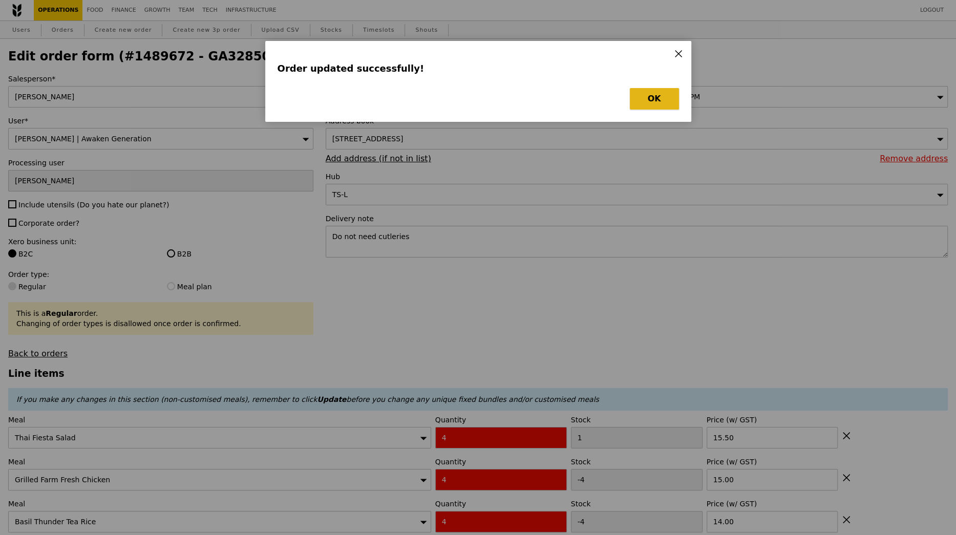
click at [654, 98] on button "OK" at bounding box center [654, 99] width 49 height 22
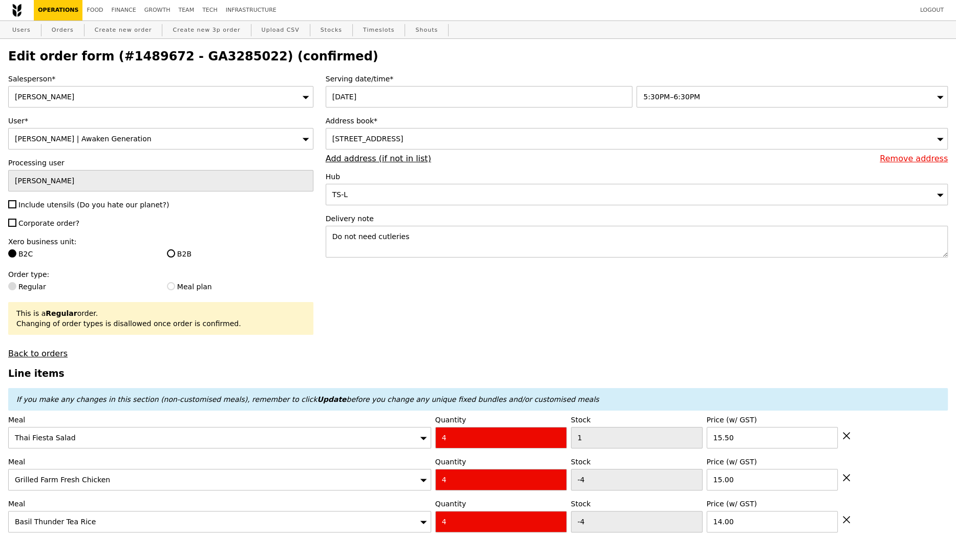
click at [218, 57] on h2 "Edit order form (#1489672 - GA3285022) (confirmed)" at bounding box center [477, 56] width 939 height 14
copy h2 "GA3285022"
click at [65, 31] on link "Orders" at bounding box center [63, 30] width 30 height 18
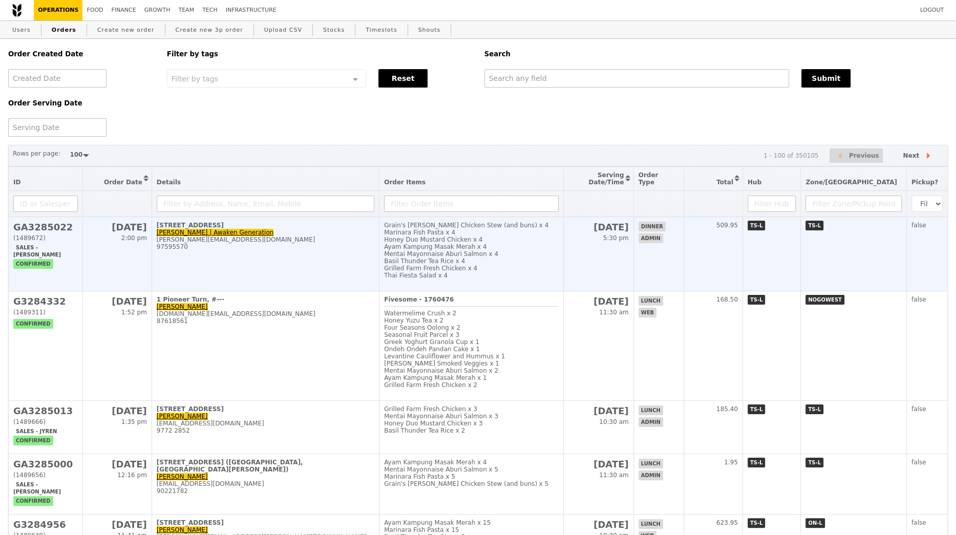
click at [536, 260] on div "Basil Thunder Tea Rice x 4" at bounding box center [471, 261] width 175 height 7
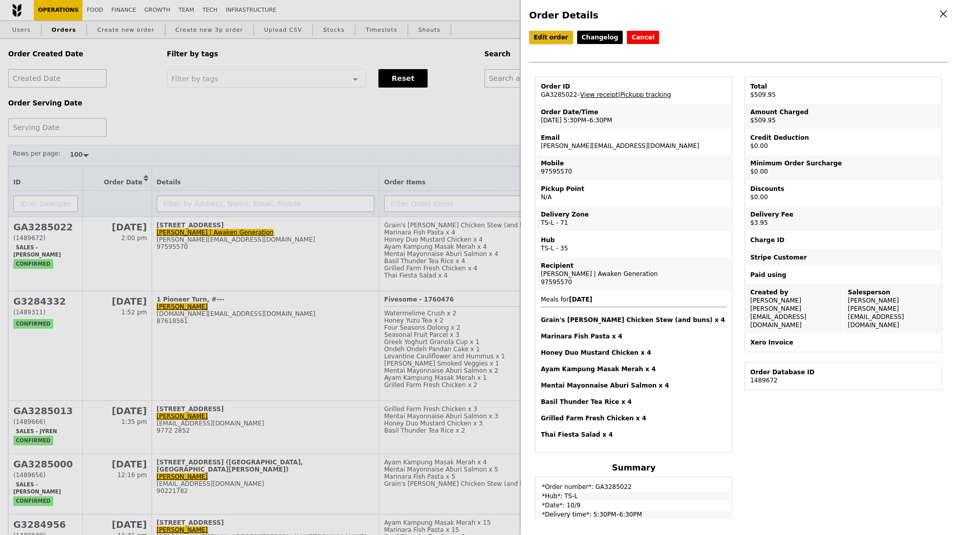
click at [549, 38] on link "Edit order" at bounding box center [551, 37] width 44 height 13
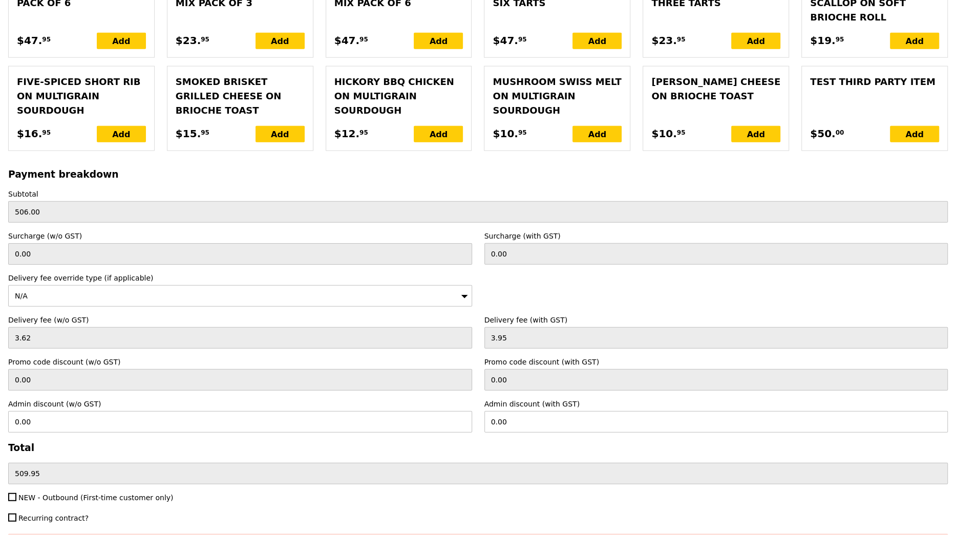
scroll to position [2525, 0]
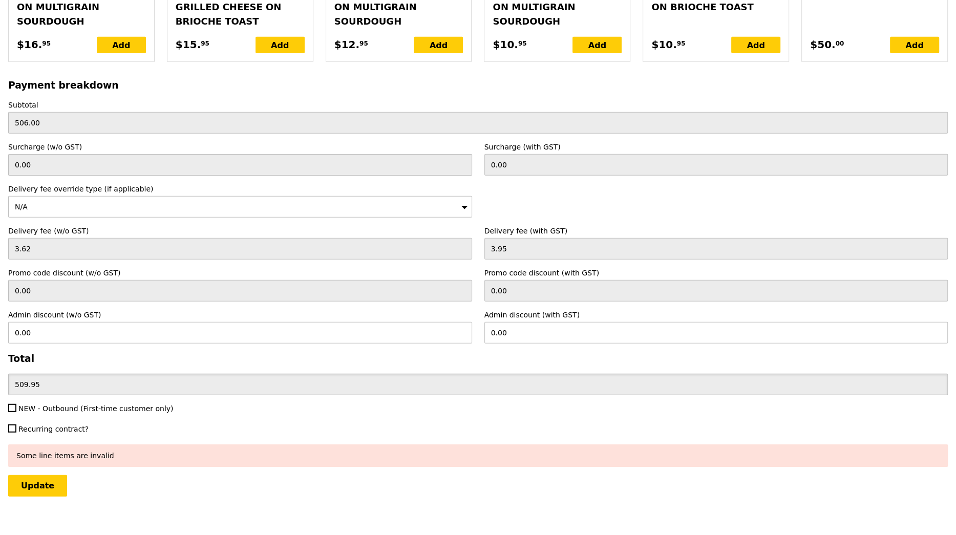
click at [168, 374] on input "509.95" at bounding box center [477, 385] width 939 height 22
click at [561, 325] on input "0.00" at bounding box center [716, 333] width 464 height 22
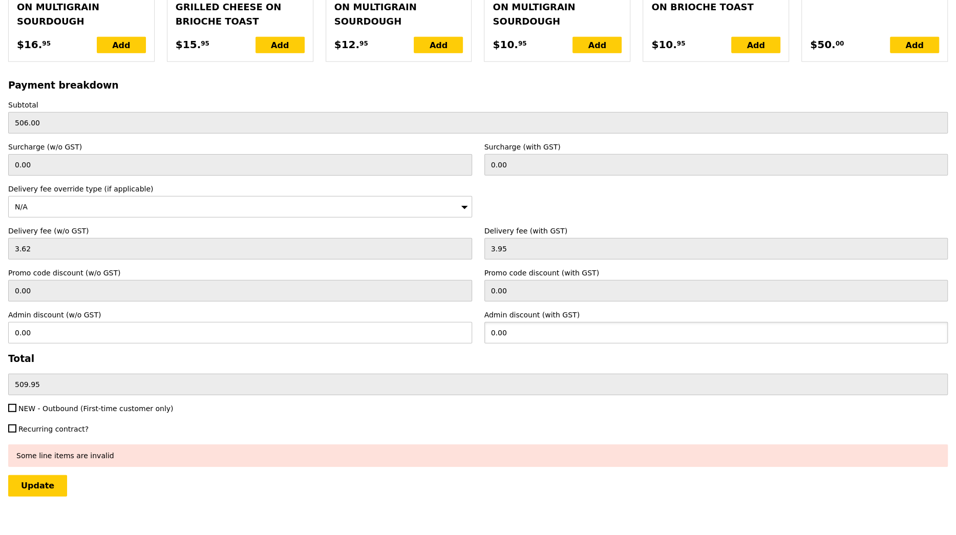
click at [561, 325] on input "0.00" at bounding box center [716, 333] width 464 height 22
paste input "509.95"
click at [58, 475] on input "Update" at bounding box center [37, 486] width 59 height 22
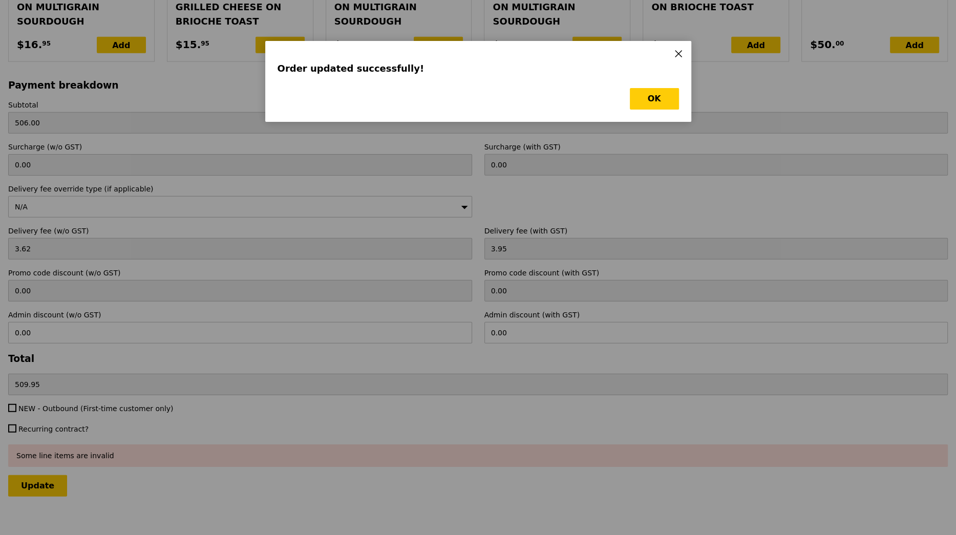
scroll to position [0, 0]
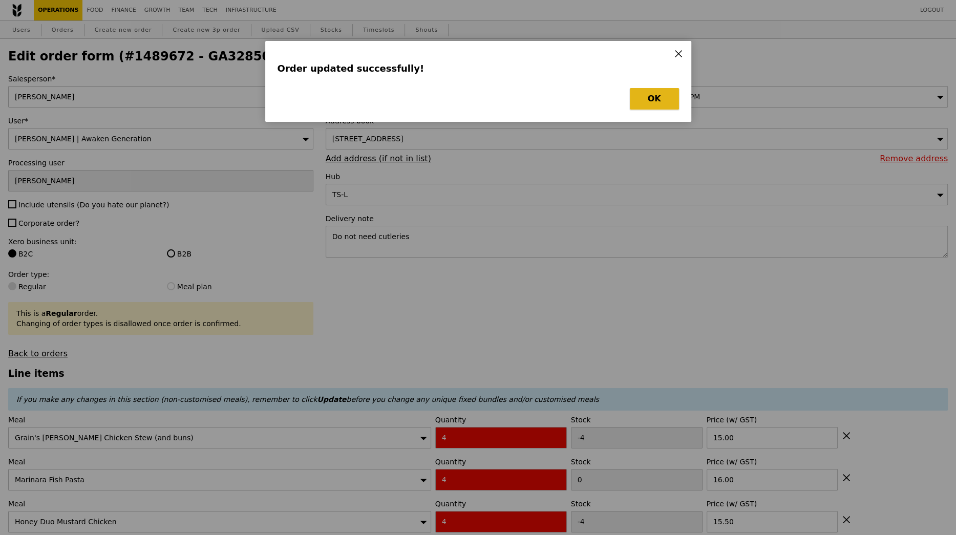
click at [659, 100] on button "OK" at bounding box center [654, 99] width 49 height 22
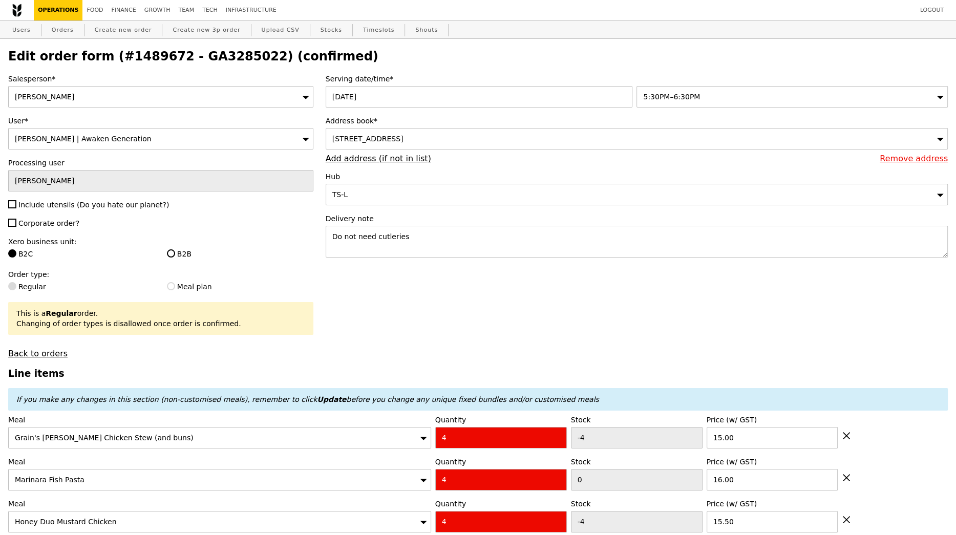
click at [220, 51] on h2 "Edit order form (#1489672 - GA3285022) (confirmed)" at bounding box center [477, 56] width 939 height 14
copy h2 "GA3285022"
click at [60, 38] on link "Orders" at bounding box center [63, 30] width 30 height 18
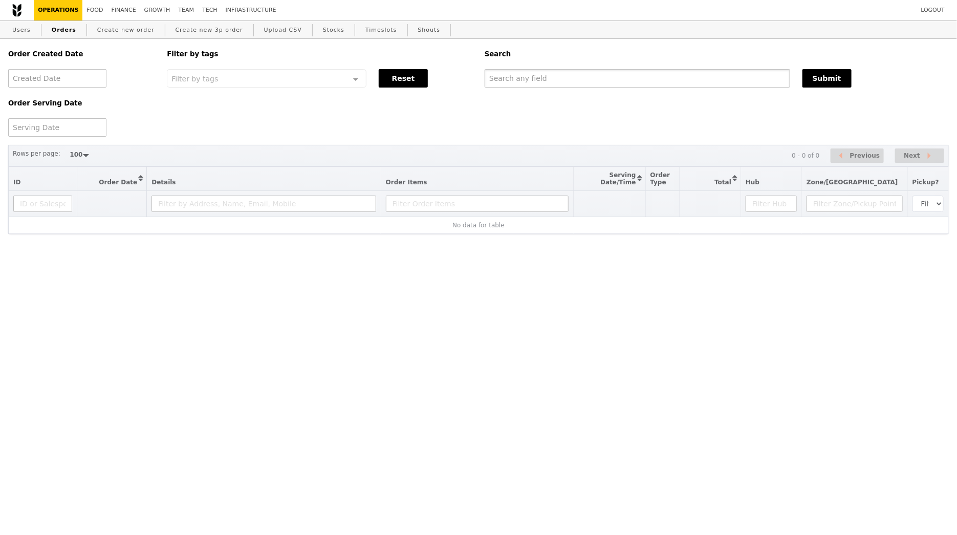
click at [562, 75] on input "text" at bounding box center [638, 78] width 306 height 18
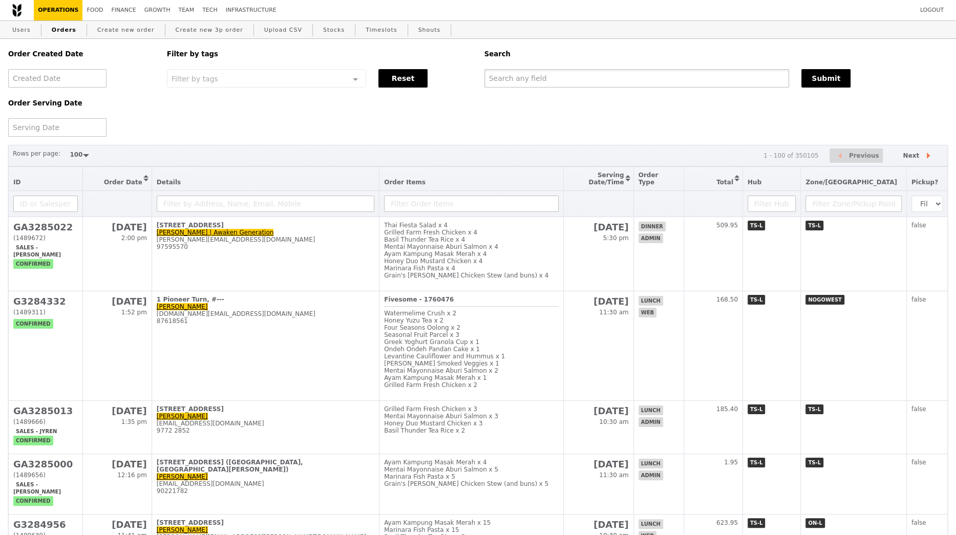
click at [562, 75] on input "text" at bounding box center [636, 78] width 305 height 18
paste input "GA3285022"
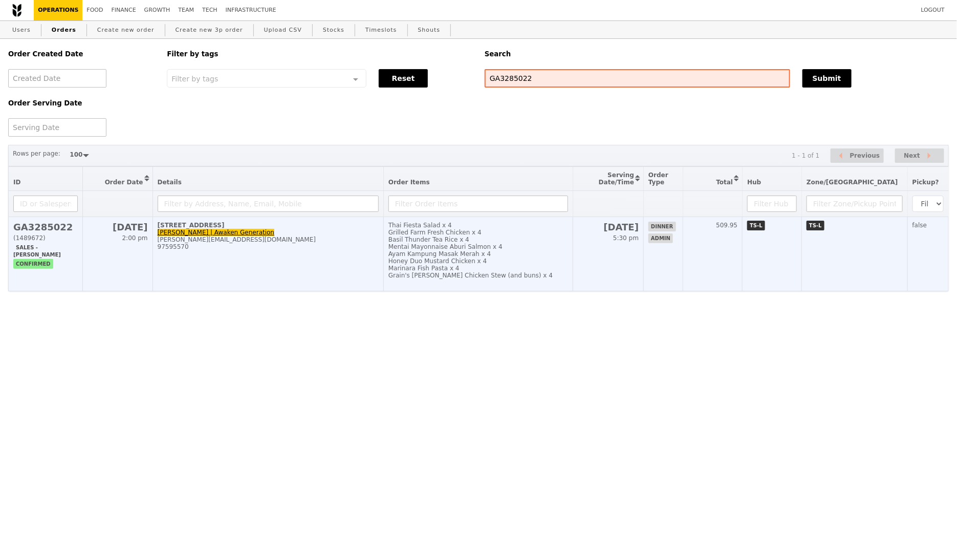
click at [526, 272] on div "Grain's Curry Chicken Stew (and buns) x 4" at bounding box center [479, 275] width 180 height 7
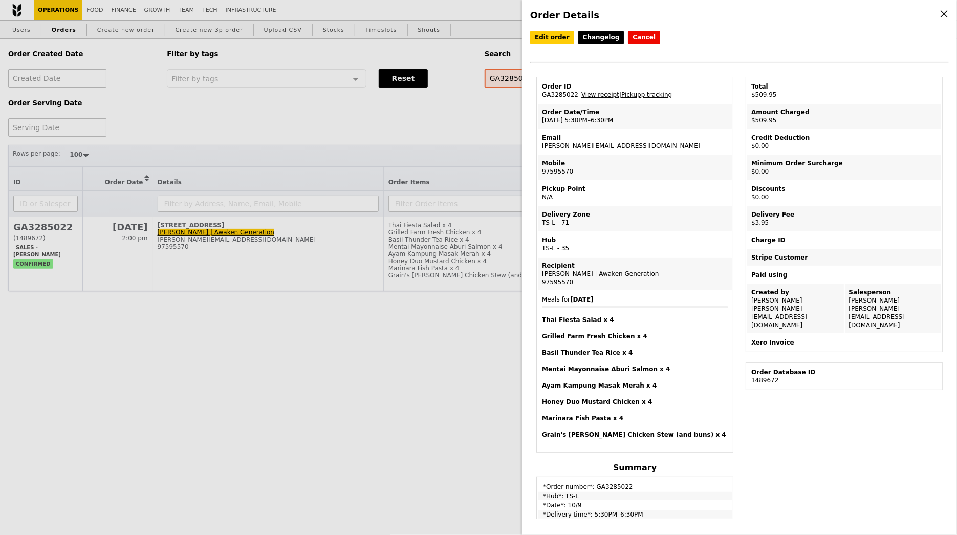
click at [604, 94] on link "View receipt" at bounding box center [601, 94] width 38 height 7
click at [435, 310] on div "Order Details Edit order Changelog Cancel Order ID GA3285022 – View receipt | P…" at bounding box center [478, 267] width 957 height 535
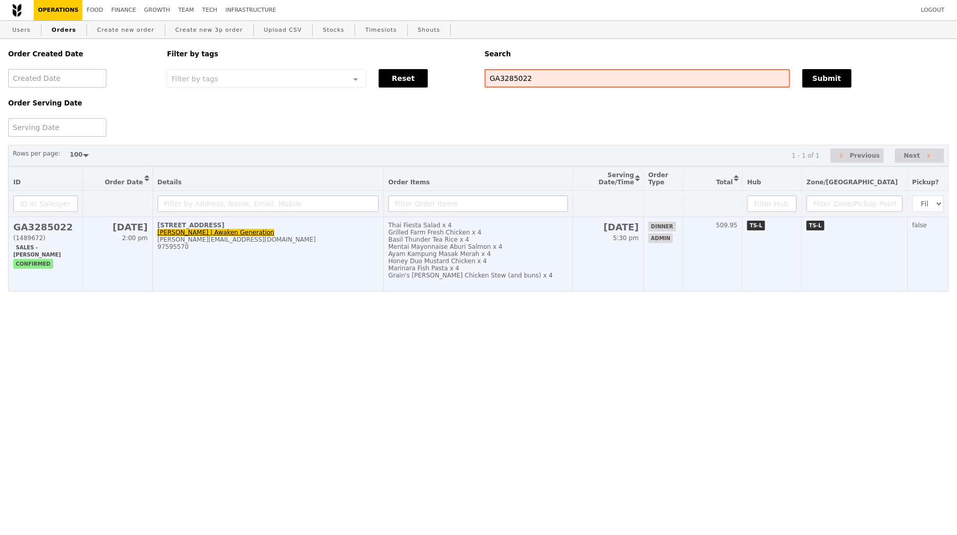
click at [308, 258] on td "8 New Industrial Road, #03-04 Yvonne | Awaken Generation yvonne@awakengeneratio…" at bounding box center [268, 254] width 231 height 74
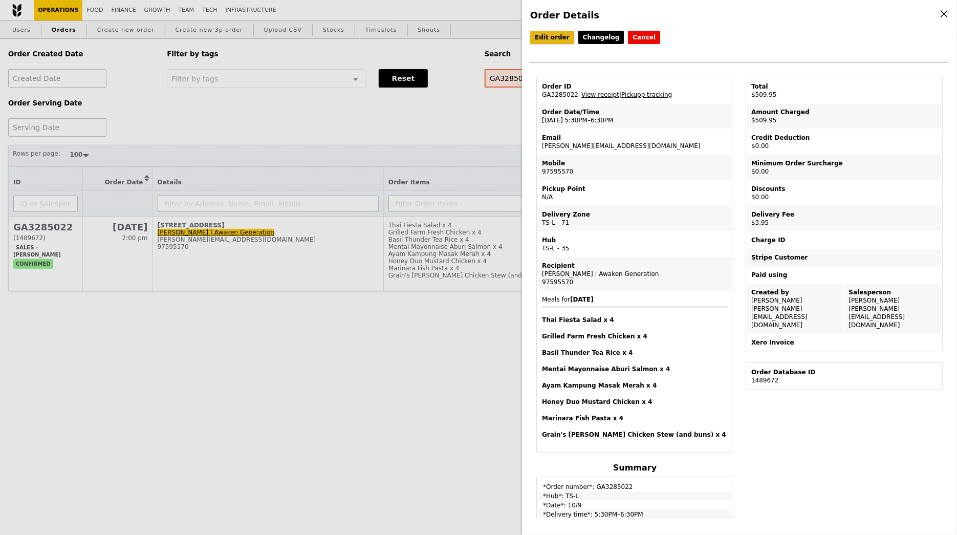
click at [555, 39] on link "Edit order" at bounding box center [552, 37] width 44 height 13
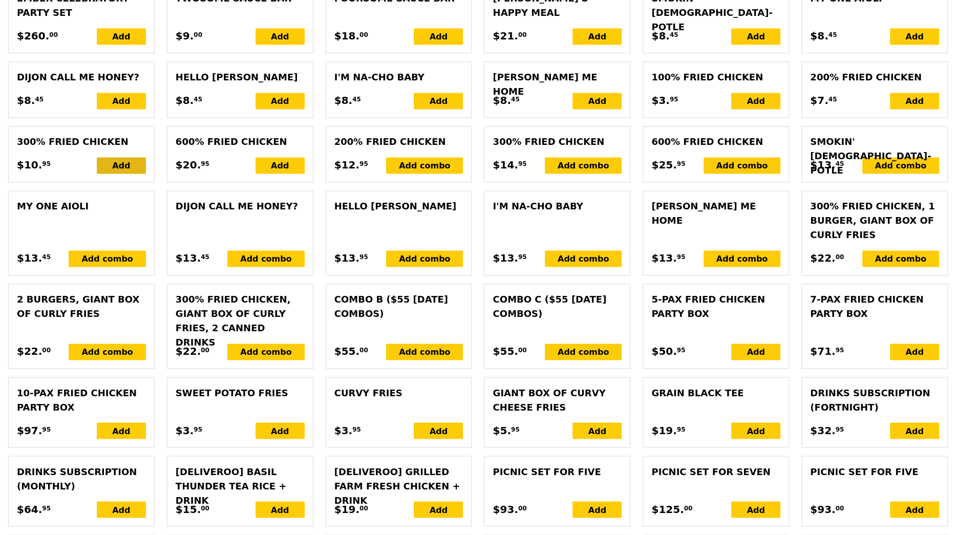
scroll to position [2525, 0]
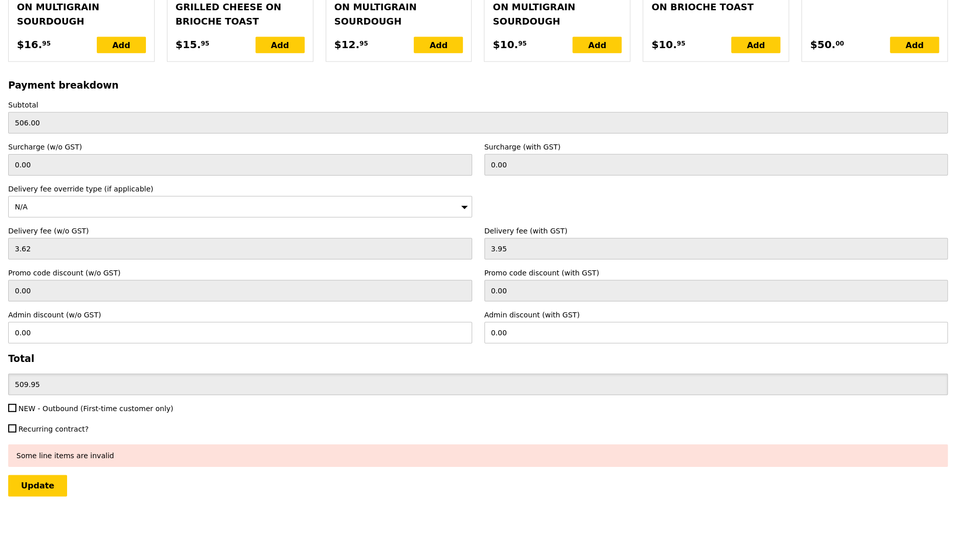
click at [90, 378] on input "509.95" at bounding box center [477, 385] width 939 height 22
click at [524, 322] on input "0.00" at bounding box center [716, 333] width 464 height 22
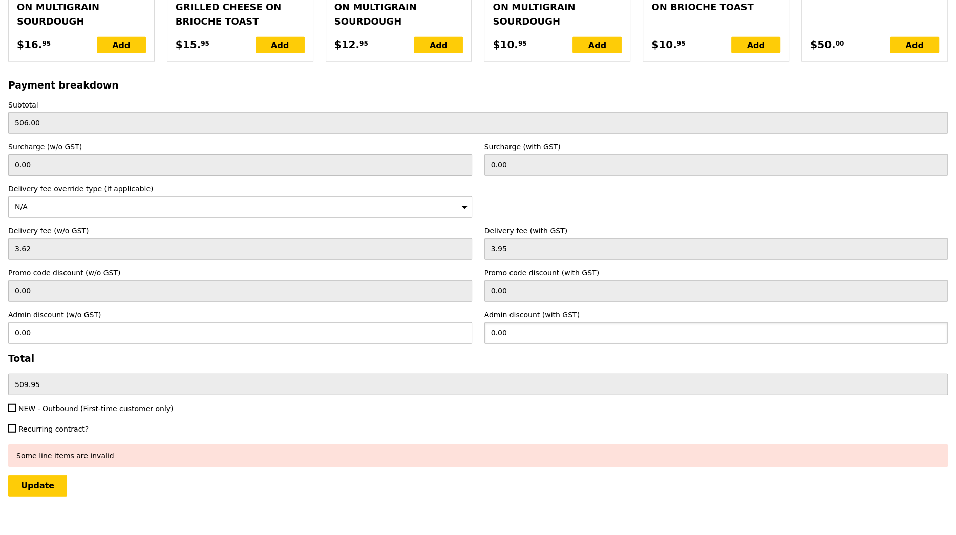
paste input "509.95"
click at [424, 424] on label "Recurring contract?" at bounding box center [240, 429] width 464 height 10
click at [16, 424] on input "Recurring contract?" at bounding box center [12, 428] width 8 height 8
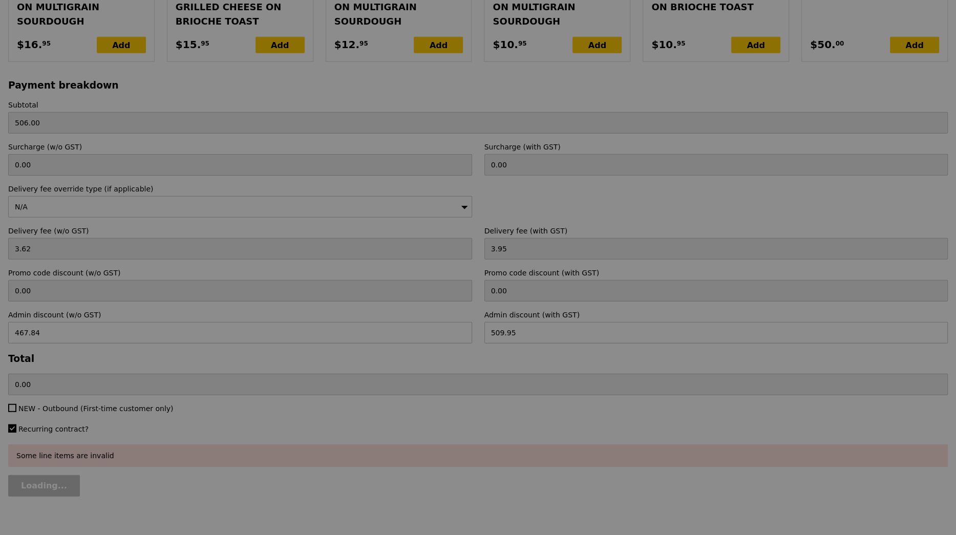
click at [75, 425] on span "Recurring contract?" at bounding box center [53, 429] width 70 height 8
click at [16, 424] on input "Recurring contract?" at bounding box center [12, 428] width 8 height 8
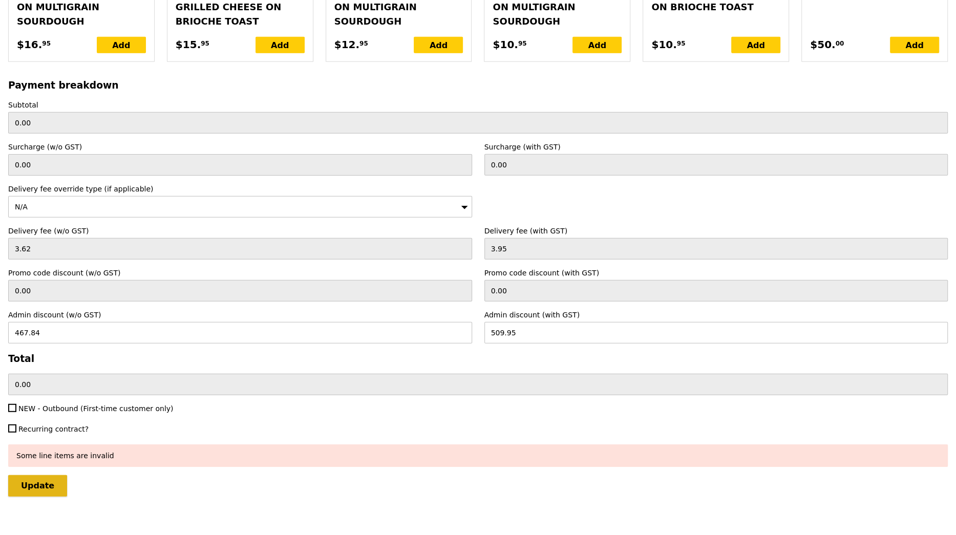
click at [48, 475] on input "Update" at bounding box center [37, 486] width 59 height 22
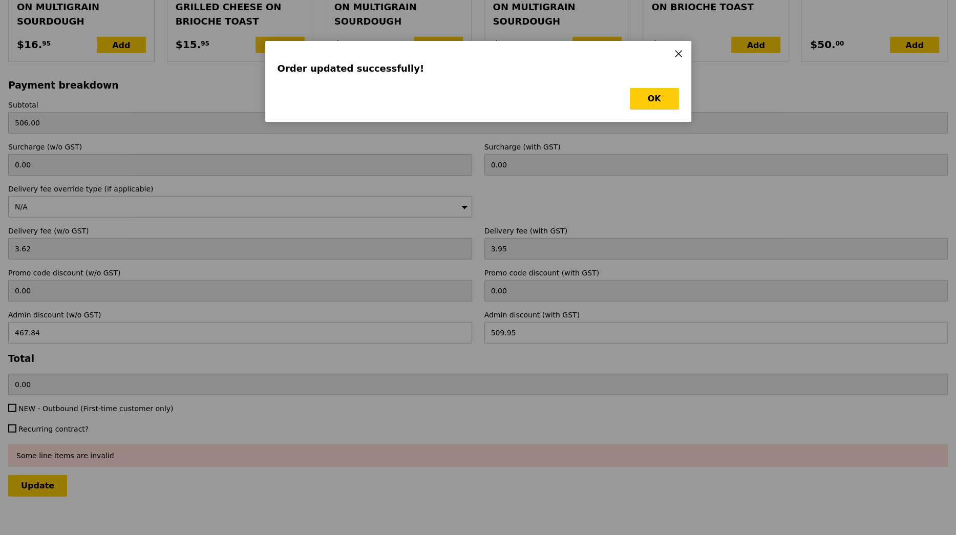
scroll to position [0, 0]
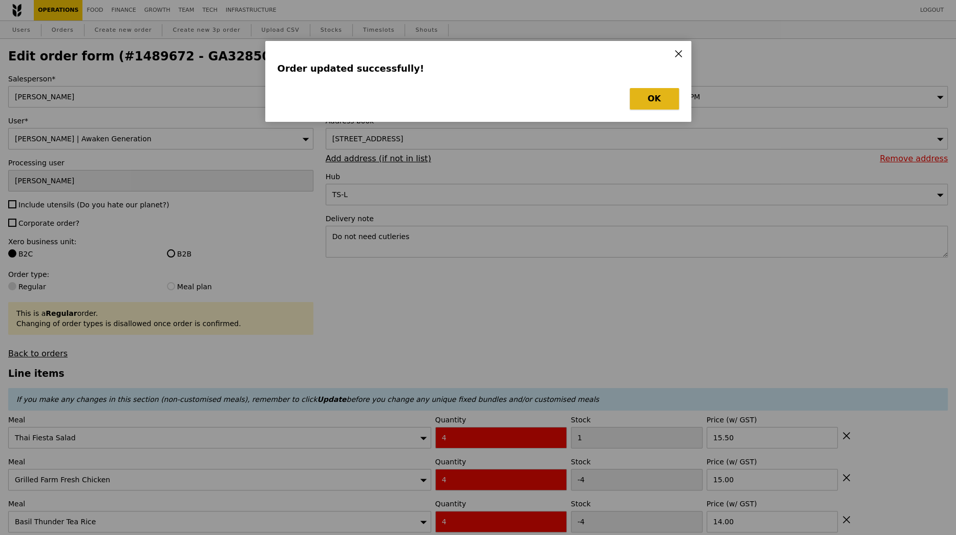
click at [669, 101] on button "OK" at bounding box center [654, 99] width 49 height 22
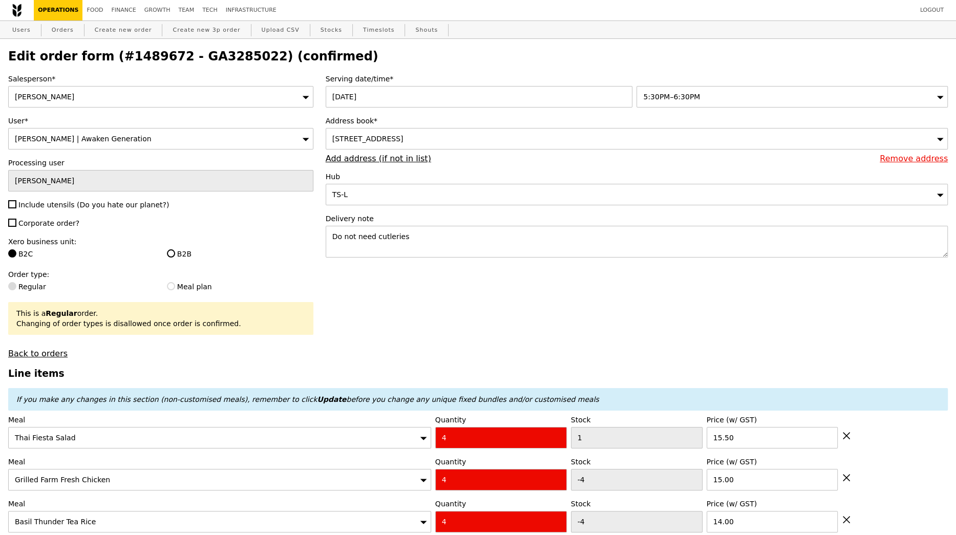
click at [213, 52] on h2 "Edit order form (#1489672 - GA3285022) (confirmed)" at bounding box center [477, 56] width 939 height 14
copy h2 "GA3285022"
click at [68, 32] on link "Orders" at bounding box center [63, 30] width 30 height 18
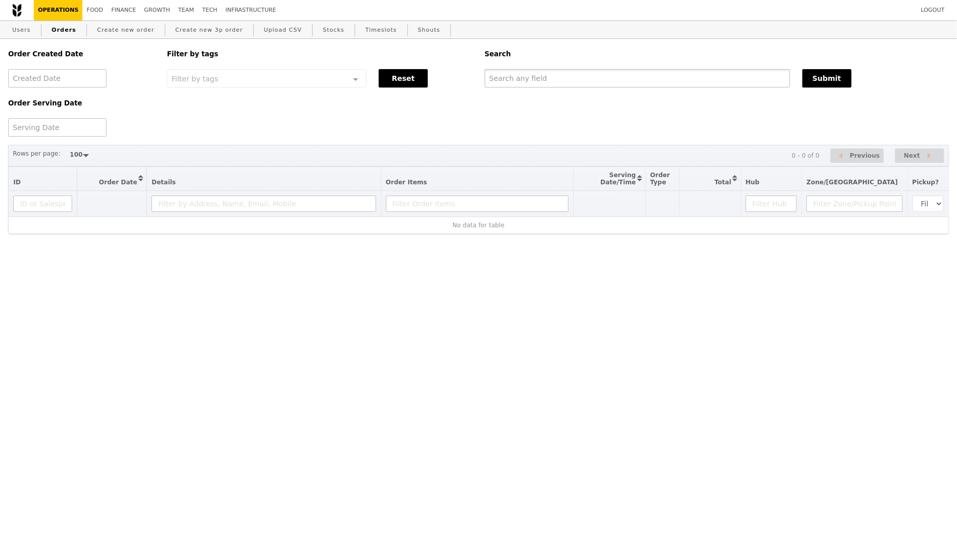
click at [585, 83] on input "text" at bounding box center [638, 78] width 306 height 18
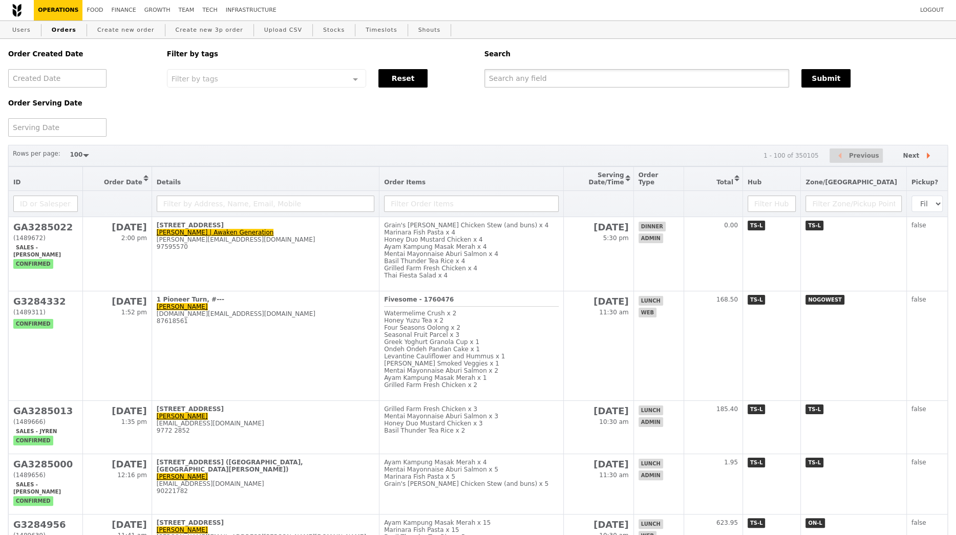
click at [585, 81] on input "text" at bounding box center [636, 78] width 305 height 18
paste input "GA3285022"
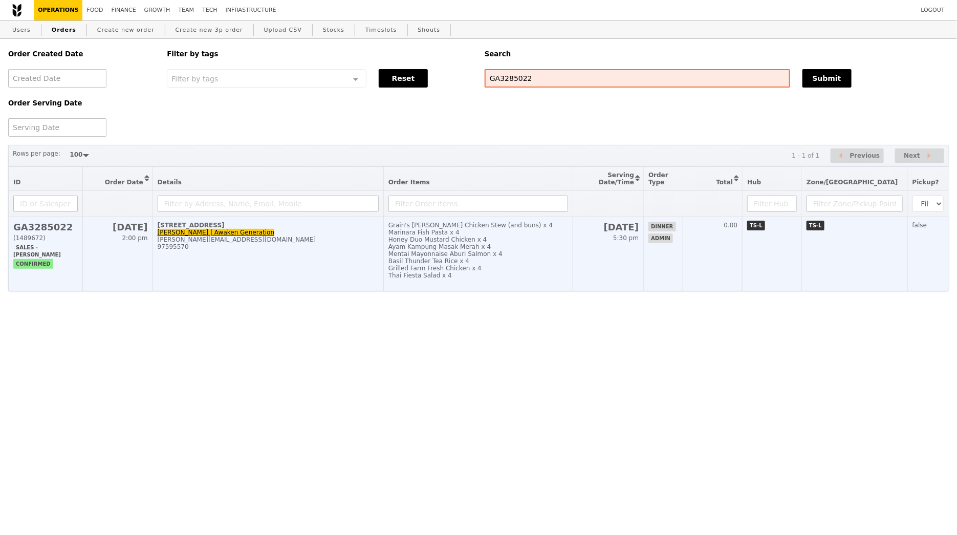
click at [378, 259] on td "8 New Industrial Road, #03-04 Yvonne | Awaken Generation yvonne@awakengeneratio…" at bounding box center [268, 254] width 231 height 74
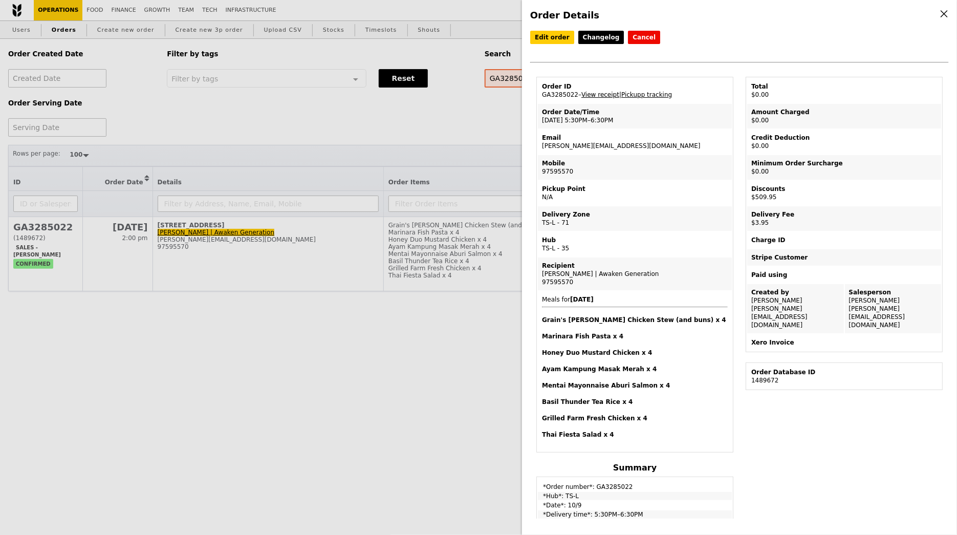
click at [600, 93] on link "View receipt" at bounding box center [601, 94] width 38 height 7
drag, startPoint x: 541, startPoint y: 430, endPoint x: 592, endPoint y: 430, distance: 51.2
click at [593, 430] on td "Meals for 2025-9-10 Grain's Curry Chicken Stew (and buns) x 4 Marinara Fish Pas…" at bounding box center [635, 371] width 194 height 160
copy h4 "Thai Fiesta Salad"
click at [552, 38] on link "Edit order" at bounding box center [552, 37] width 44 height 13
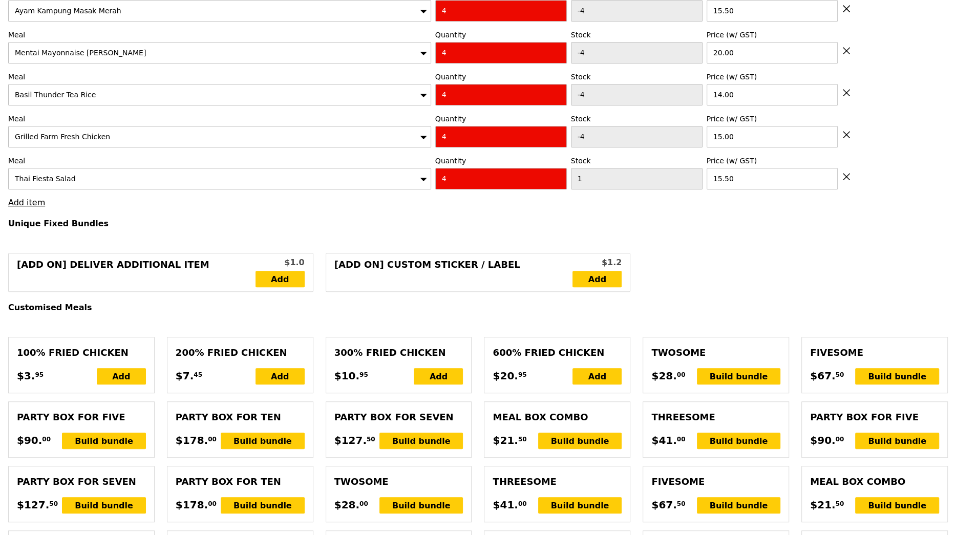
scroll to position [550, 0]
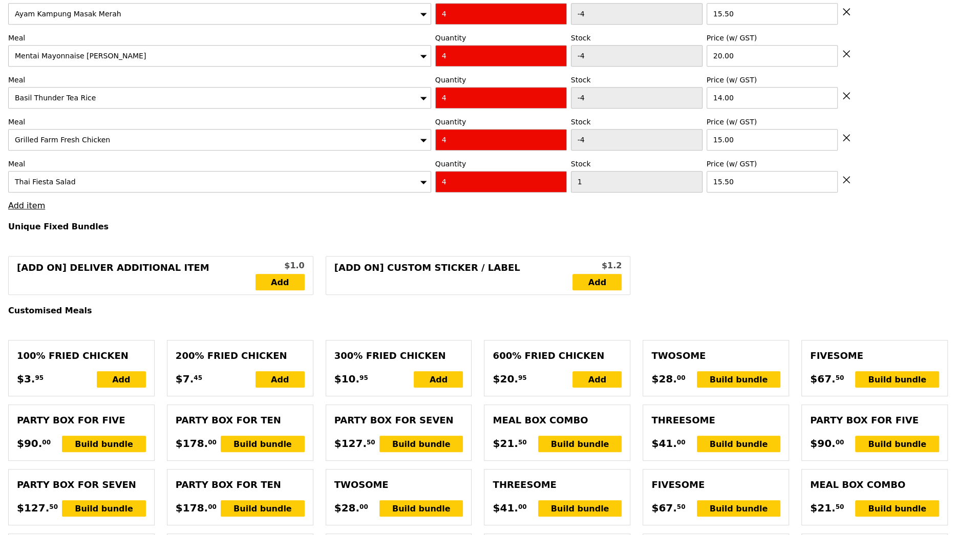
click at [842, 179] on icon at bounding box center [846, 179] width 9 height 9
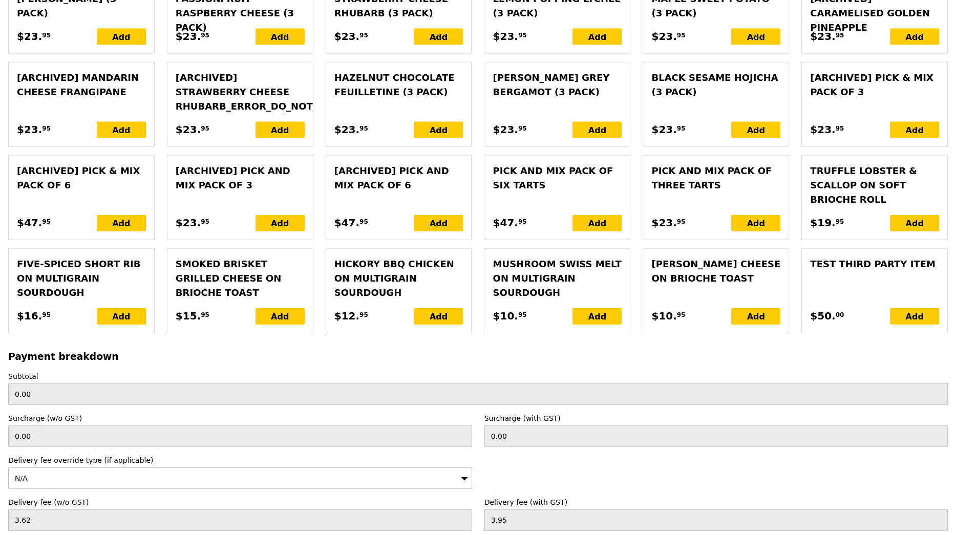
scroll to position [2483, 0]
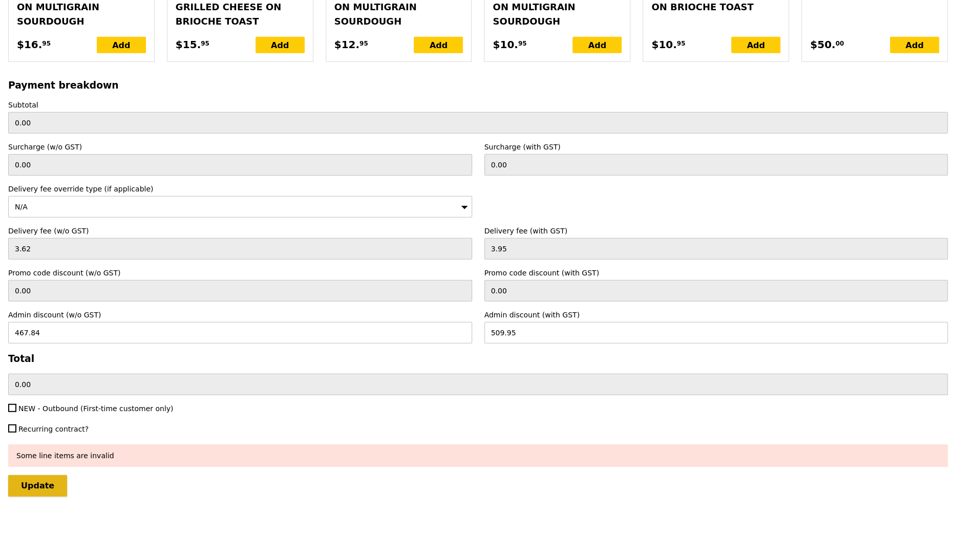
click at [51, 478] on input "Update" at bounding box center [37, 486] width 59 height 22
click at [507, 324] on input "509.95" at bounding box center [716, 333] width 464 height 22
click at [55, 477] on input "Update" at bounding box center [37, 486] width 59 height 22
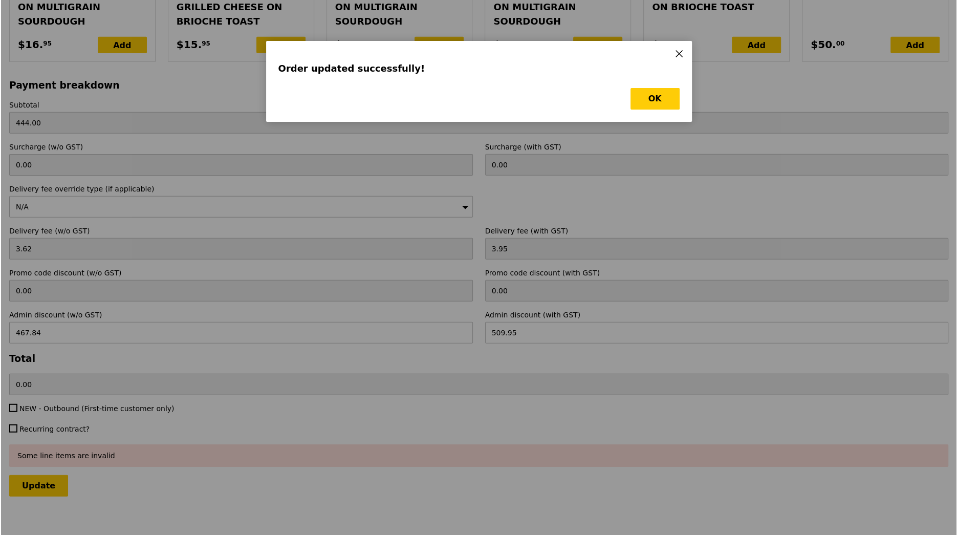
scroll to position [0, 0]
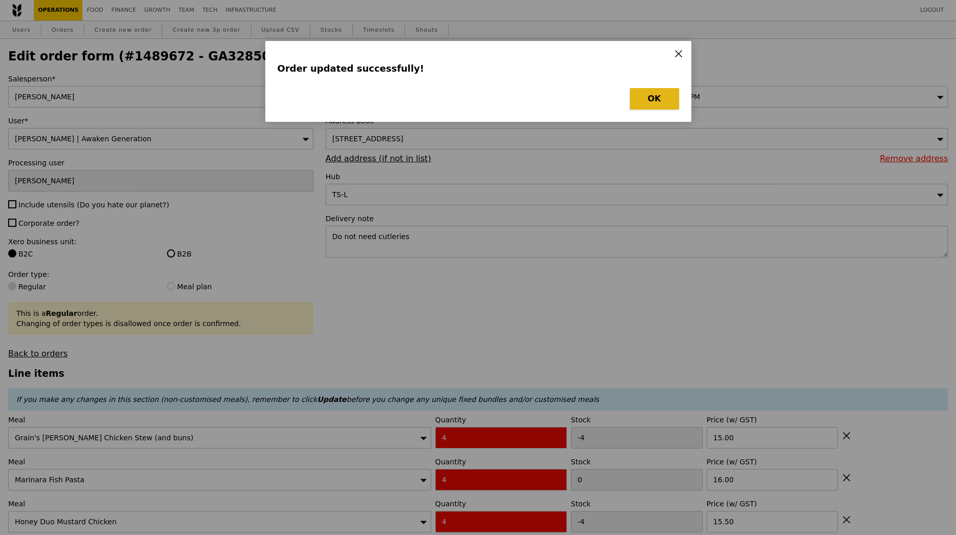
click at [659, 96] on button "OK" at bounding box center [654, 99] width 49 height 22
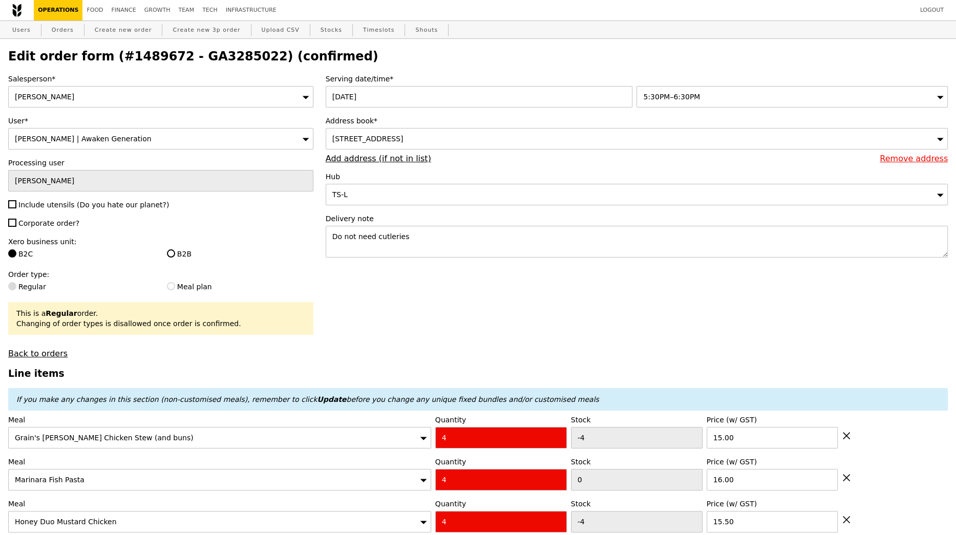
click at [225, 60] on h2 "Edit order form (#1489672 - GA3285022) (confirmed)" at bounding box center [477, 56] width 939 height 14
copy h2 "GA3285022"
click at [65, 37] on link "Orders" at bounding box center [63, 30] width 30 height 18
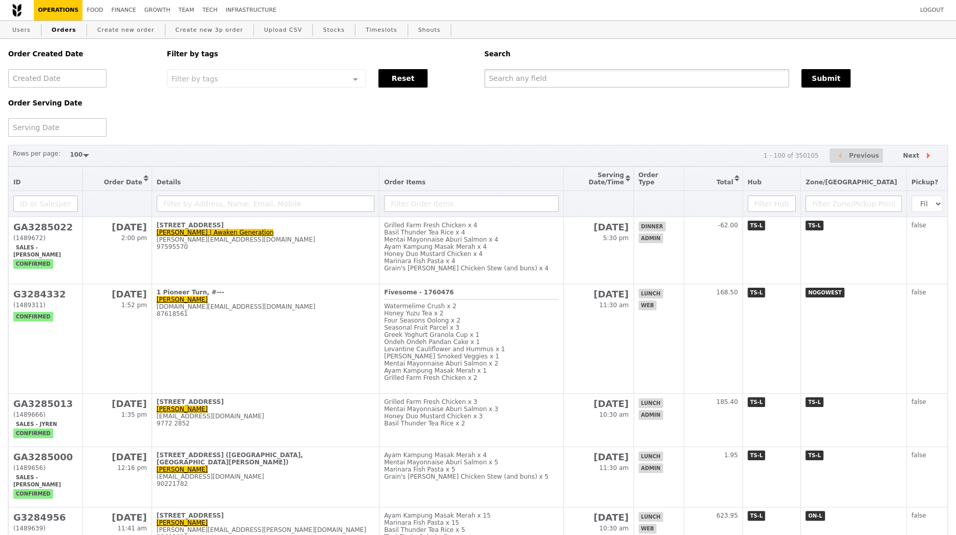
click at [519, 81] on input "text" at bounding box center [636, 78] width 305 height 18
paste input "GA3285022"
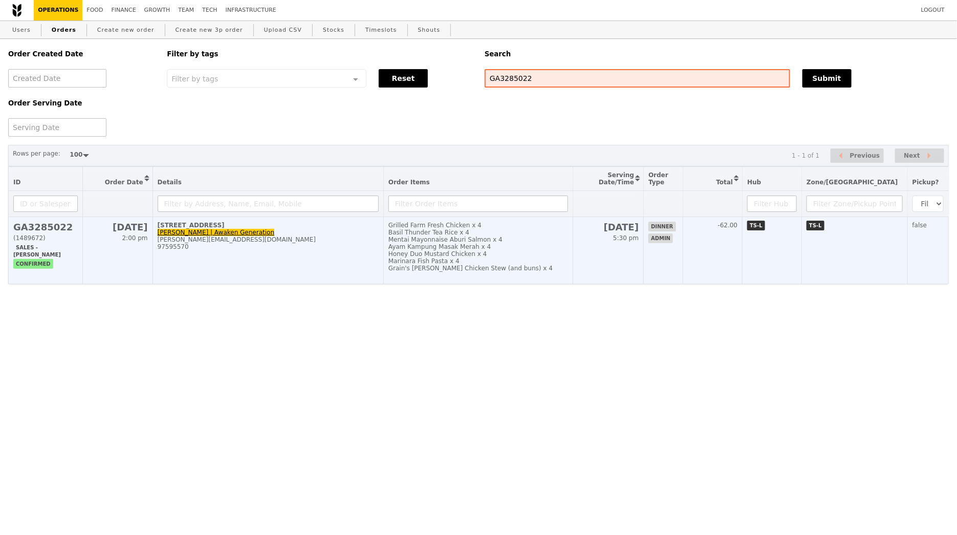
click at [479, 240] on div "Mentai Mayonnaise Aburi Salmon x 4" at bounding box center [479, 239] width 180 height 7
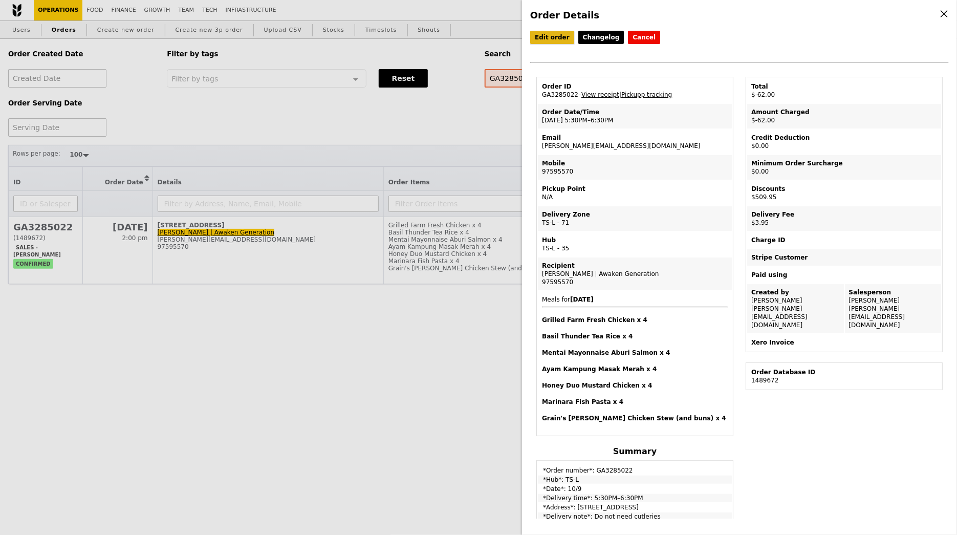
click at [555, 40] on link "Edit order" at bounding box center [552, 37] width 44 height 13
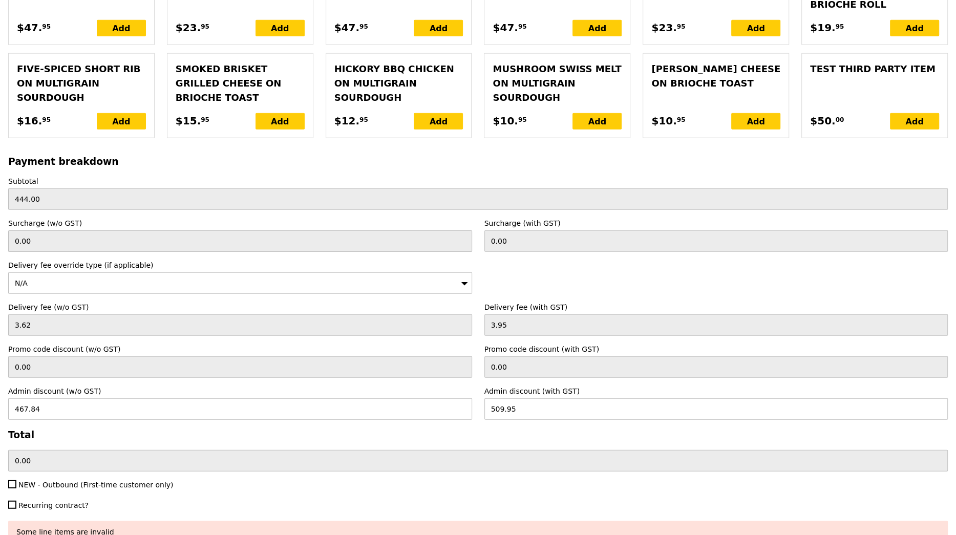
scroll to position [2483, 0]
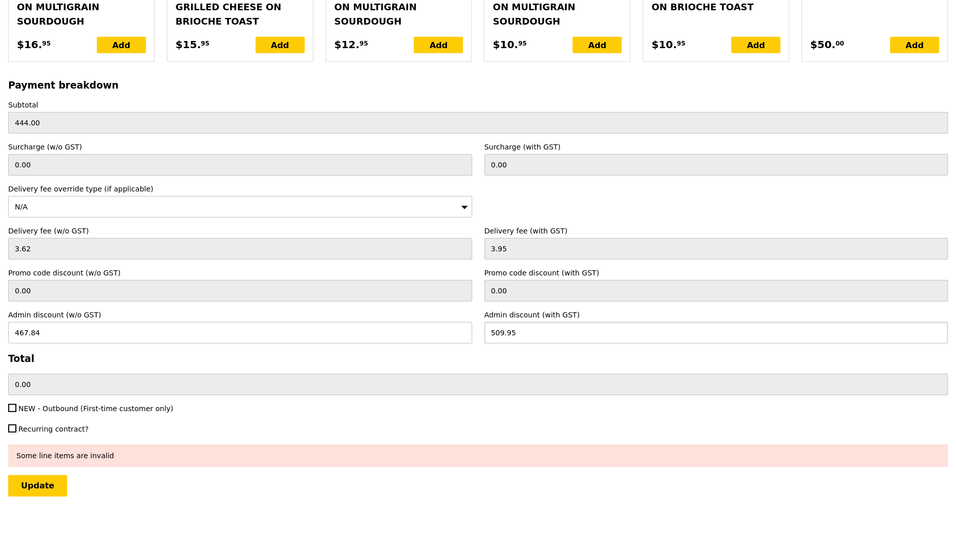
click at [502, 327] on input "509.95" at bounding box center [716, 333] width 464 height 22
click at [411, 327] on input "467.84" at bounding box center [240, 333] width 464 height 22
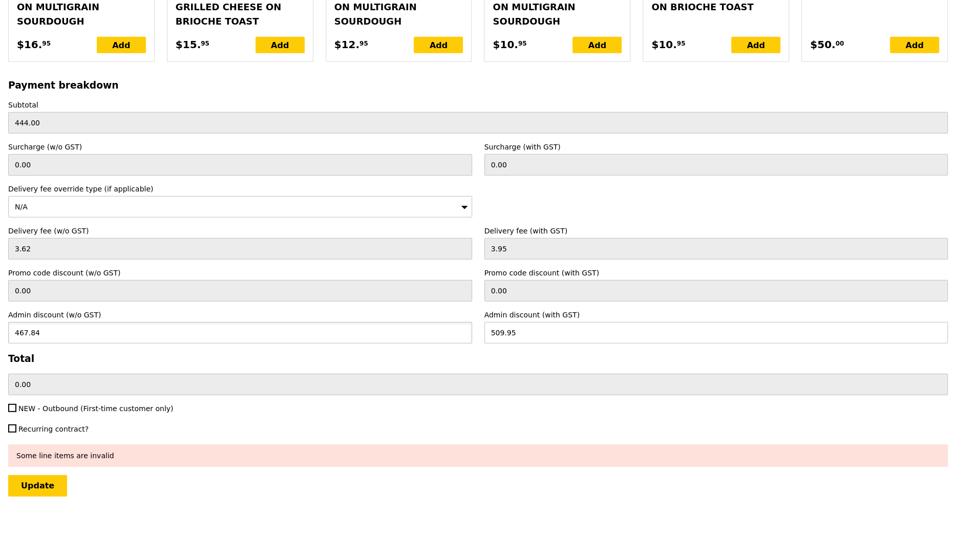
click at [411, 327] on input "467.84" at bounding box center [240, 333] width 464 height 22
click at [543, 325] on input "0.00" at bounding box center [716, 333] width 464 height 22
paste input "467.84"
click at [556, 403] on div "NEW - Outbound (First-time customer only)" at bounding box center [478, 409] width 952 height 12
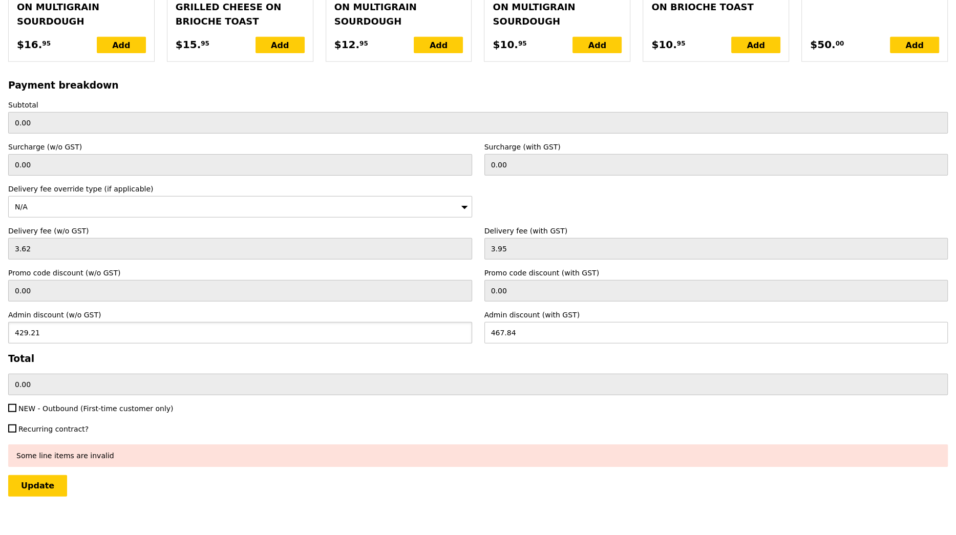
click at [71, 323] on input "429.21" at bounding box center [240, 333] width 464 height 22
click at [49, 475] on input "Update" at bounding box center [37, 486] width 59 height 22
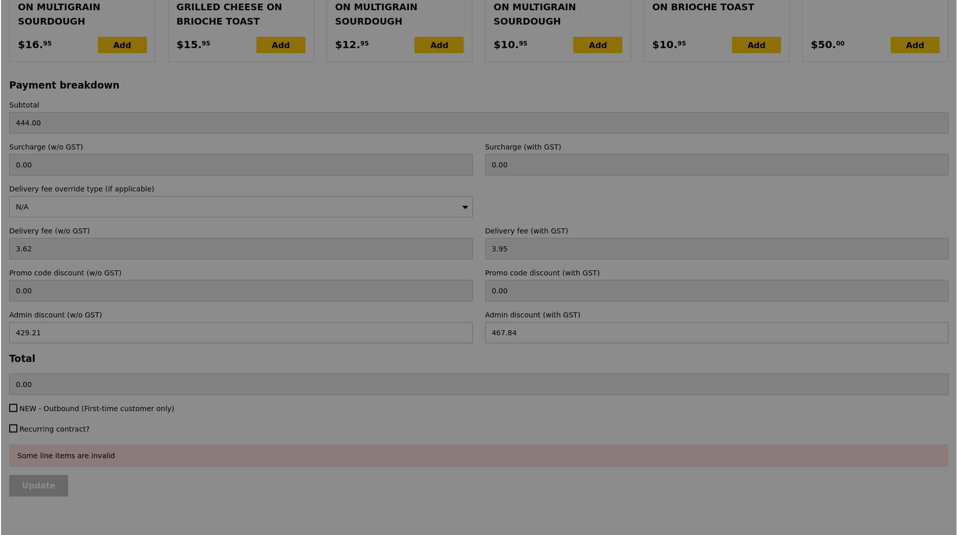
scroll to position [0, 0]
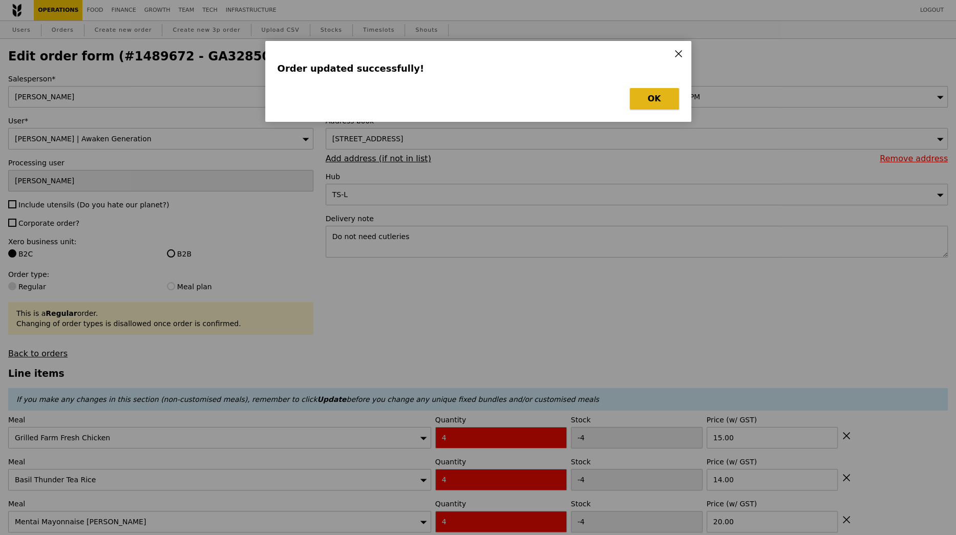
click at [653, 97] on button "OK" at bounding box center [654, 99] width 49 height 22
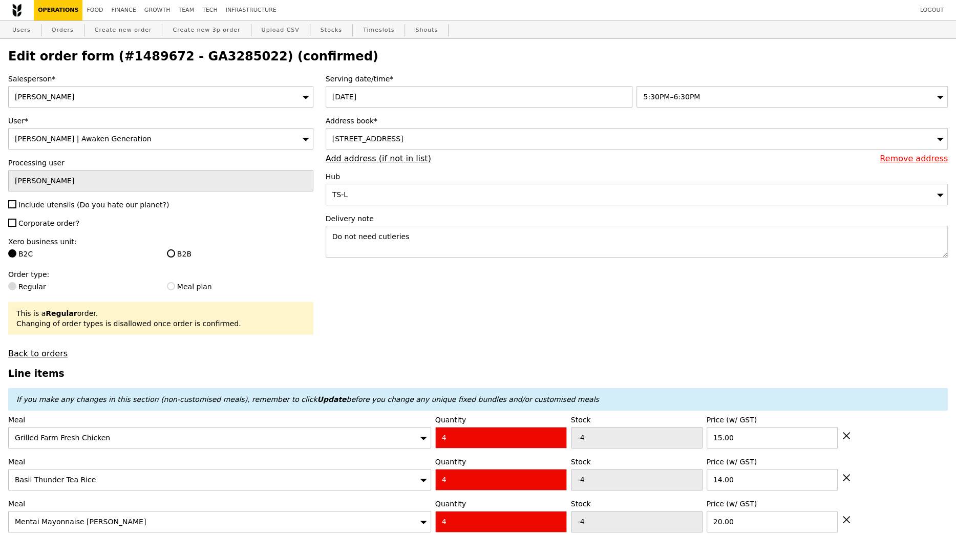
click at [200, 56] on h2 "Edit order form (#1489672 - GA3285022) (confirmed)" at bounding box center [477, 56] width 939 height 14
copy h2 "GA3285022"
click at [61, 29] on link "Orders" at bounding box center [63, 30] width 30 height 18
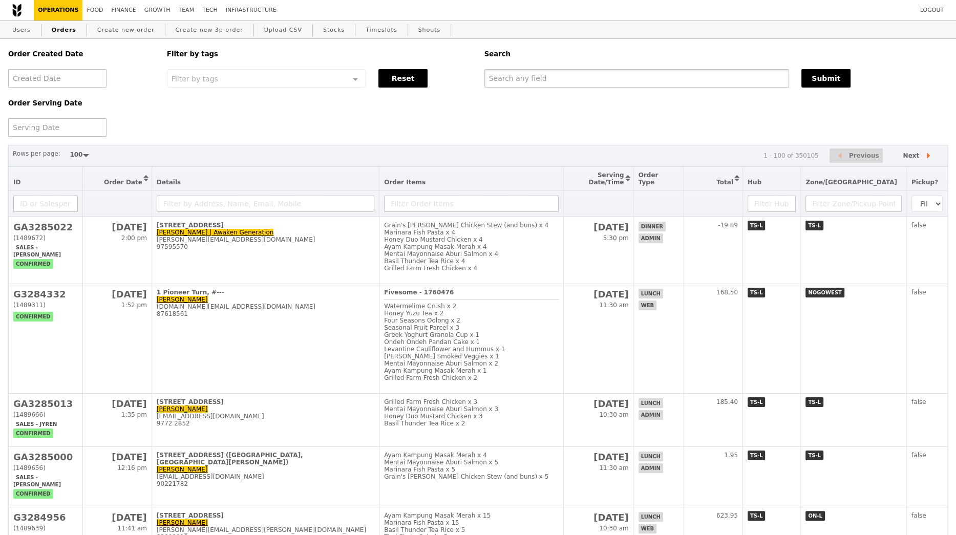
click at [524, 76] on input "text" at bounding box center [636, 78] width 305 height 18
paste input "GA3285022"
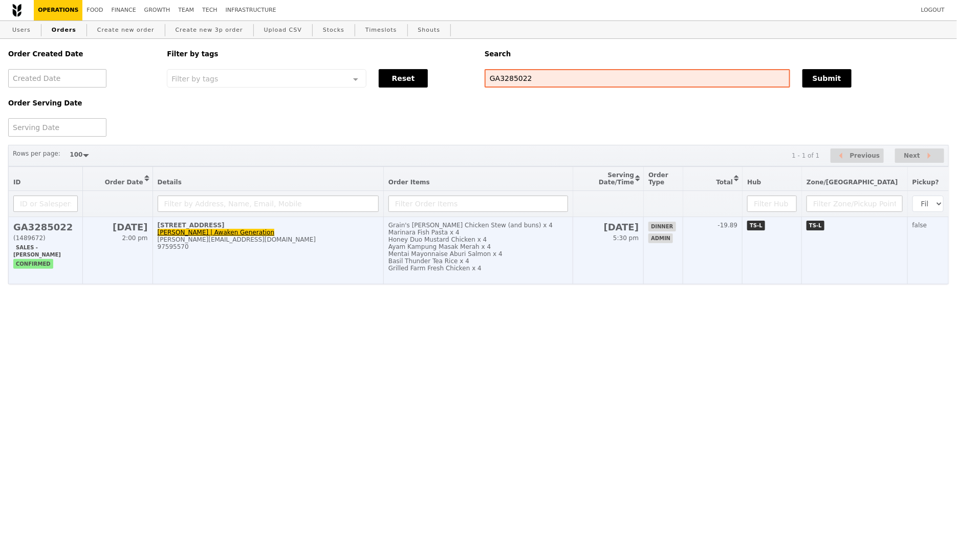
click at [352, 264] on td "8 New Industrial Road, #03-04 Yvonne | Awaken Generation yvonne@awakengeneratio…" at bounding box center [268, 250] width 231 height 67
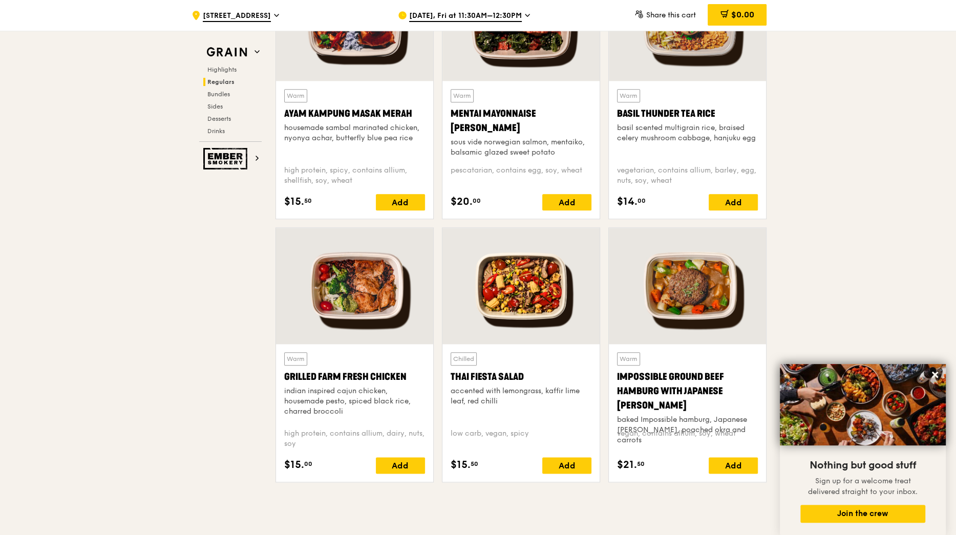
scroll to position [1010, 0]
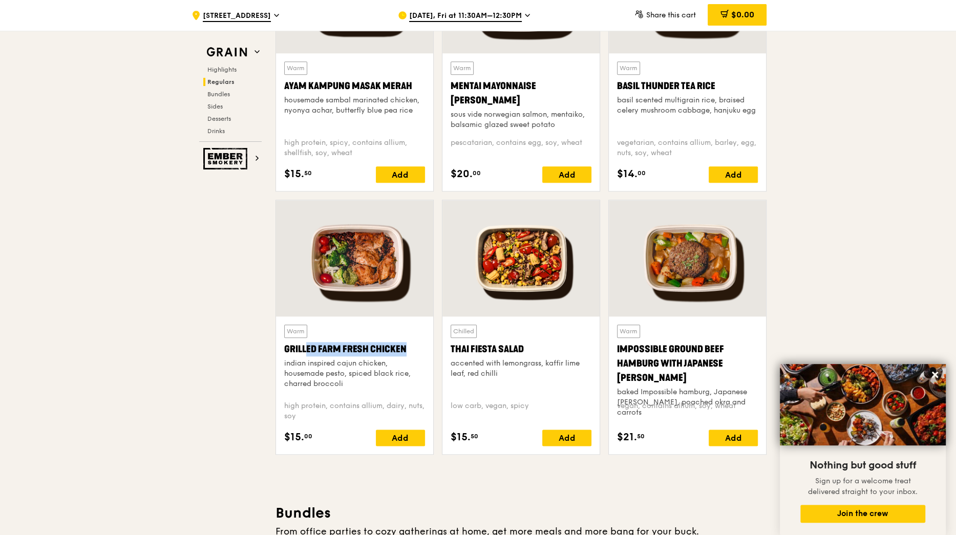
drag, startPoint x: 283, startPoint y: 348, endPoint x: 380, endPoint y: 348, distance: 97.3
click at [380, 348] on div "Warm Grilled Farm Fresh Chicken indian inspired cajun chicken, housemade pesto,…" at bounding box center [354, 385] width 157 height 138
copy div "Grilled Farm Fresh Ch"
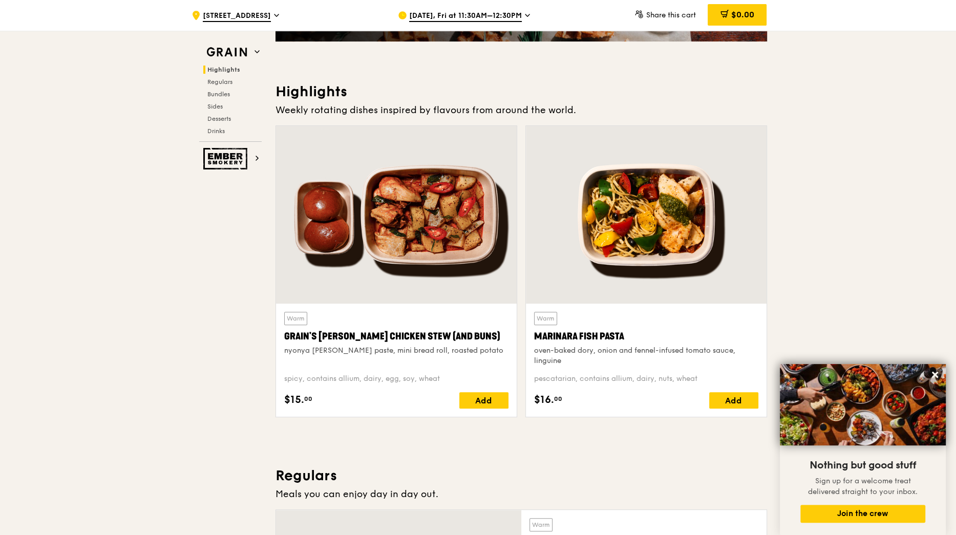
scroll to position [168, 0]
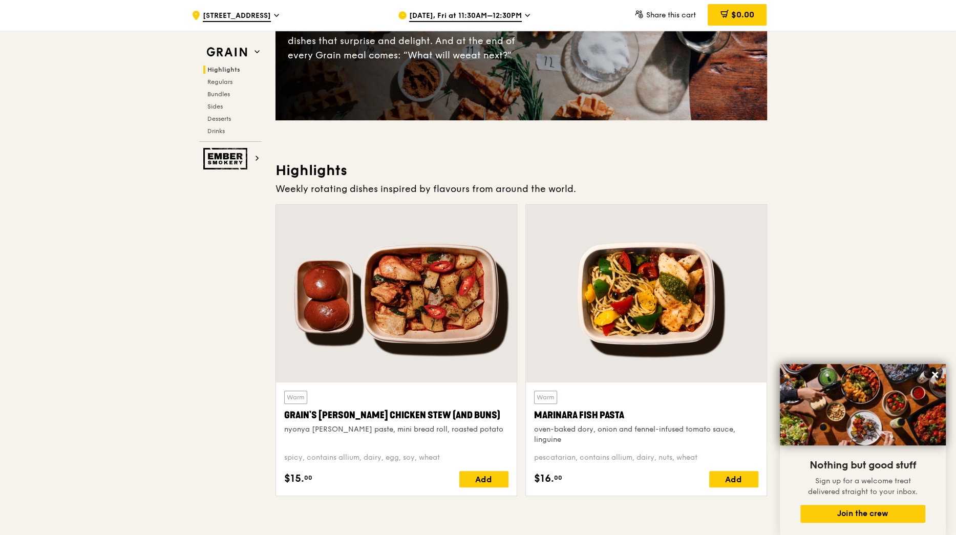
click at [225, 65] on div "Grain Highlights Regulars Bundles Sides Desserts Drinks" at bounding box center [230, 92] width 62 height 99
click at [226, 69] on span "Highlights" at bounding box center [223, 69] width 33 height 7
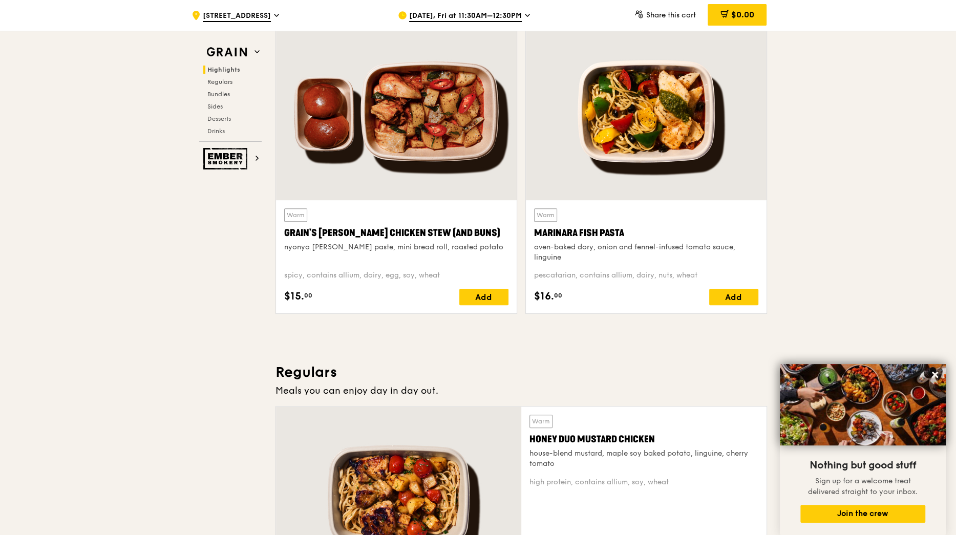
scroll to position [324, 0]
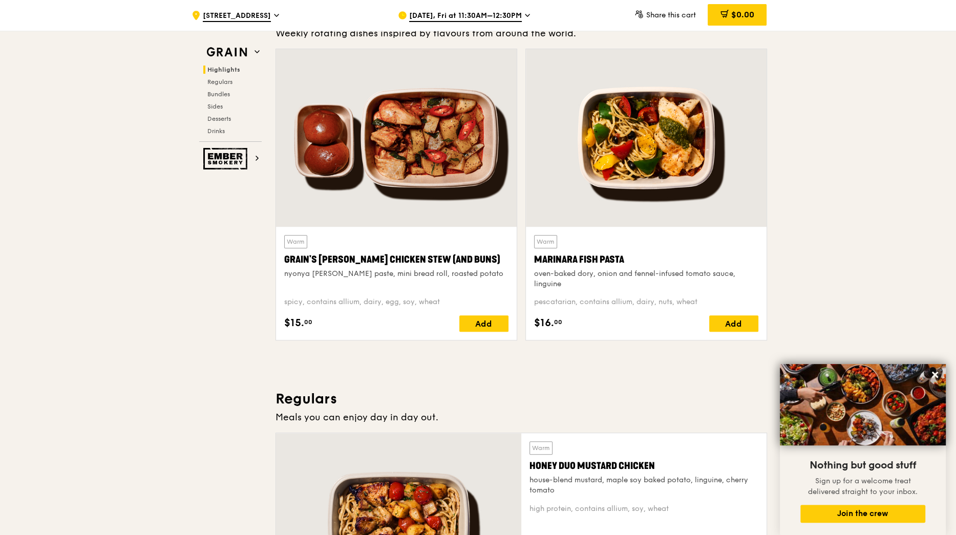
click at [604, 392] on h3 "Regulars" at bounding box center [520, 399] width 491 height 18
click at [641, 394] on h3 "Regulars" at bounding box center [520, 399] width 491 height 18
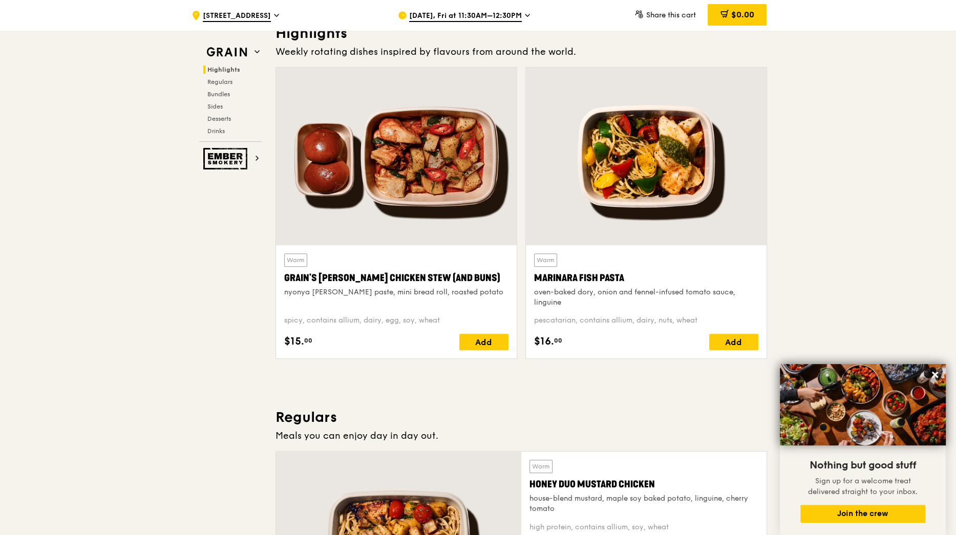
scroll to position [293, 0]
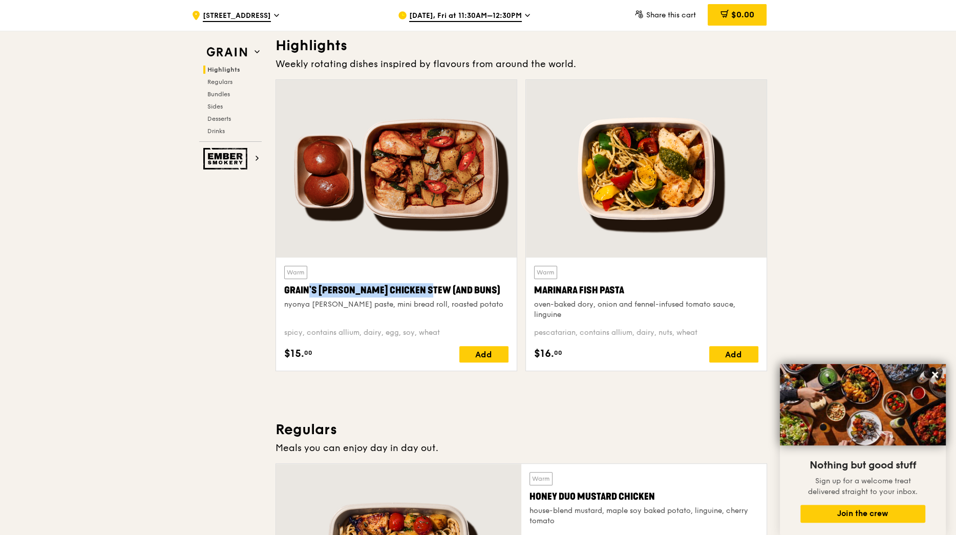
drag, startPoint x: 282, startPoint y: 290, endPoint x: 406, endPoint y: 294, distance: 123.9
click at [406, 294] on div "Warm Grain's [PERSON_NAME] Chicken Stew (and buns) nyonya [PERSON_NAME] paste, …" at bounding box center [396, 314] width 241 height 113
copy div "Grain's [PERSON_NAME] Chicken Stew"
click at [595, 292] on div "Marinara Fish Pasta" at bounding box center [646, 290] width 224 height 14
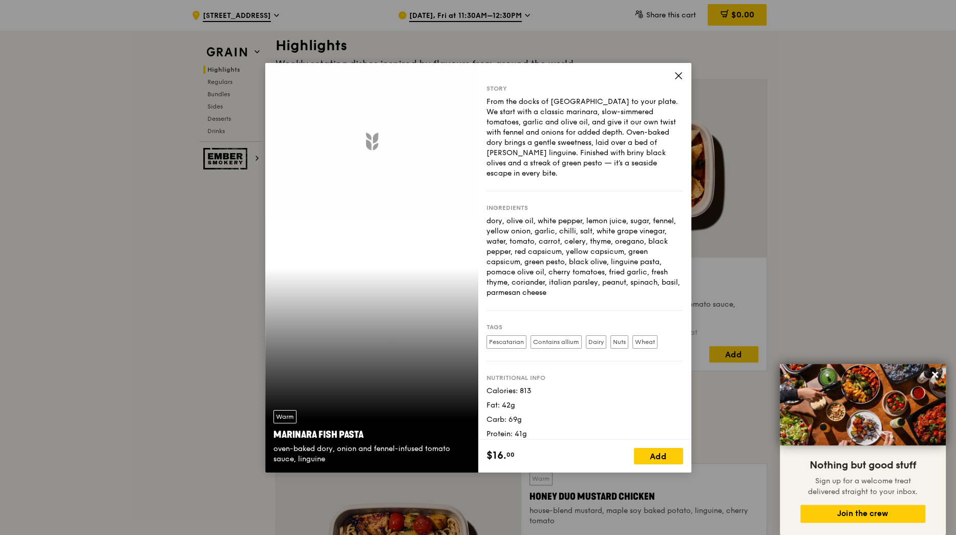
click at [595, 292] on div "Ingredients dory, olive oil, white pepper, lemon juice, sugar, fennel, yellow o…" at bounding box center [584, 250] width 197 height 119
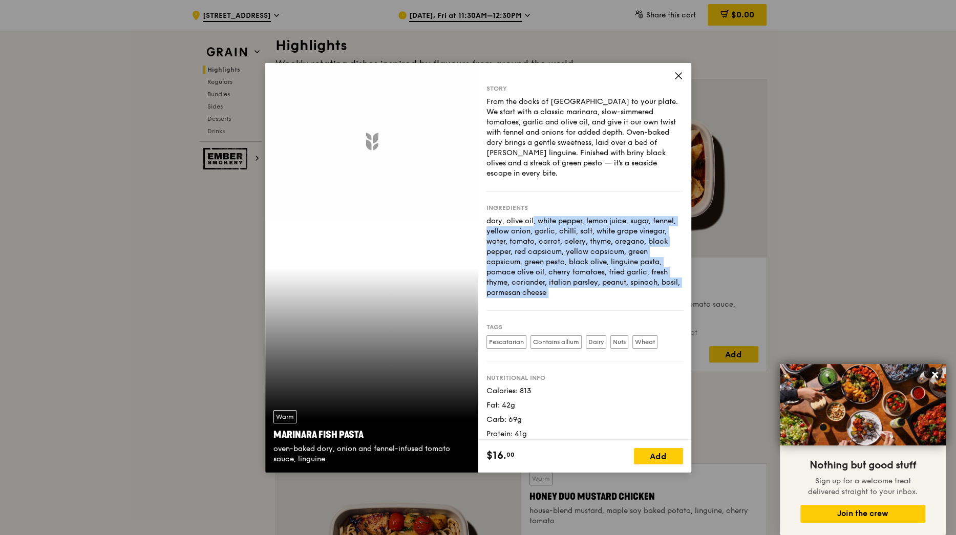
click at [595, 292] on div "Ingredients dory, olive oil, white pepper, lemon juice, sugar, fennel, yellow o…" at bounding box center [584, 250] width 197 height 119
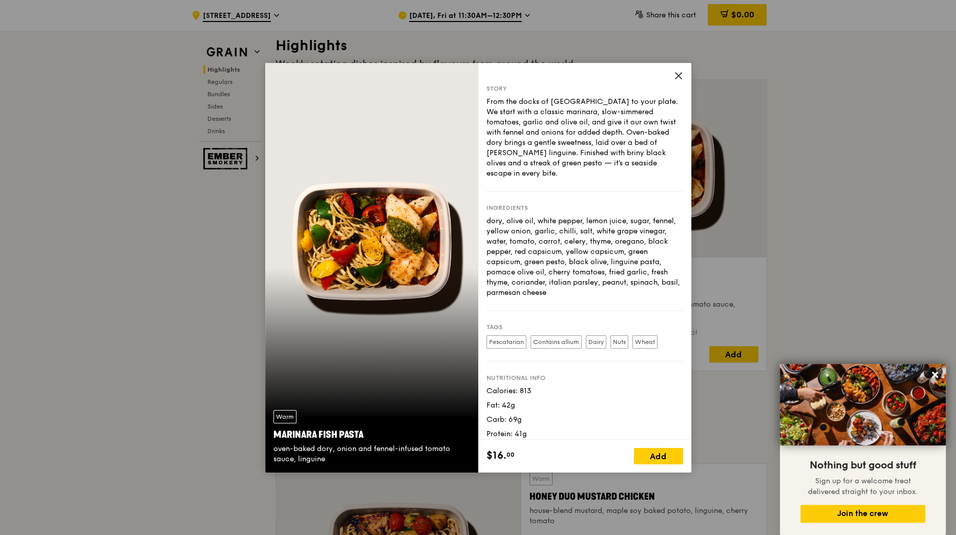
click at [683, 68] on div "Story From the docks of [GEOGRAPHIC_DATA] to your plate. We start with a classi…" at bounding box center [584, 251] width 213 height 377
click at [679, 77] on icon at bounding box center [678, 75] width 9 height 9
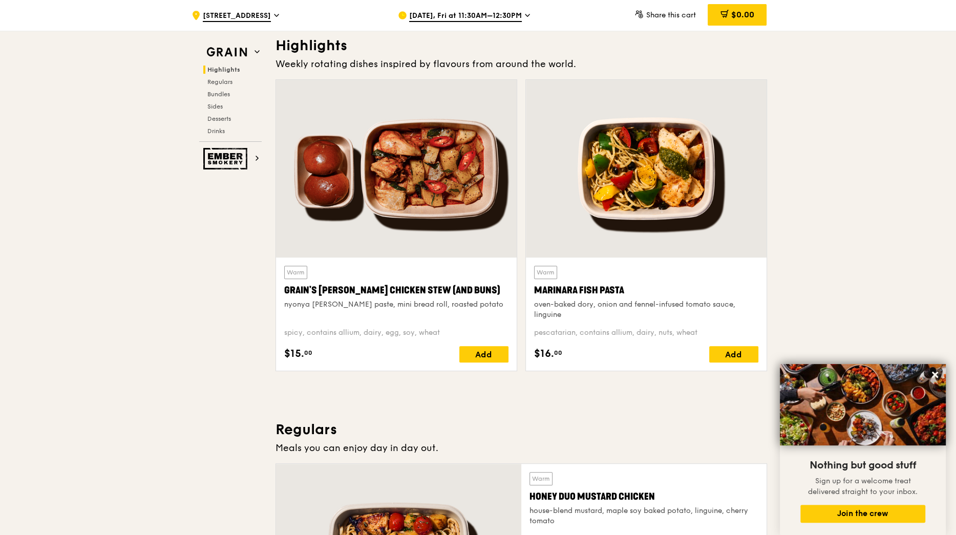
drag, startPoint x: 533, startPoint y: 288, endPoint x: 649, endPoint y: 288, distance: 115.7
click at [649, 288] on div "Marinara Fish Pasta" at bounding box center [646, 290] width 224 height 14
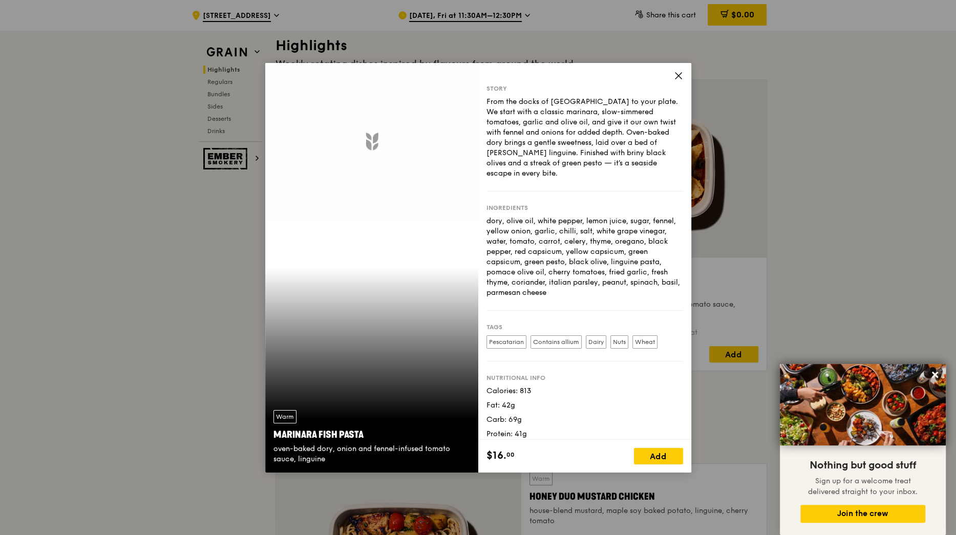
copy div "Marinara Fish Pasta"
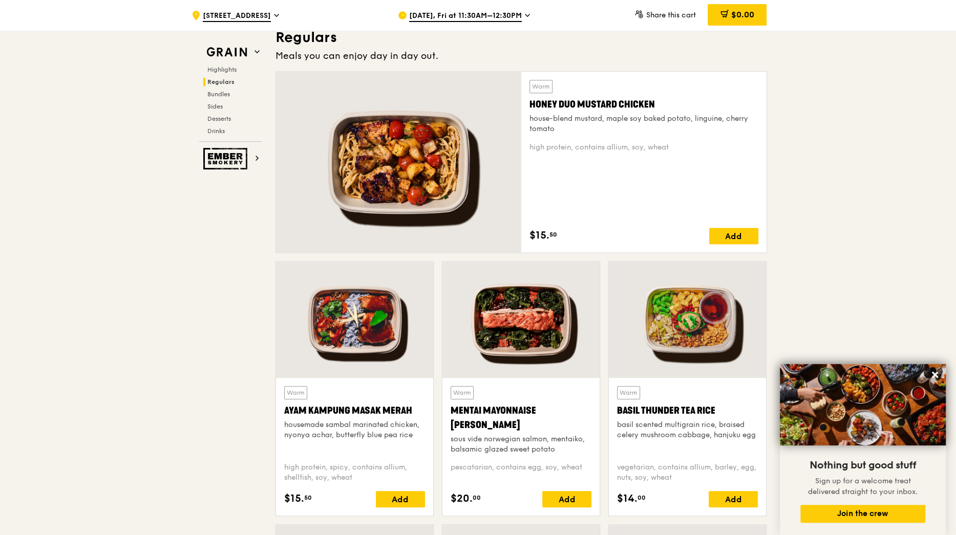
scroll to position [683, 0]
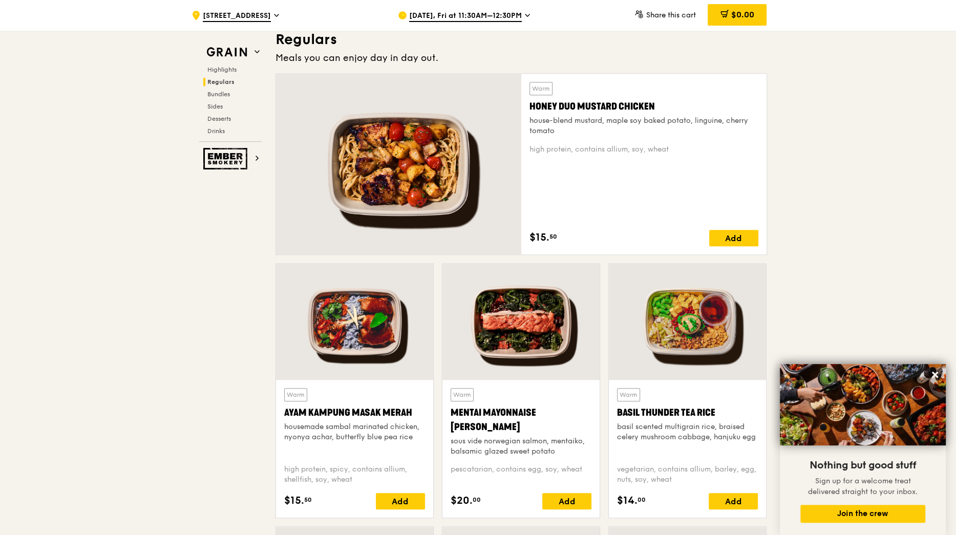
drag, startPoint x: 533, startPoint y: 102, endPoint x: 689, endPoint y: 103, distance: 155.1
click at [689, 103] on div "Honey Duo Mustard Chicken" at bounding box center [643, 106] width 229 height 14
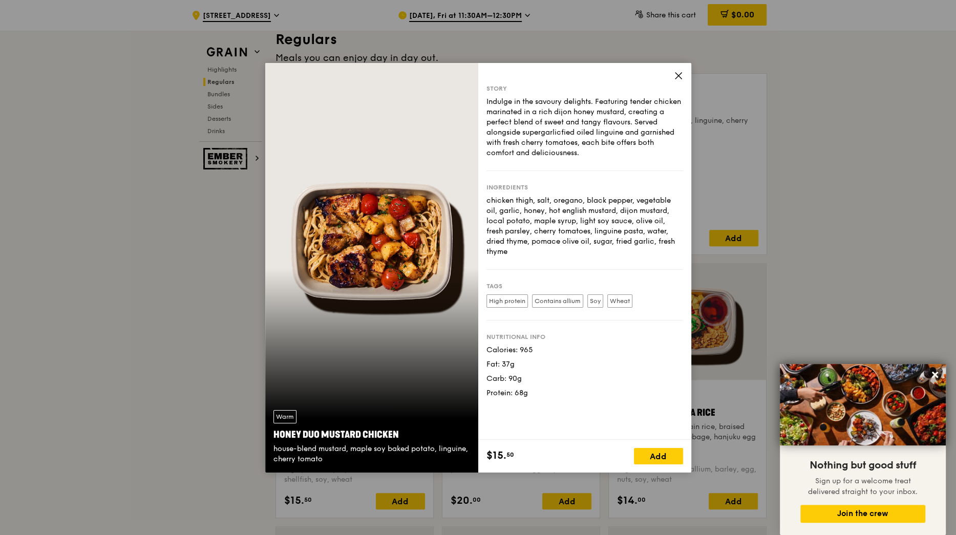
click at [689, 103] on div "Story Indulge in the savoury delights. Featuring tender chicken marinated in a …" at bounding box center [584, 251] width 213 height 377
click at [678, 73] on icon at bounding box center [678, 75] width 9 height 9
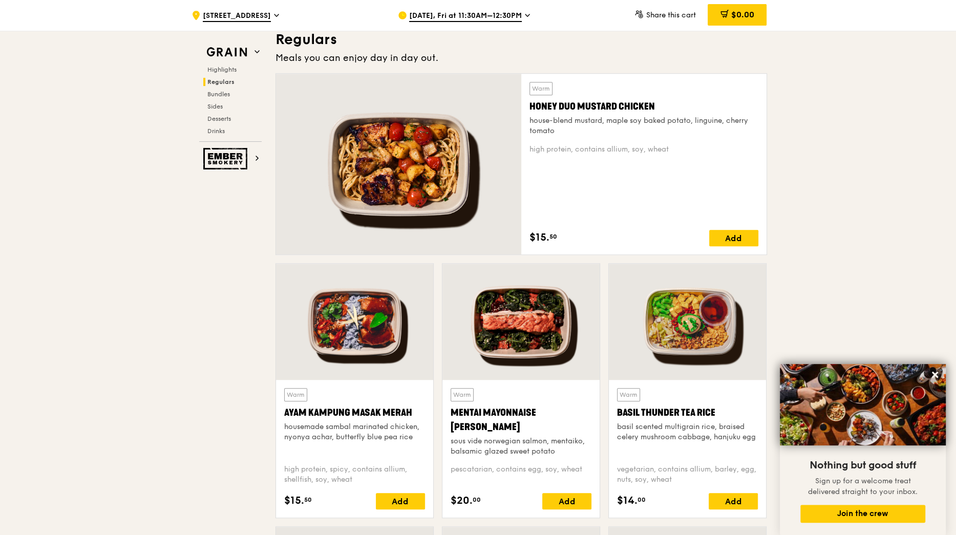
drag, startPoint x: 659, startPoint y: 105, endPoint x: 526, endPoint y: 103, distance: 133.6
click at [526, 103] on div "Warm Honey Duo Mustard Chicken house-blend mustard, maple soy baked potato, lin…" at bounding box center [643, 164] width 245 height 181
copy div "Honey Duo Mustard Chicken"
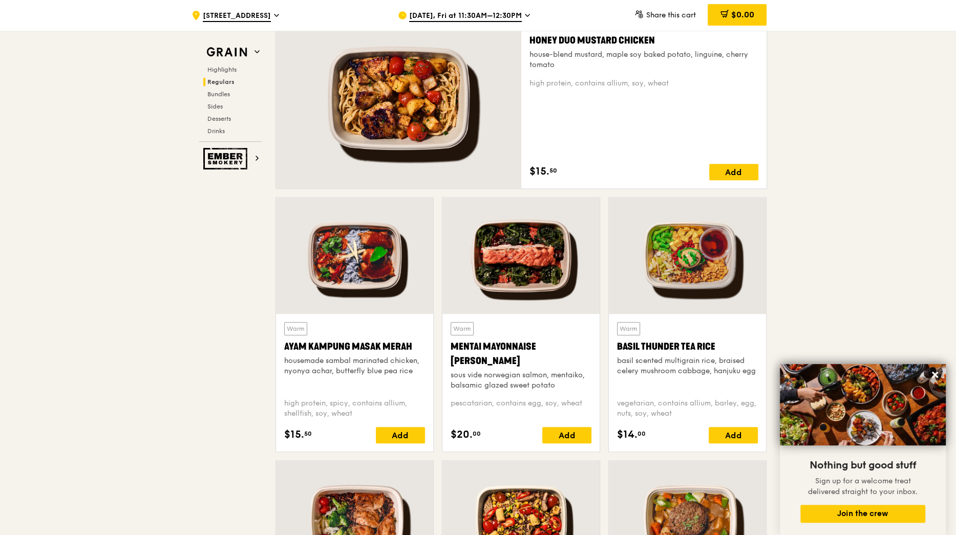
scroll to position [814, 0]
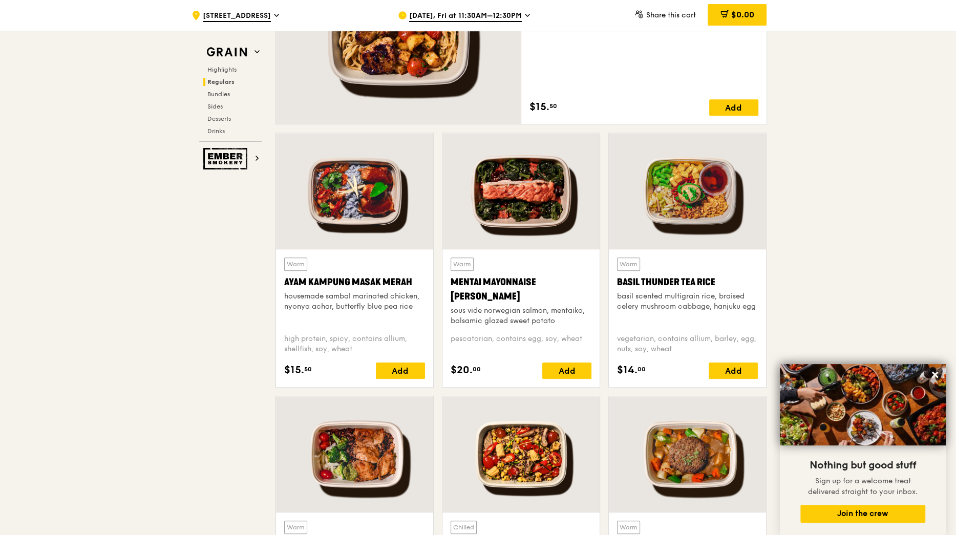
drag, startPoint x: 283, startPoint y: 279, endPoint x: 411, endPoint y: 279, distance: 128.0
click at [411, 279] on div "Warm Ayam [GEOGRAPHIC_DATA] housemade sambal marinated chicken, nyonya achar, b…" at bounding box center [354, 318] width 157 height 138
copy div "Ayam Kampung Masak Merah"
drag, startPoint x: 448, startPoint y: 280, endPoint x: 501, endPoint y: 298, distance: 56.2
click at [501, 298] on div "Warm Mentai Mayonnaise Aburi Salmon sous vide norwegian salmon, mentaiko, balsa…" at bounding box center [520, 318] width 157 height 138
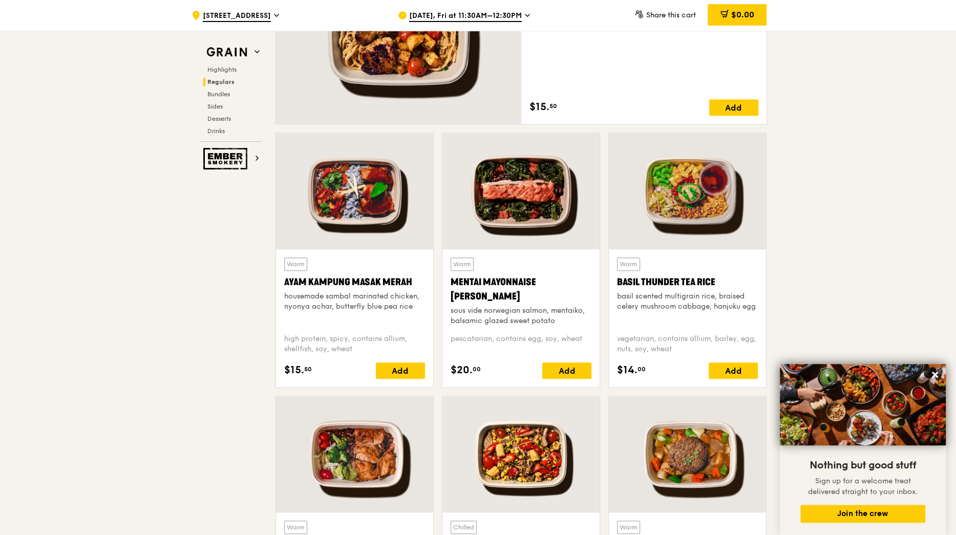
copy div "Mentai Mayonnaise [PERSON_NAME]"
drag, startPoint x: 617, startPoint y: 281, endPoint x: 730, endPoint y: 281, distance: 112.6
click at [730, 281] on div "Basil Thunder Tea Rice" at bounding box center [687, 282] width 141 height 14
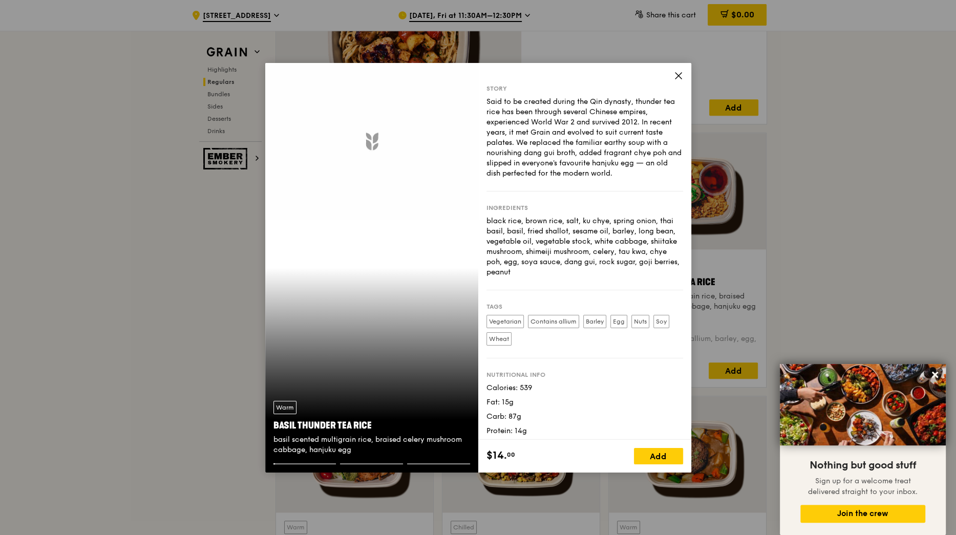
copy div "Basil Thunder Tea Rice"
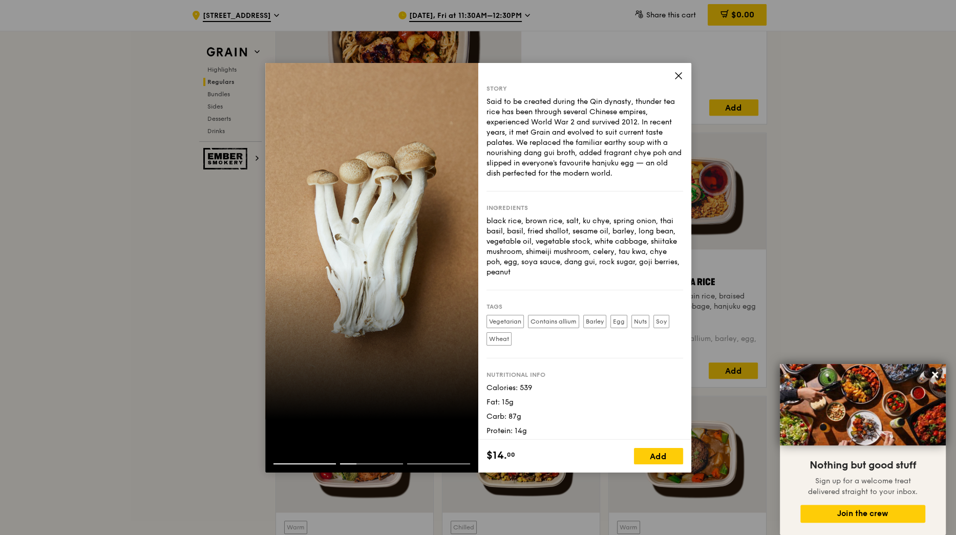
click at [679, 75] on icon at bounding box center [678, 75] width 9 height 9
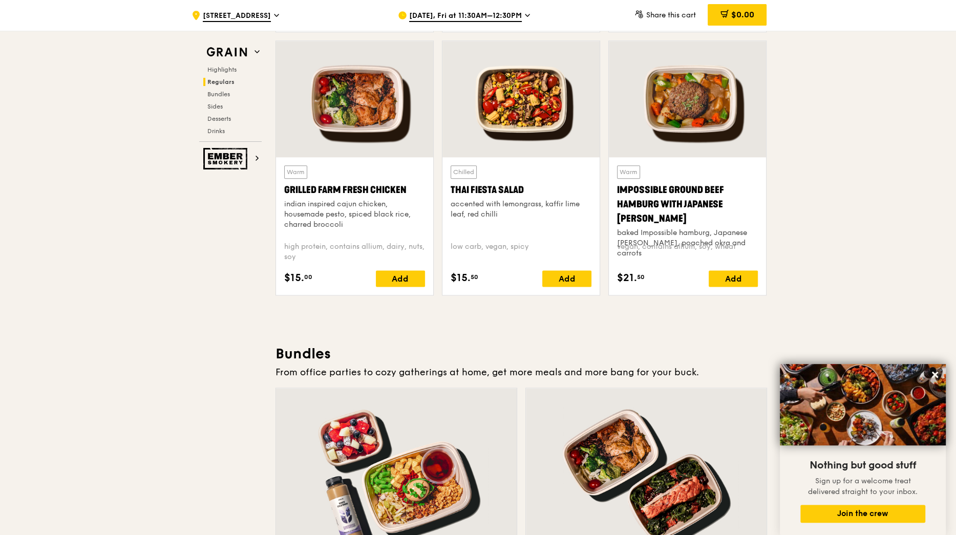
scroll to position [1115, 0]
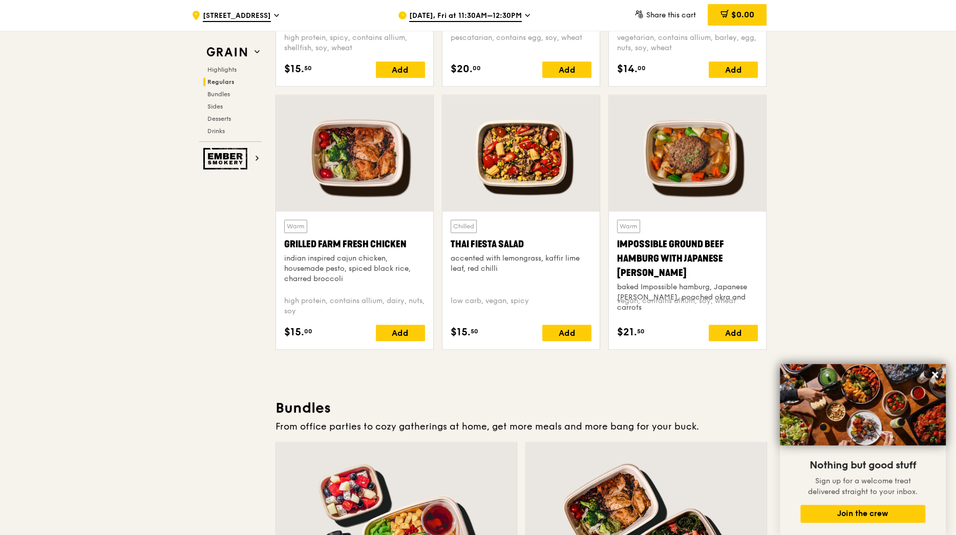
drag, startPoint x: 283, startPoint y: 239, endPoint x: 405, endPoint y: 240, distance: 122.4
click at [405, 240] on div "Grilled Farm Fresh Chicken" at bounding box center [354, 244] width 141 height 14
copy div "Grilled Farm Fresh Chicken"
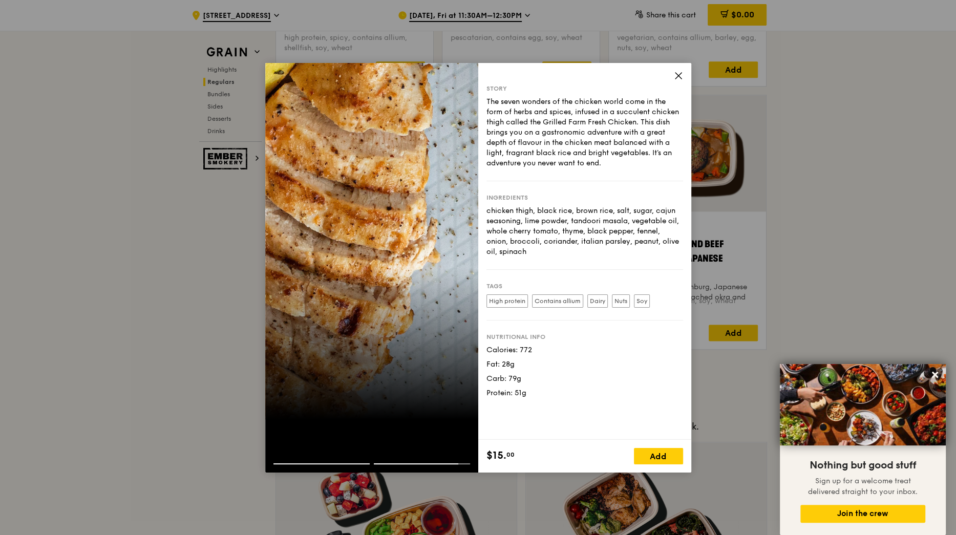
click at [678, 72] on icon at bounding box center [678, 75] width 9 height 9
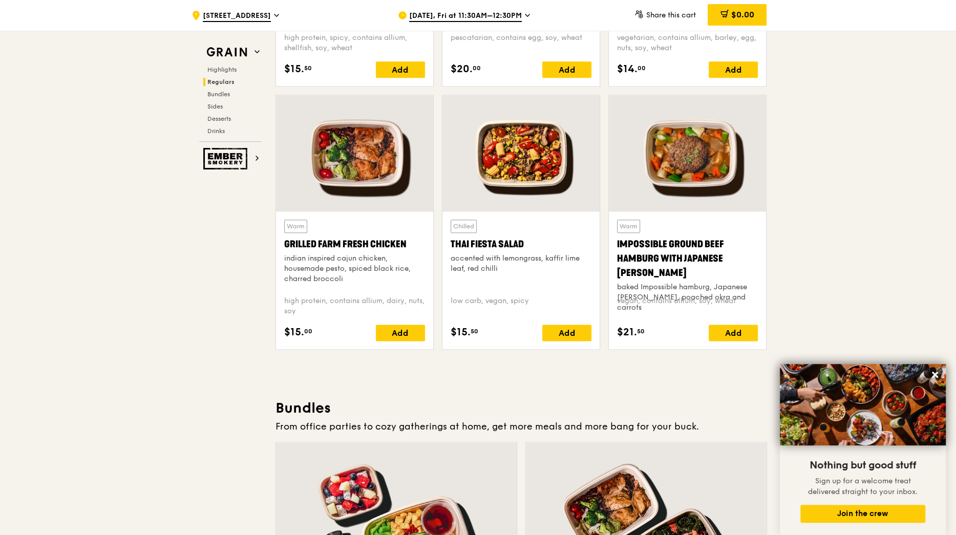
drag, startPoint x: 448, startPoint y: 244, endPoint x: 530, endPoint y: 244, distance: 82.4
click at [530, 244] on div "Chilled Thai Fiesta Salad accented with lemongrass, kaffir lime leaf, red chill…" at bounding box center [520, 280] width 157 height 138
copy div "Thai Fiesta Salad"
drag, startPoint x: 616, startPoint y: 242, endPoint x: 769, endPoint y: 263, distance: 155.1
click at [769, 263] on div "Warm Impossible Ground Beef Hamburg with Japanese [PERSON_NAME] baked Impossibl…" at bounding box center [687, 226] width 166 height 263
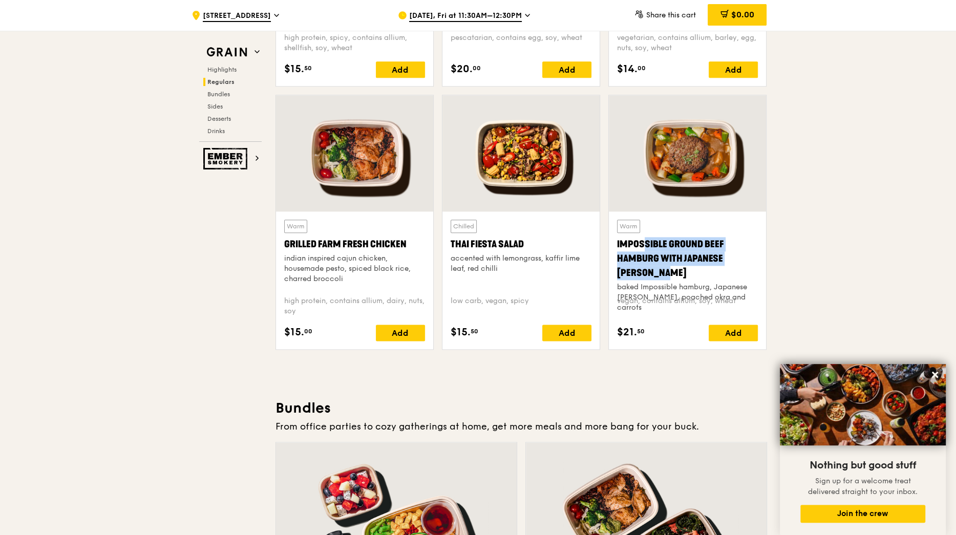
copy div "Impossible Ground Beef Hamburg with Japanese [PERSON_NAME]"
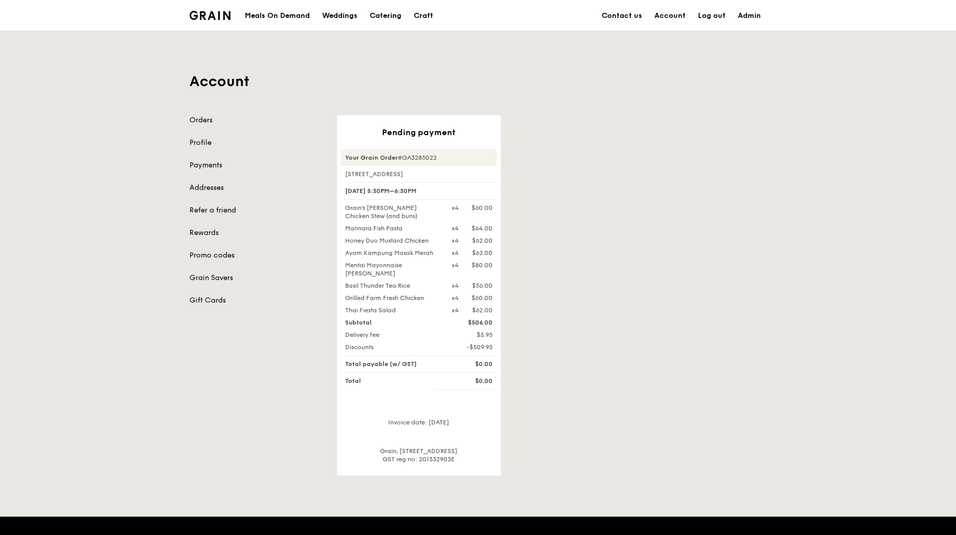
click at [419, 158] on div "Your Grain Order #GA3285022" at bounding box center [419, 157] width 156 height 16
copy div "GA3285022"
